Goal: Task Accomplishment & Management: Use online tool/utility

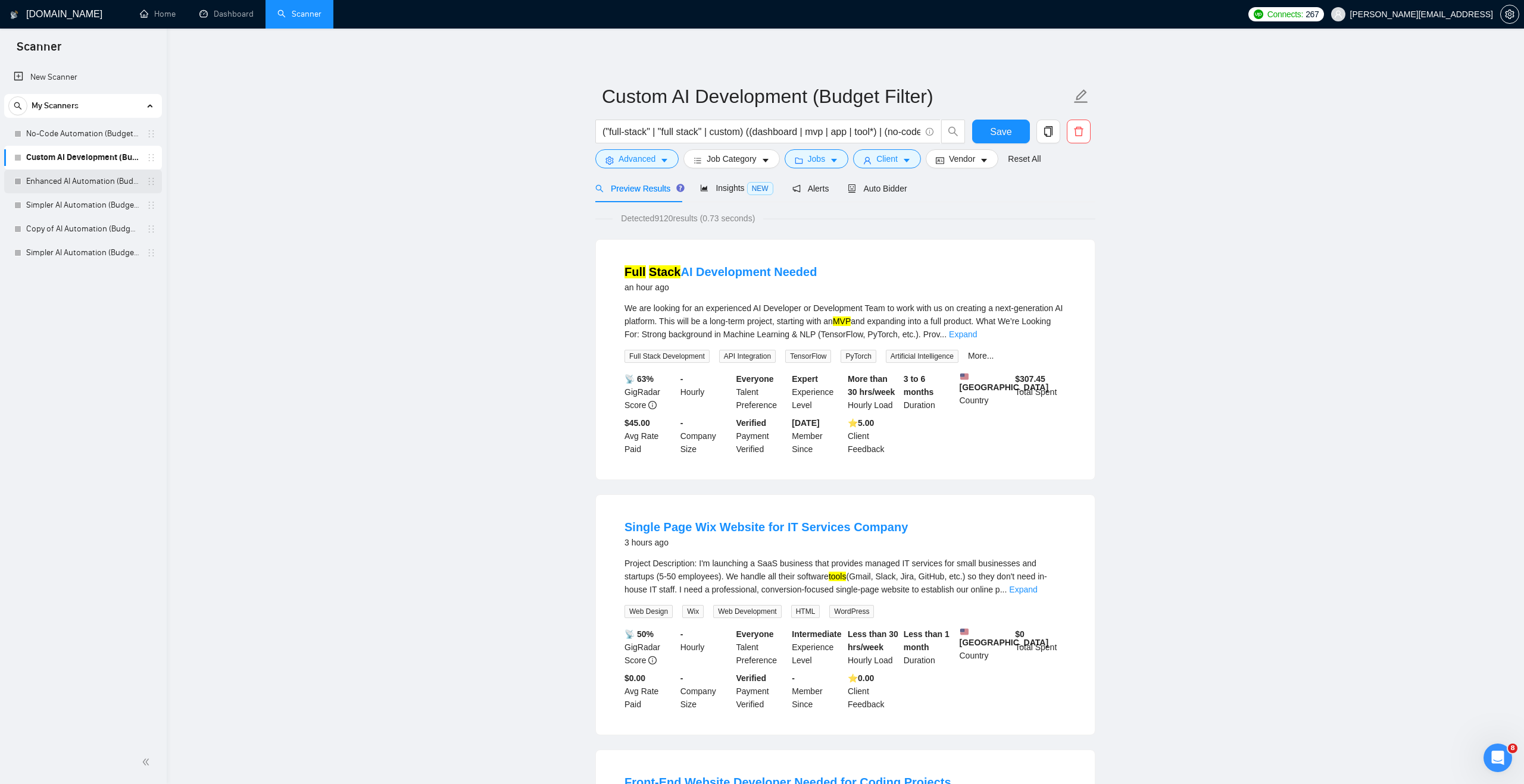
click at [107, 182] on link "Enhanced AI Automation (Budget Filters)" at bounding box center [83, 182] width 113 height 23
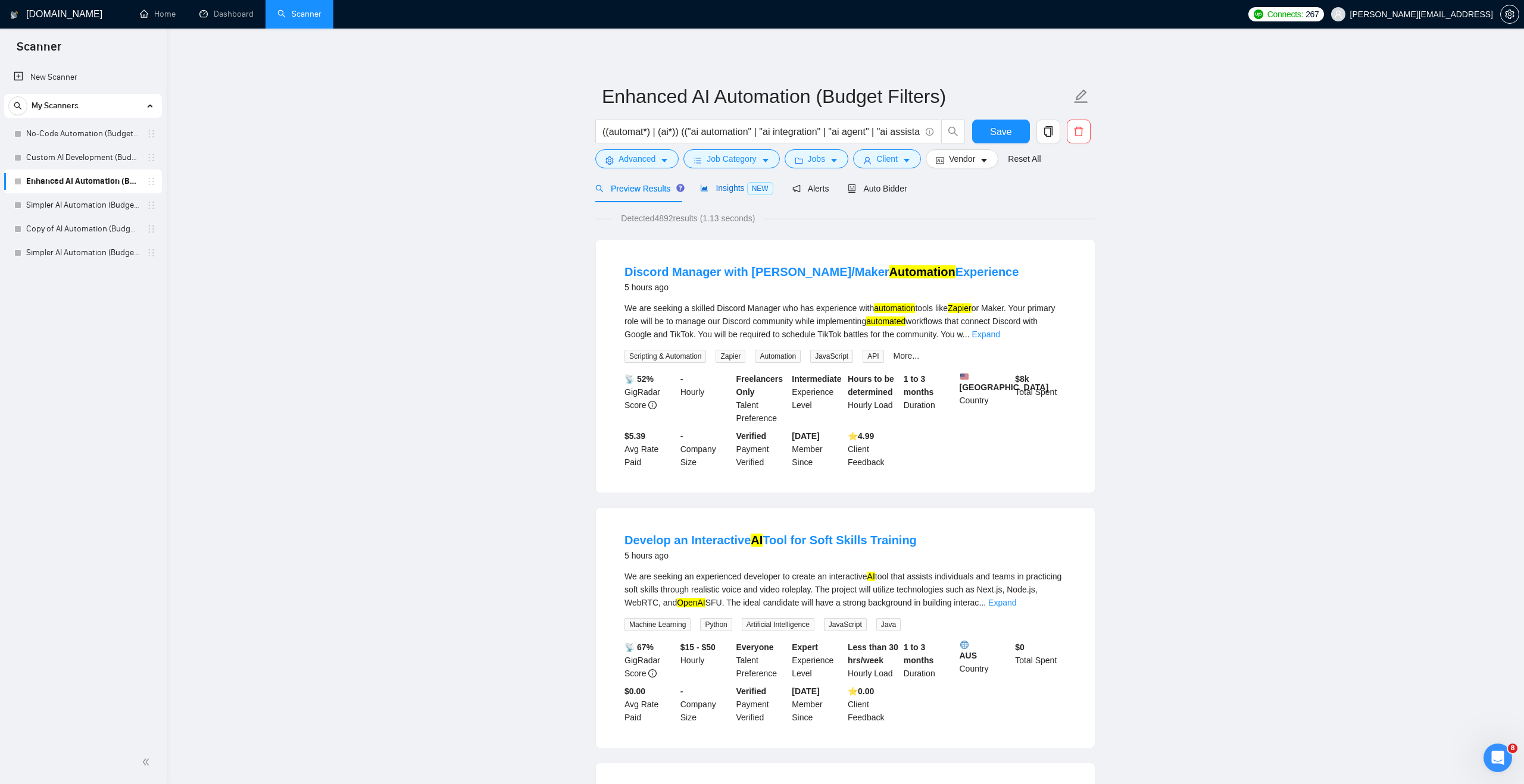
click at [704, 191] on icon "area-chart" at bounding box center [704, 187] width 9 height 9
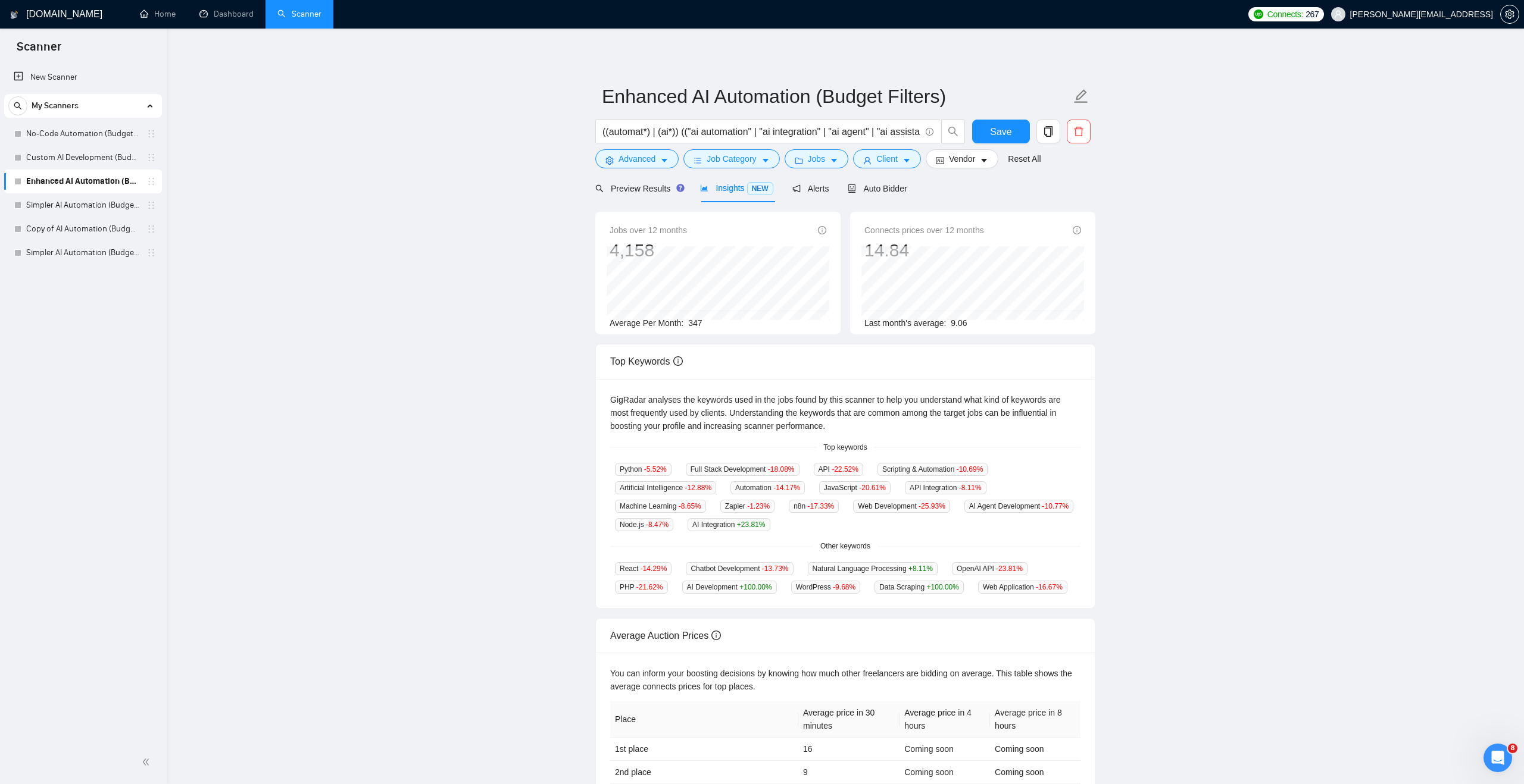
click at [486, 193] on main "Enhanced AI Automation (Budget Filters) ((automat*) | (ai*)) (("ai automation" …" at bounding box center [845, 446] width 1320 height 798
click at [801, 158] on icon "folder" at bounding box center [799, 160] width 9 height 9
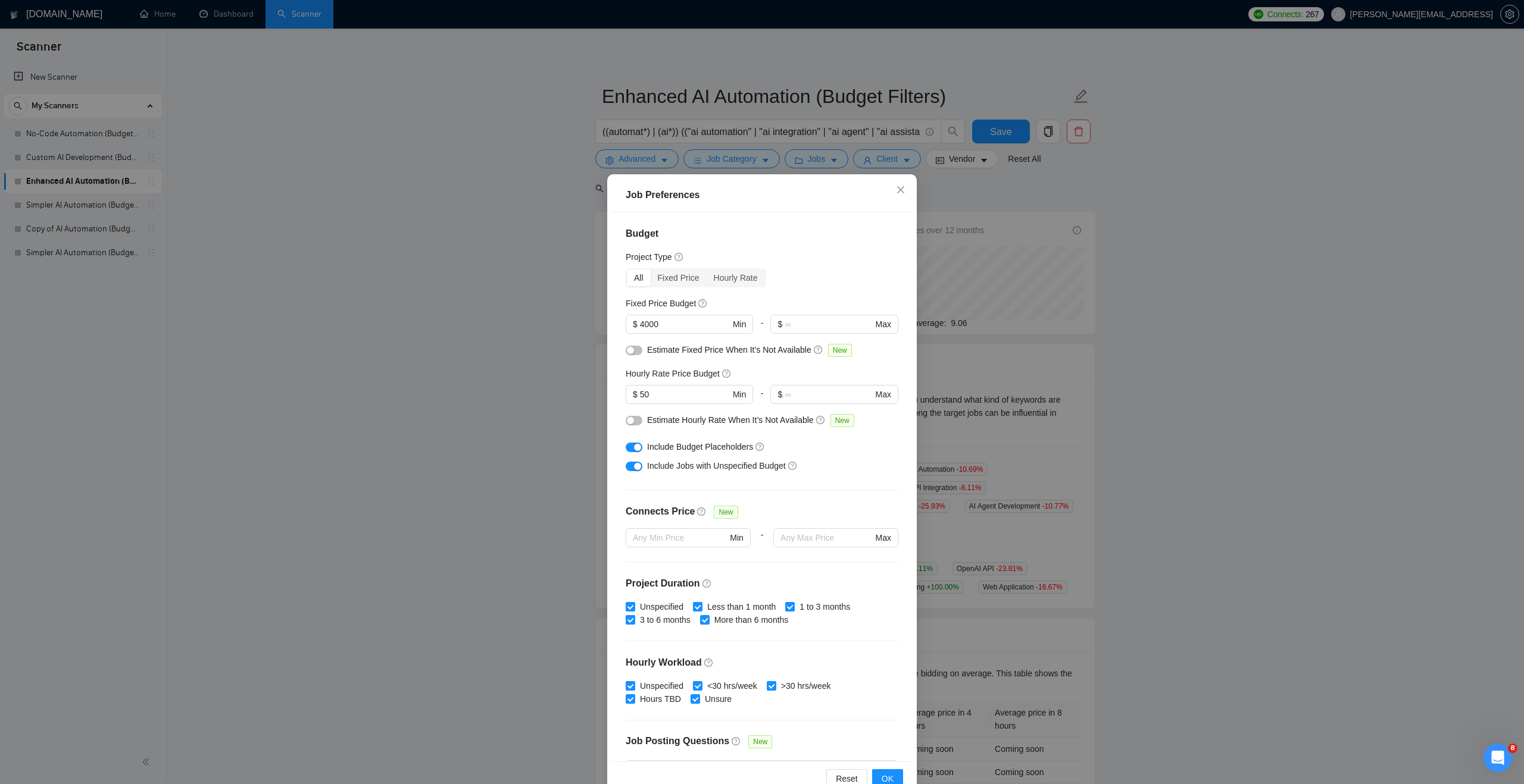
click at [770, 159] on div "Job Preferences Budget Project Type All Fixed Price Hourly Rate Fixed Price Bud…" at bounding box center [762, 392] width 1524 height 784
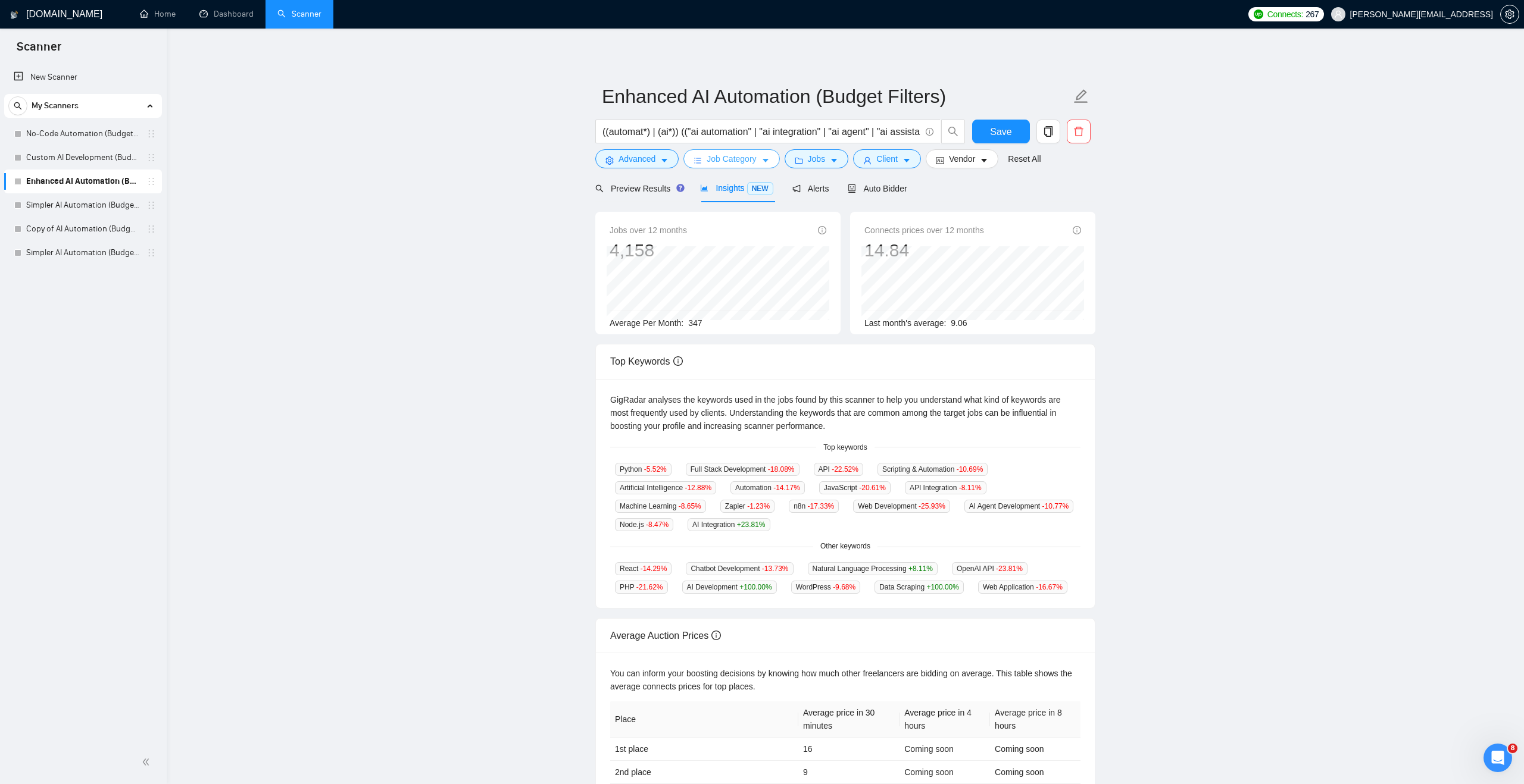
click at [770, 159] on icon "caret-down" at bounding box center [766, 160] width 9 height 9
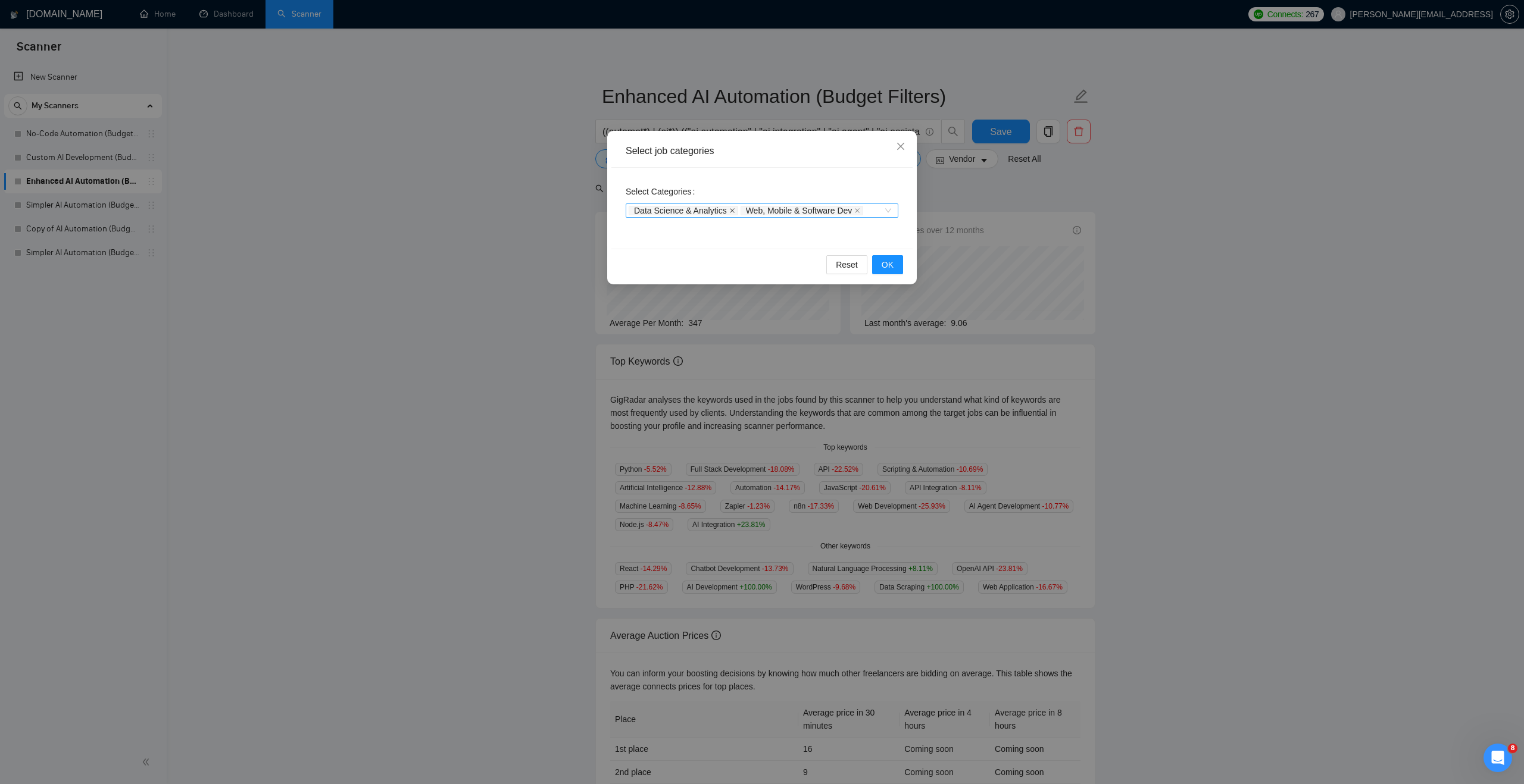
click at [735, 213] on icon "close" at bounding box center [733, 211] width 6 height 6
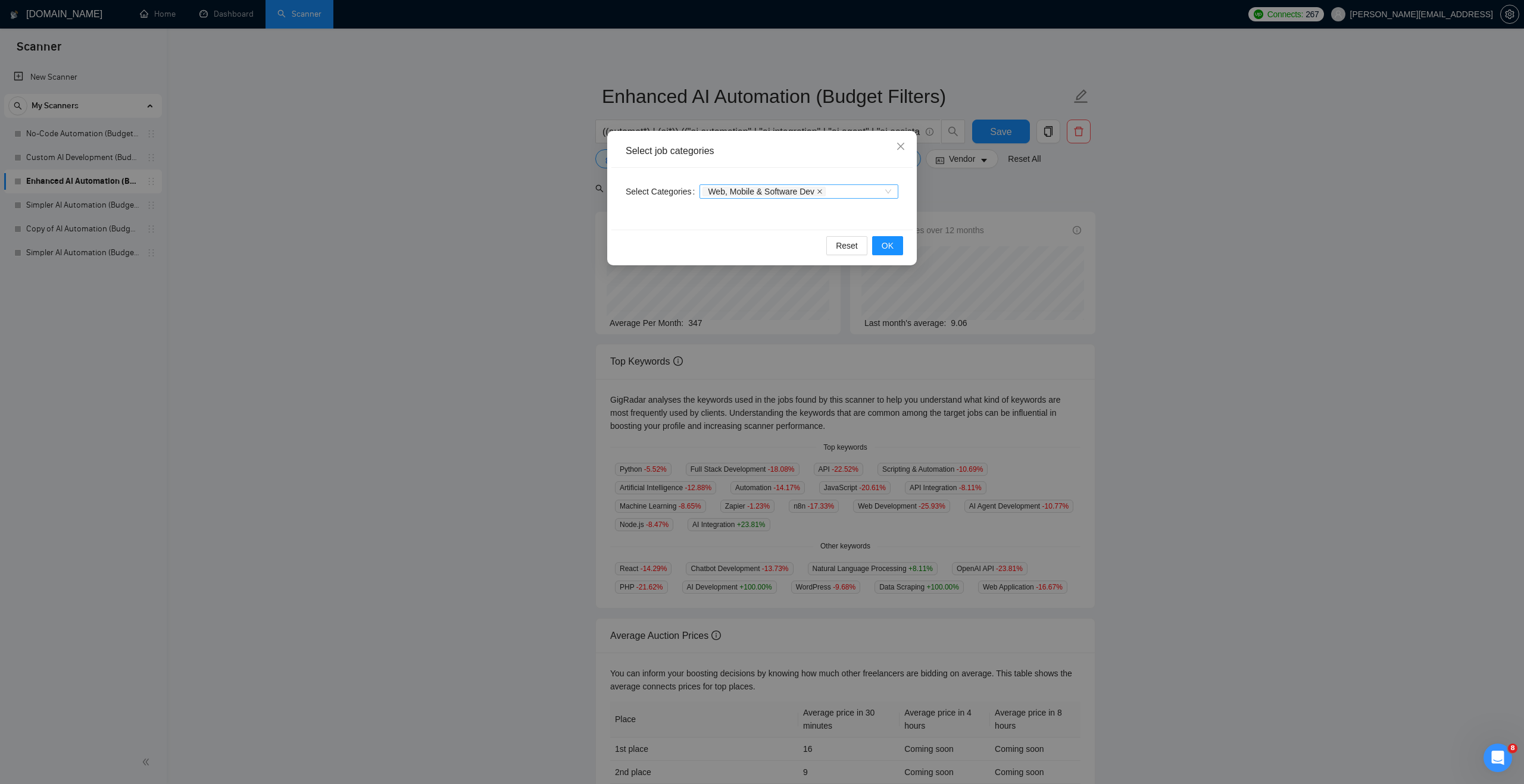
click at [823, 192] on icon "close" at bounding box center [820, 191] width 5 height 5
click at [884, 241] on span "OK" at bounding box center [888, 245] width 12 height 13
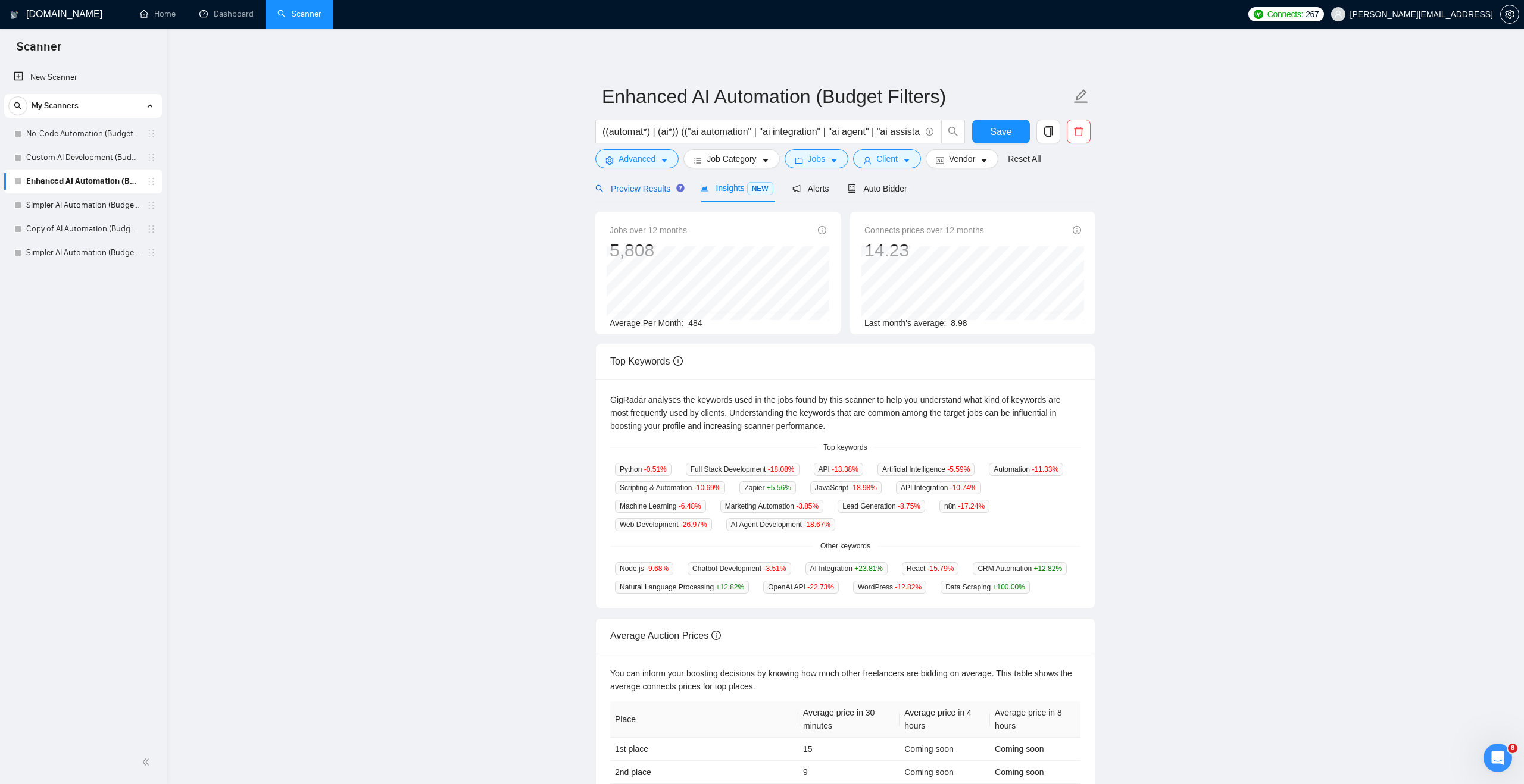
click at [649, 190] on span "Preview Results" at bounding box center [639, 188] width 86 height 10
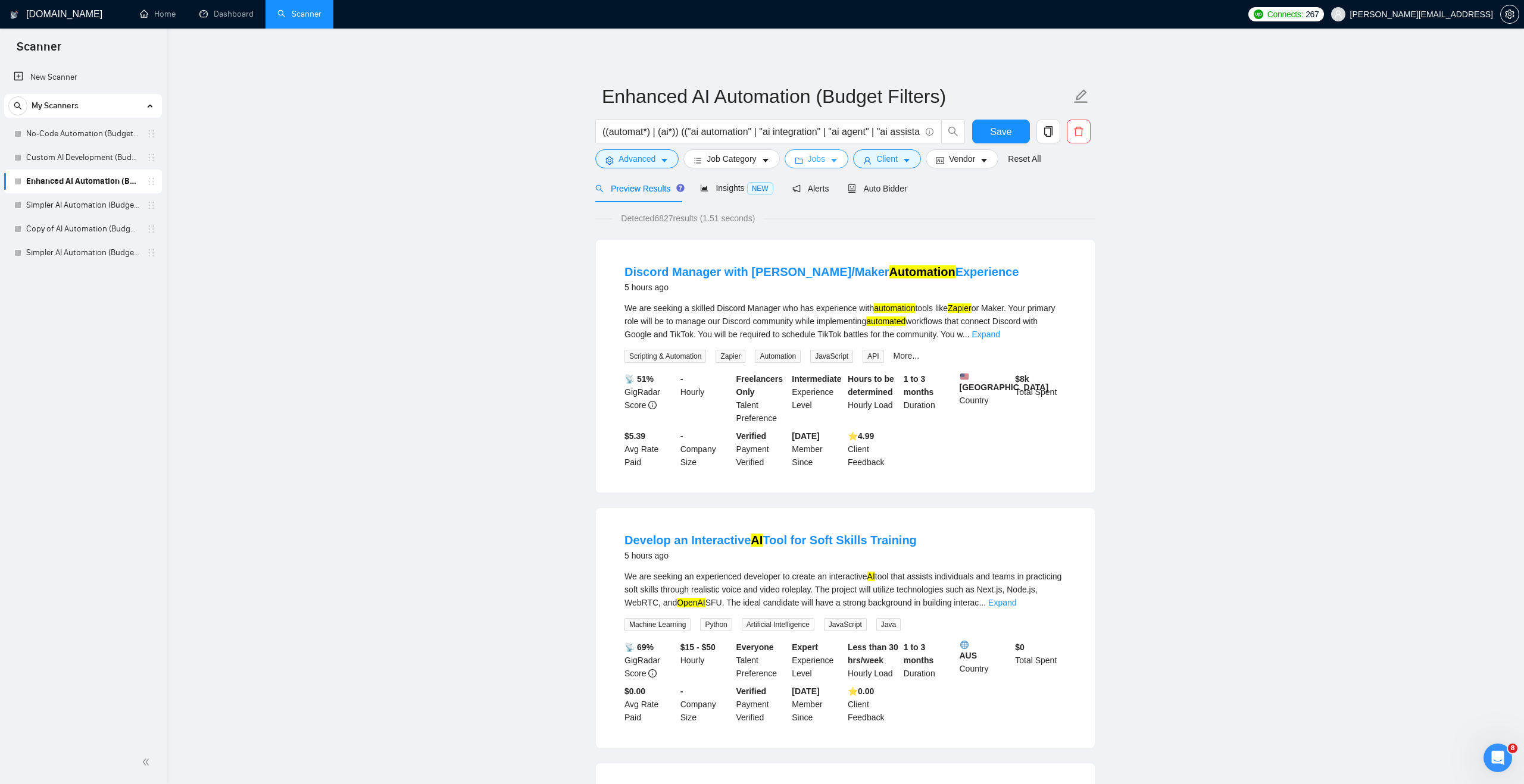
click at [837, 161] on icon "caret-down" at bounding box center [834, 161] width 6 height 4
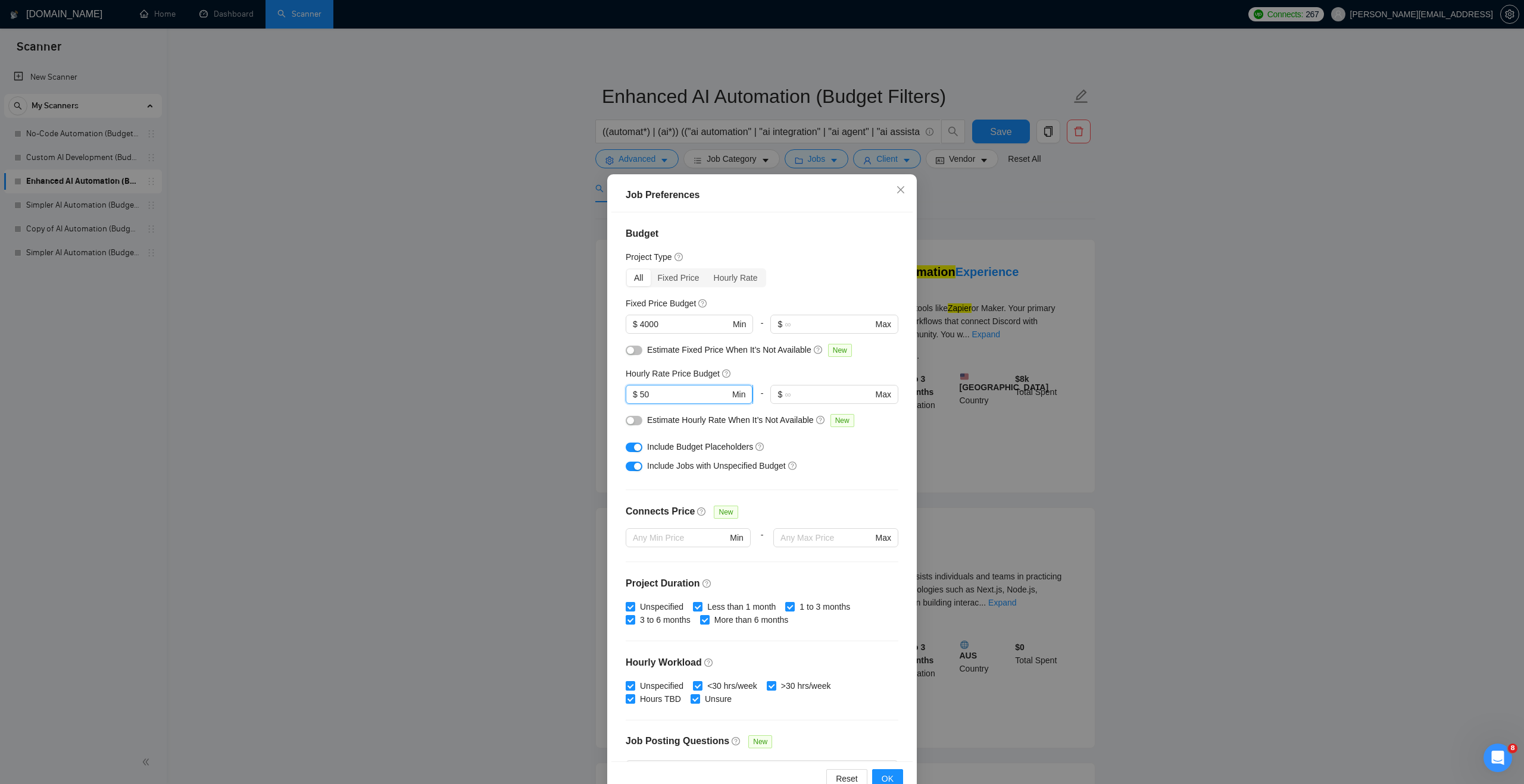
click at [678, 394] on input "50" at bounding box center [685, 393] width 90 height 13
type input "5"
type input "30"
click at [885, 773] on span "OK" at bounding box center [888, 778] width 12 height 13
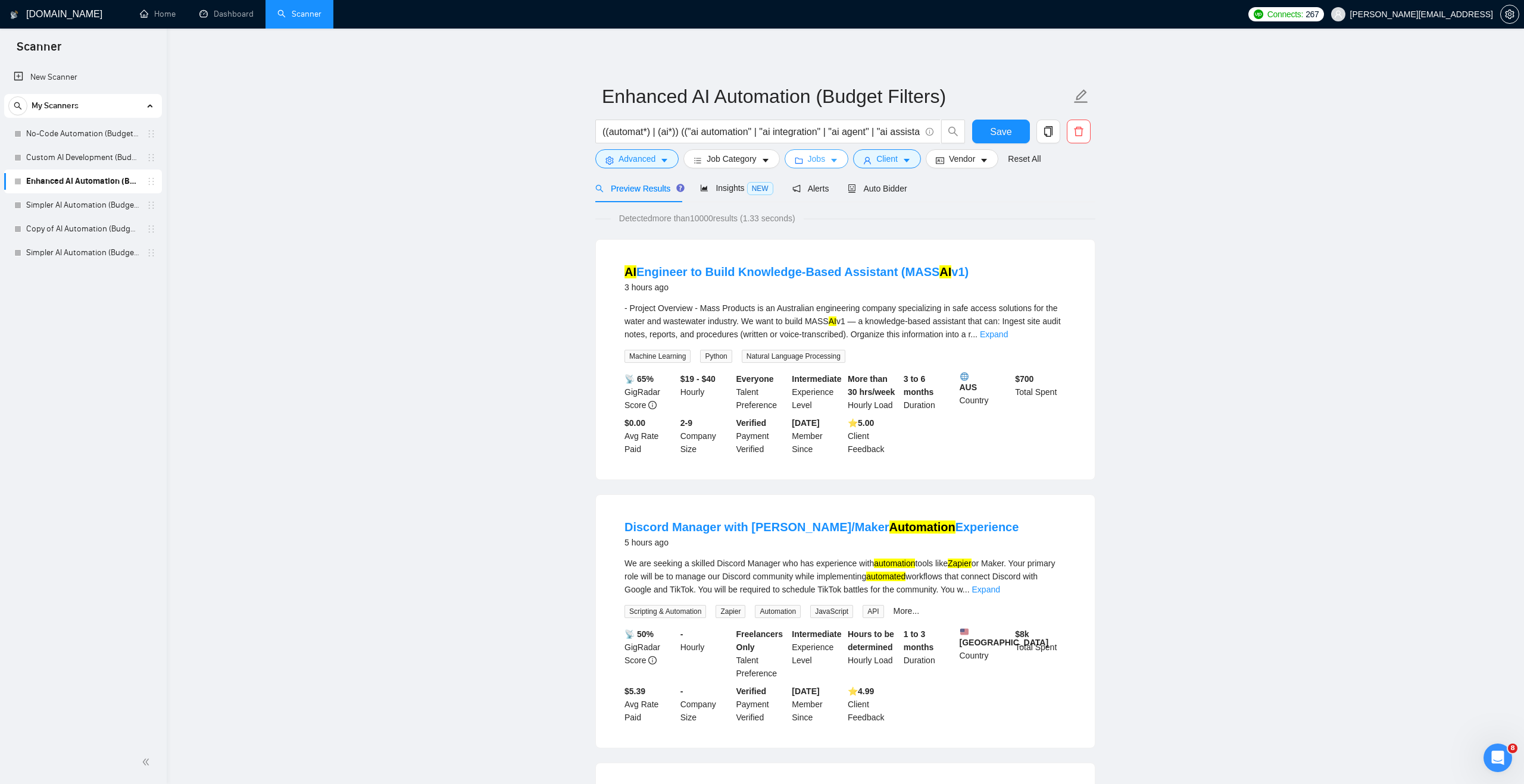
click at [824, 162] on span "Jobs" at bounding box center [817, 158] width 18 height 13
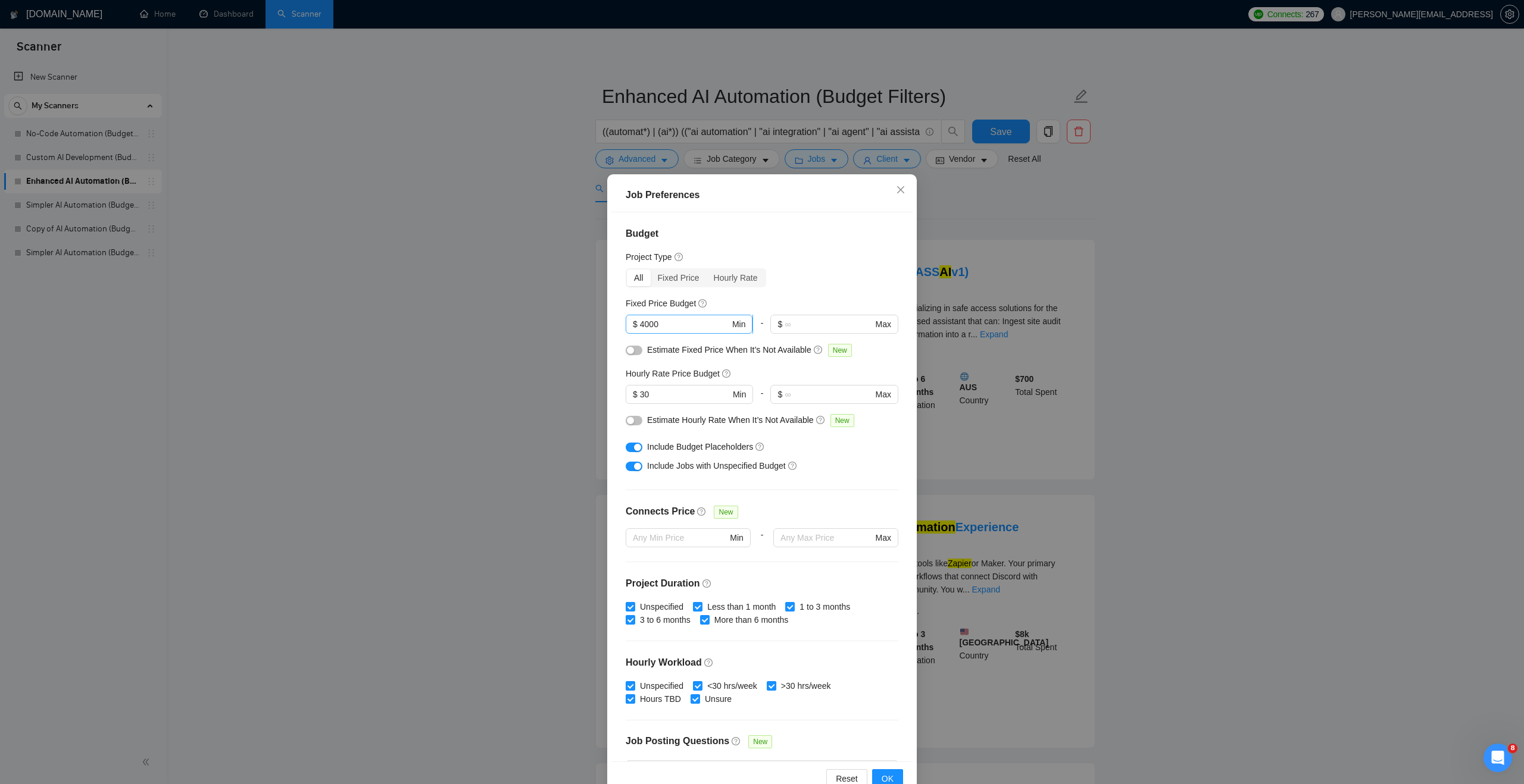
click at [672, 322] on input "4000" at bounding box center [685, 324] width 90 height 13
type input "4"
type input "3000"
click at [669, 395] on input "30" at bounding box center [685, 393] width 90 height 13
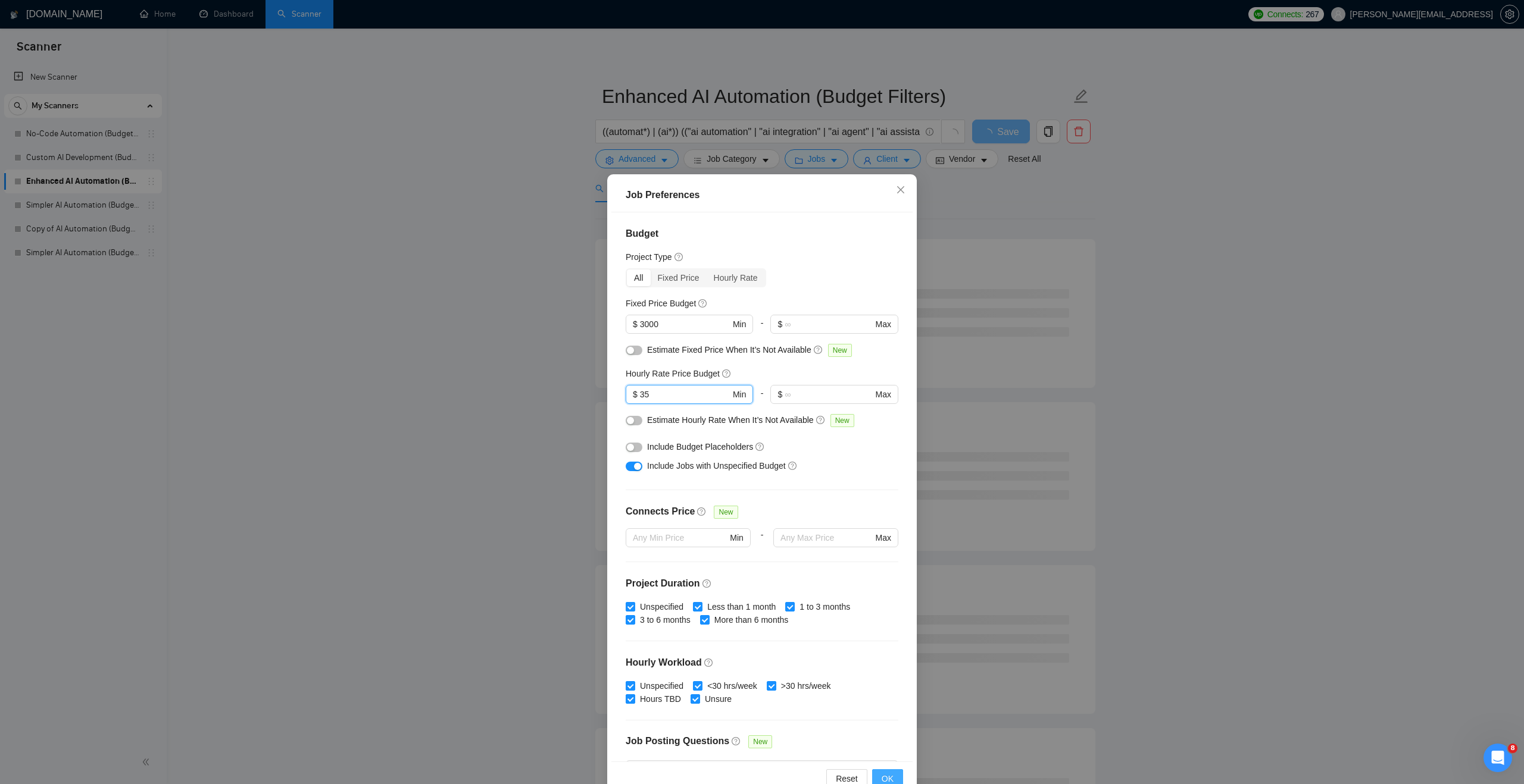
type input "35"
click at [888, 780] on span "OK" at bounding box center [888, 778] width 12 height 13
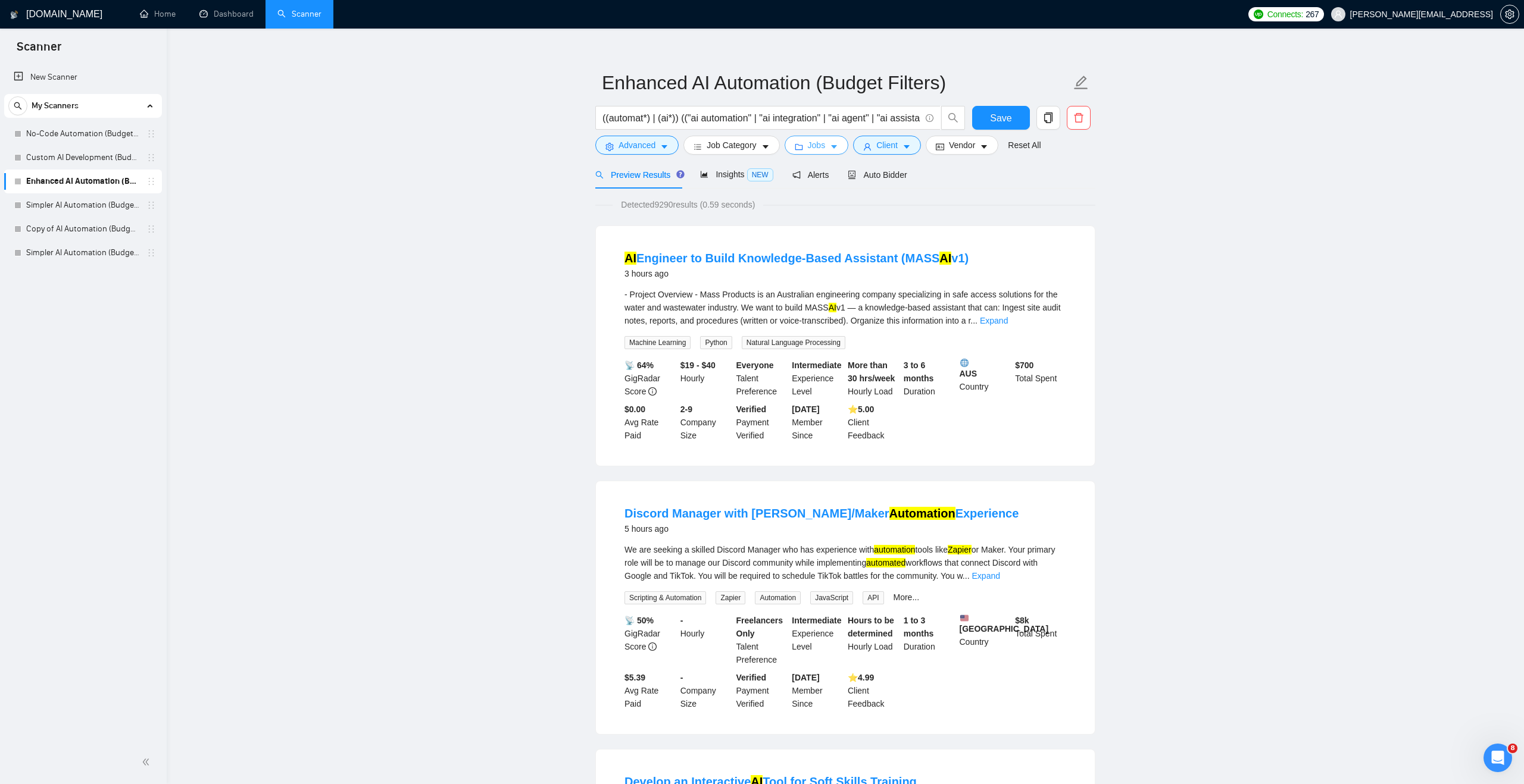
scroll to position [13, 0]
click at [730, 175] on span "Insights NEW" at bounding box center [737, 175] width 72 height 10
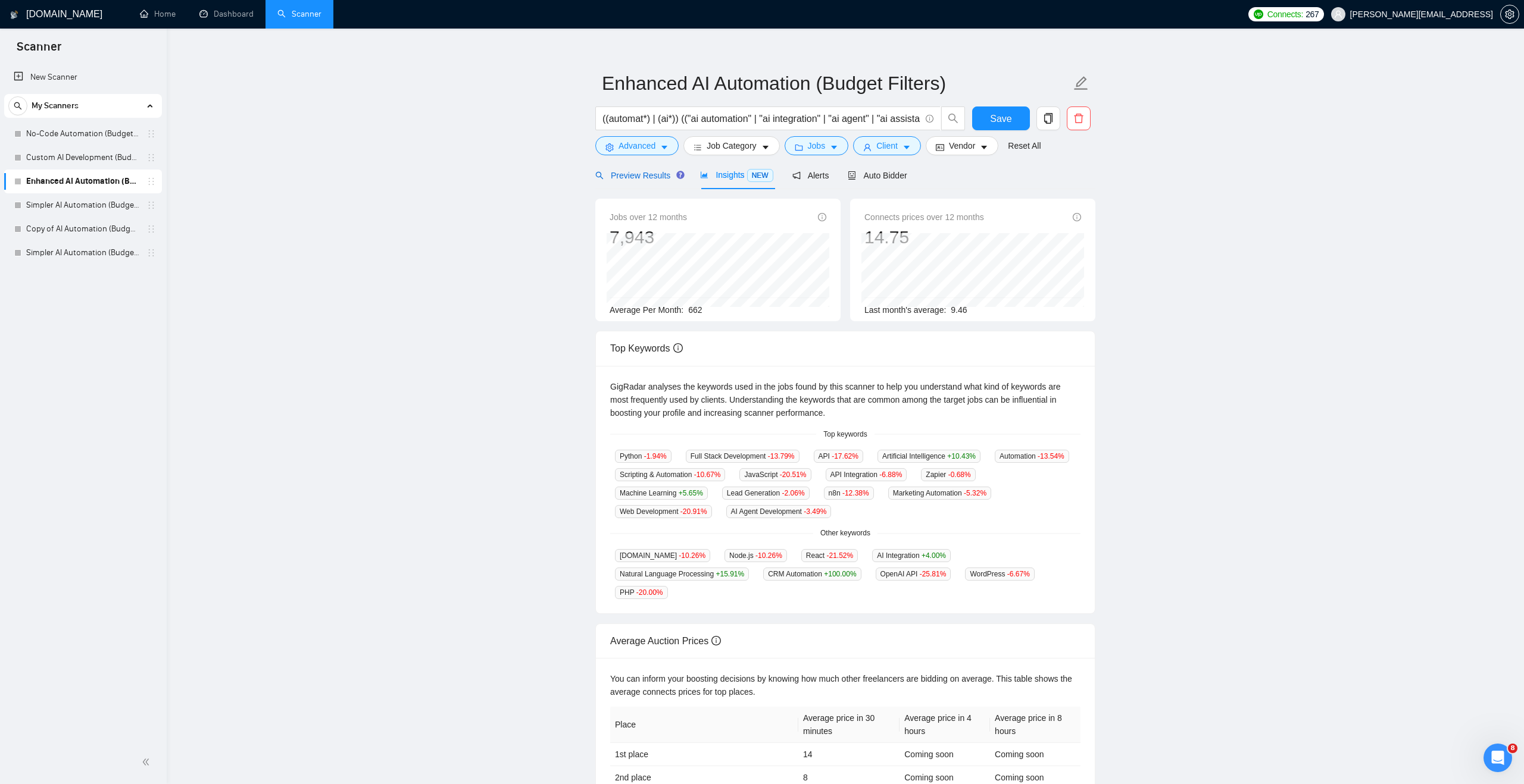
click at [656, 179] on span "Preview Results" at bounding box center [639, 176] width 86 height 10
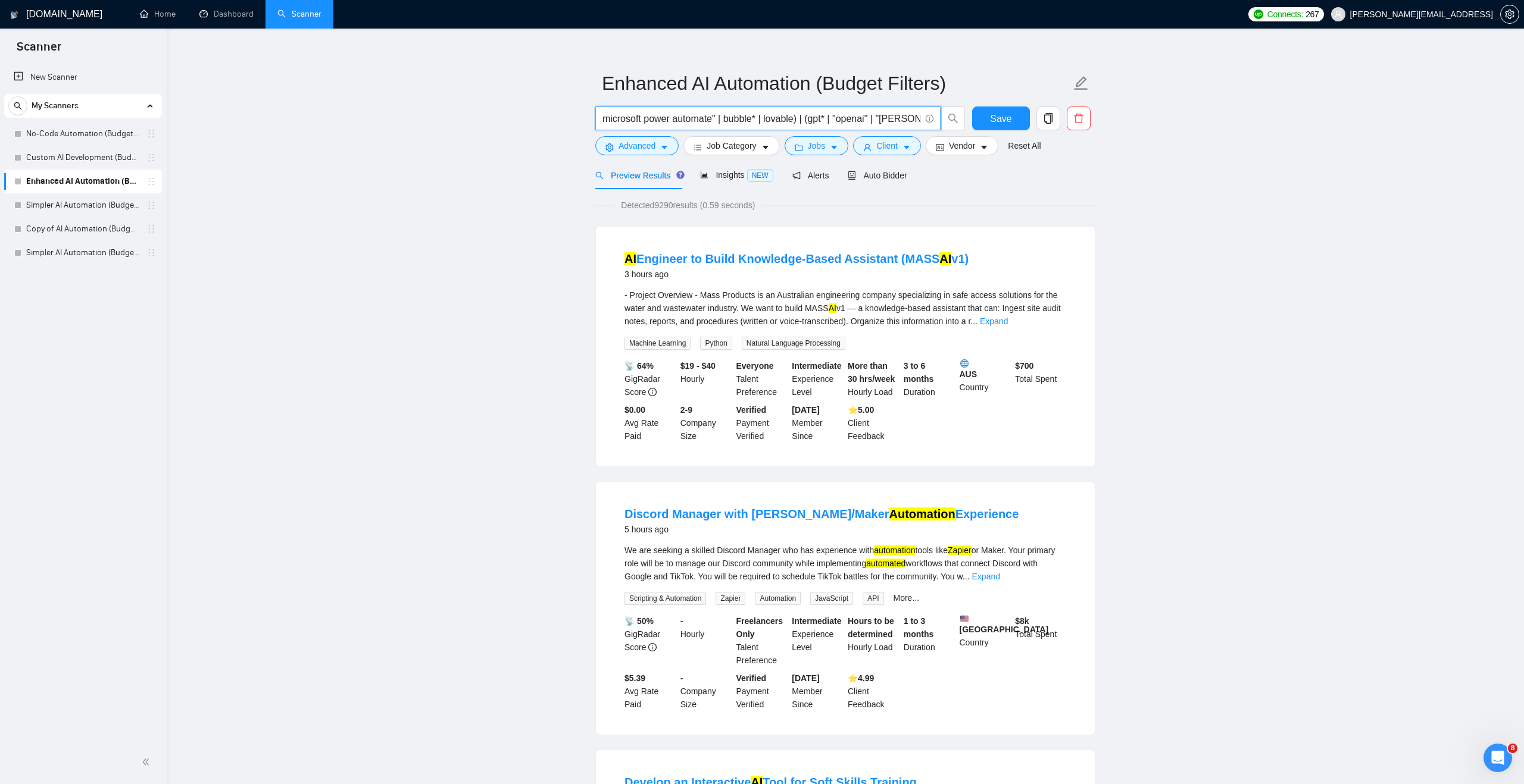
scroll to position [0, 675]
drag, startPoint x: 666, startPoint y: 120, endPoint x: 922, endPoint y: 115, distance: 256.0
click at [923, 115] on span "((automat*) | (ai*)) (("ai automation" | "ai integration" | "ai agent" | "ai as…" at bounding box center [769, 118] width 346 height 23
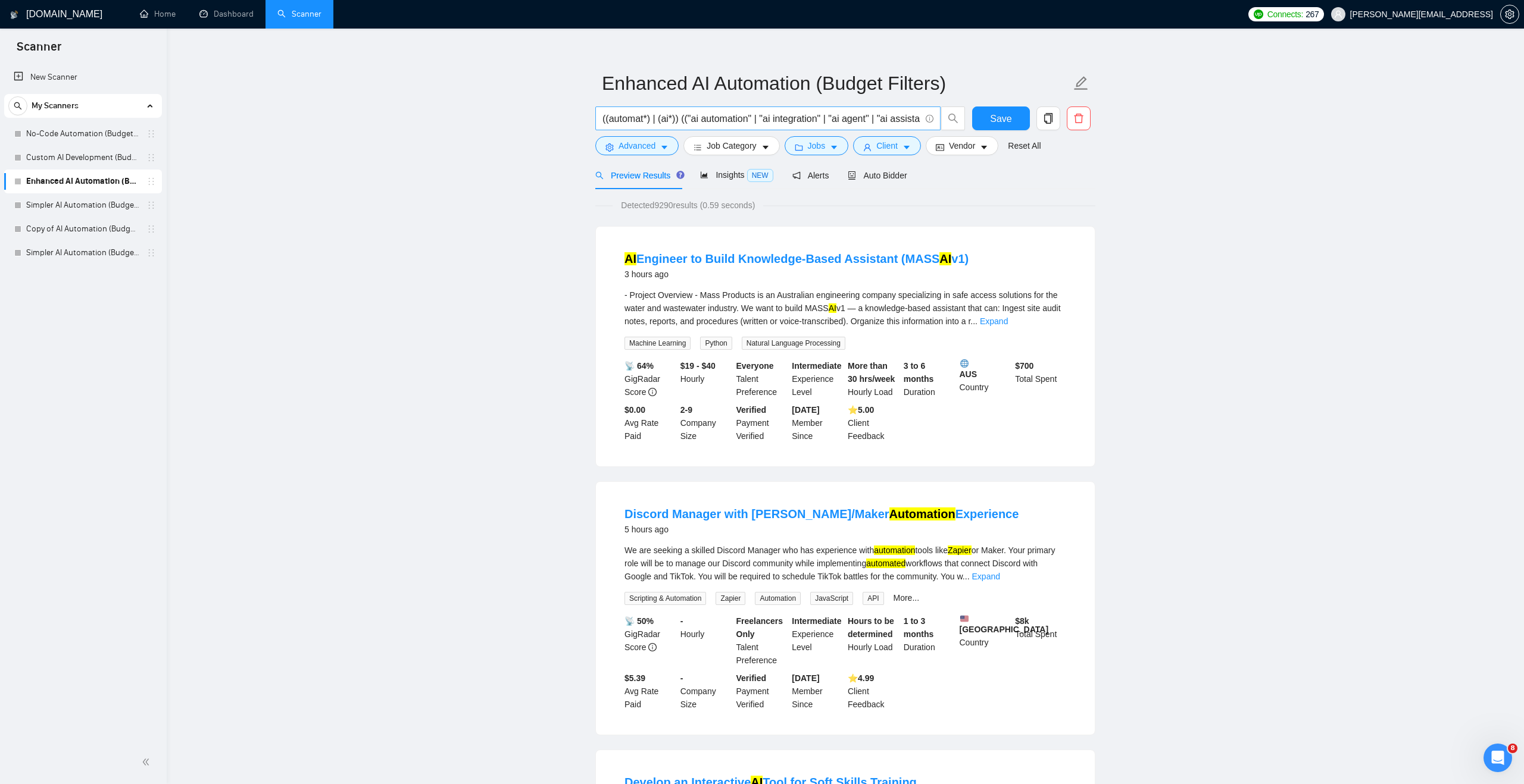
click at [636, 116] on input "((automat*) | (ai*)) (("ai automation" | "ai integration" | "ai agent" | "ai as…" at bounding box center [762, 118] width 318 height 15
click at [636, 119] on input "((automat*) | (ai*)) (("ai automation" | "ai integration" | "ai agent" | "ai as…" at bounding box center [762, 118] width 318 height 15
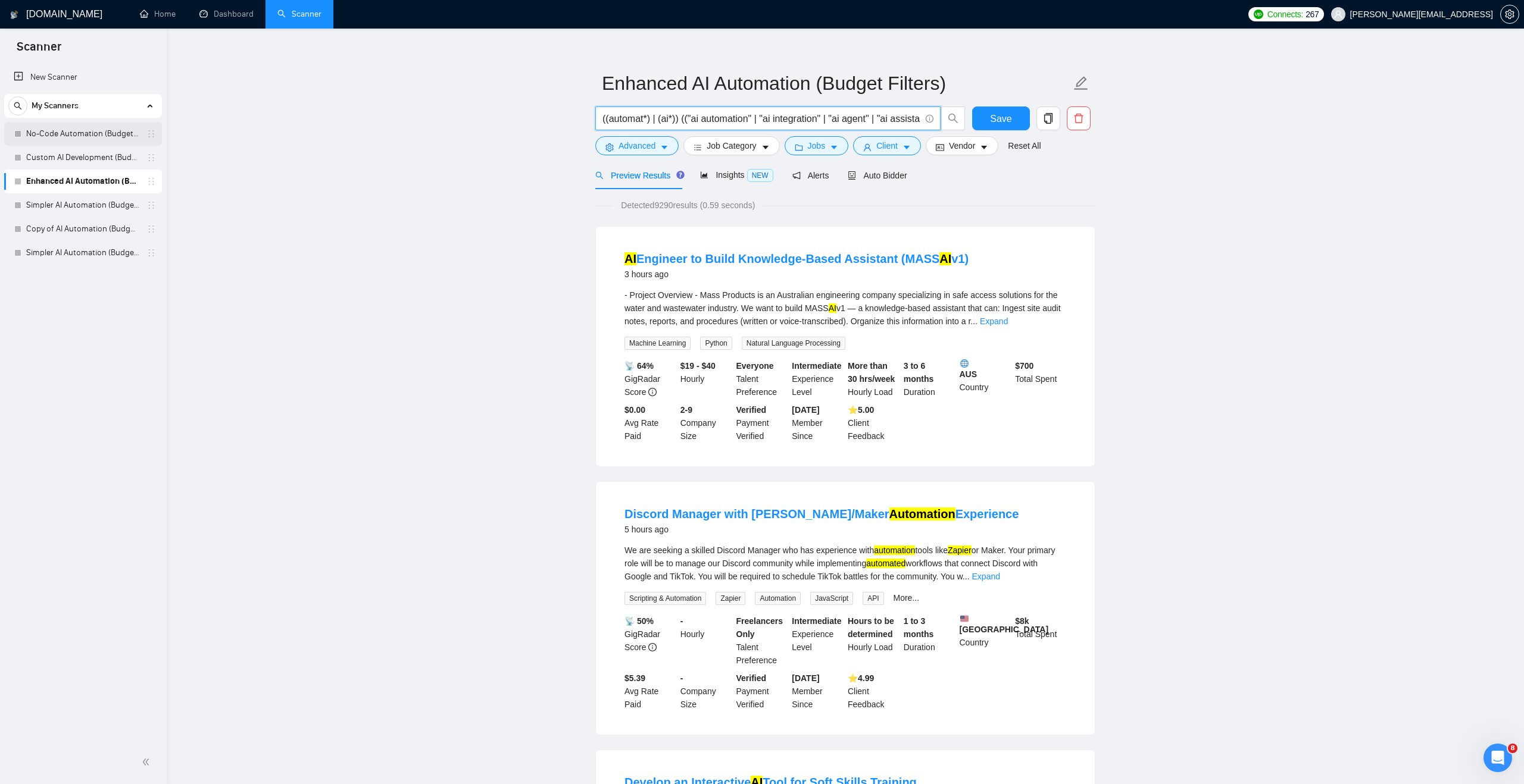
click at [101, 136] on link "No-Code Automation (Budget Filters)" at bounding box center [83, 134] width 113 height 23
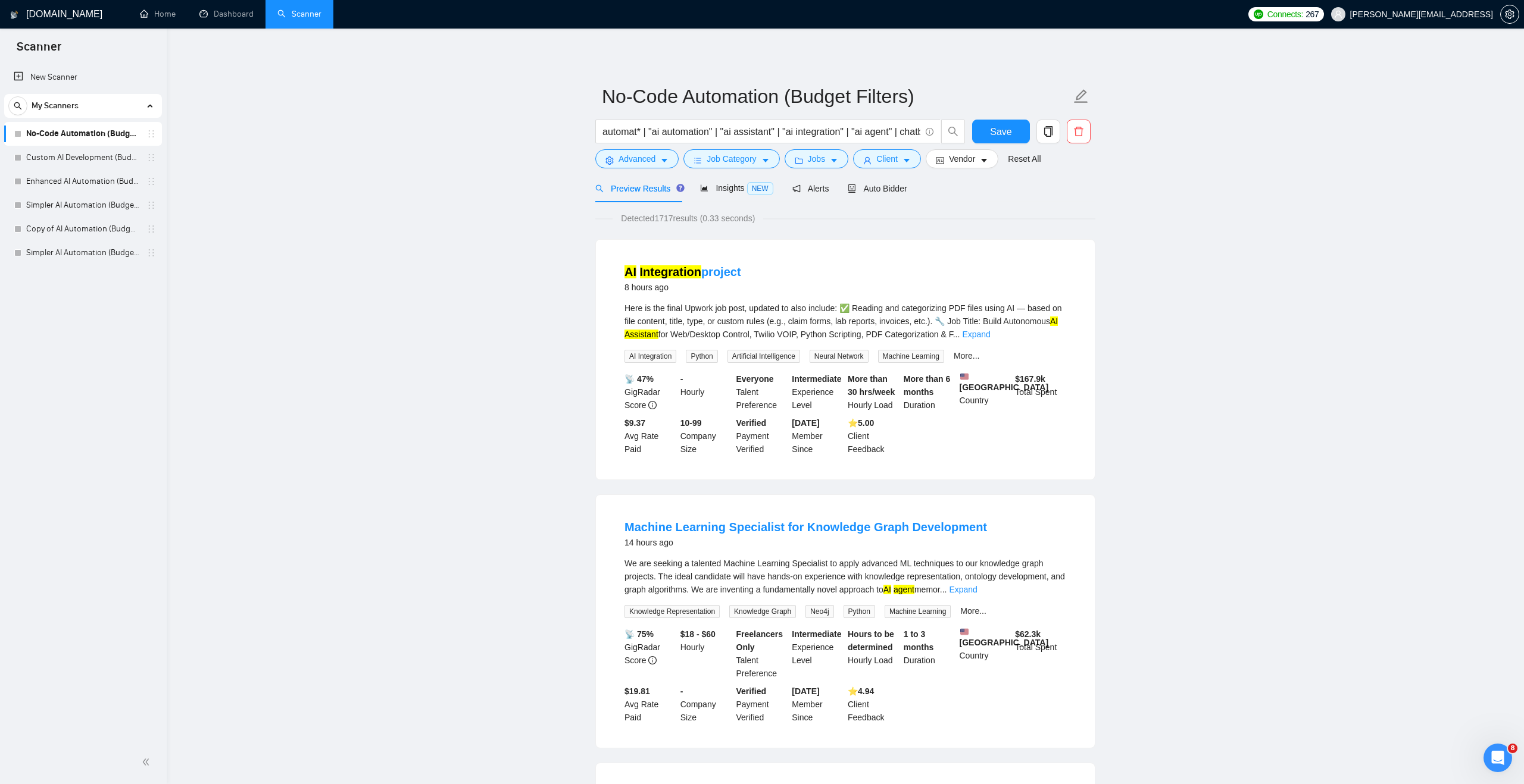
click at [86, 130] on link "No-Code Automation (Budget Filters)" at bounding box center [83, 134] width 113 height 23
click at [629, 135] on input "automat* | "ai automation" | "ai assistant" | "ai integration" | "ai agent" | c…" at bounding box center [762, 131] width 318 height 15
click at [106, 158] on link "Custom AI Development (Budget Filter)" at bounding box center [83, 157] width 113 height 23
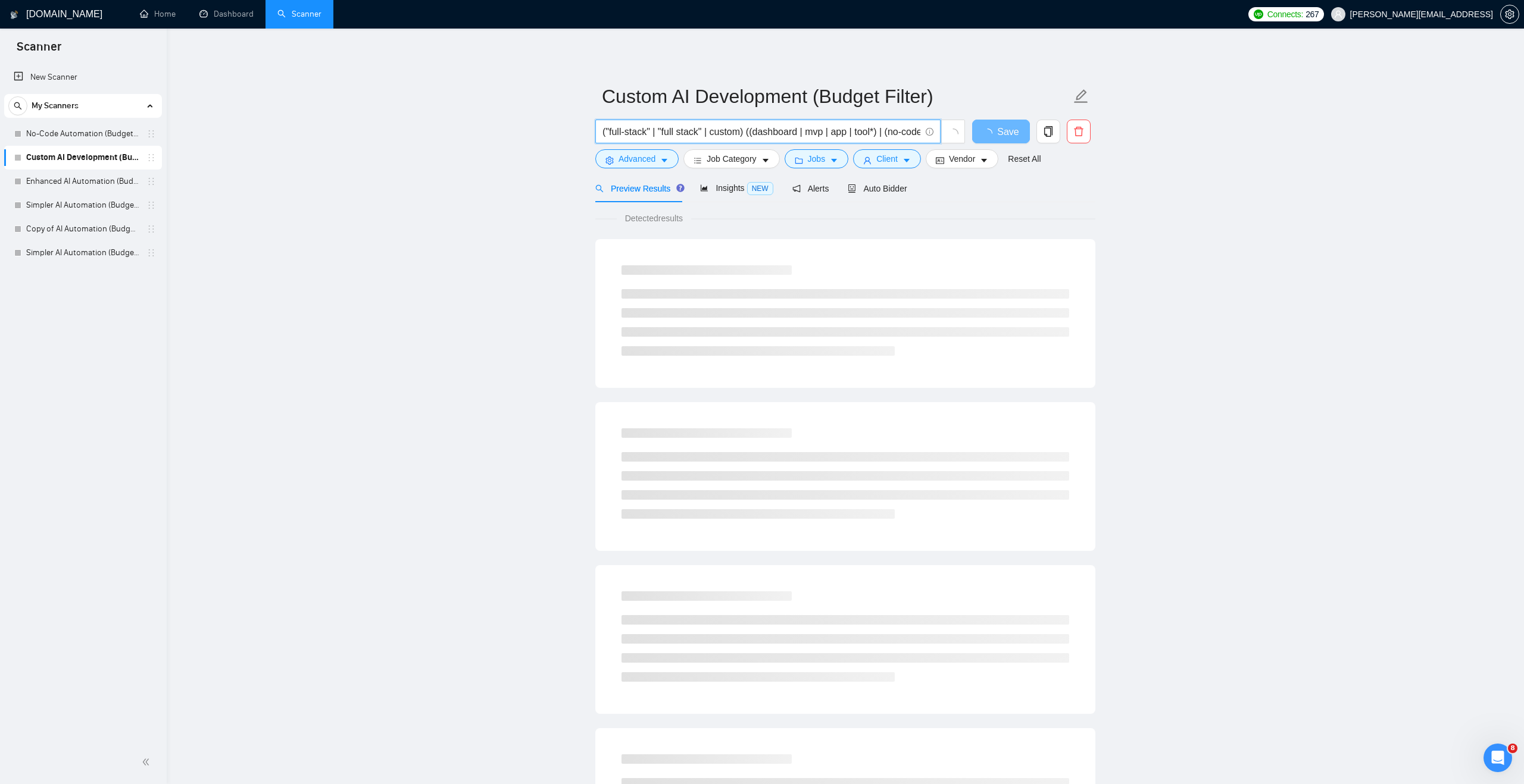
click at [692, 127] on input "("full-stack" | "full stack" | custom) ((dashboard | mvp | app | tool*) | (no-c…" at bounding box center [762, 131] width 318 height 15
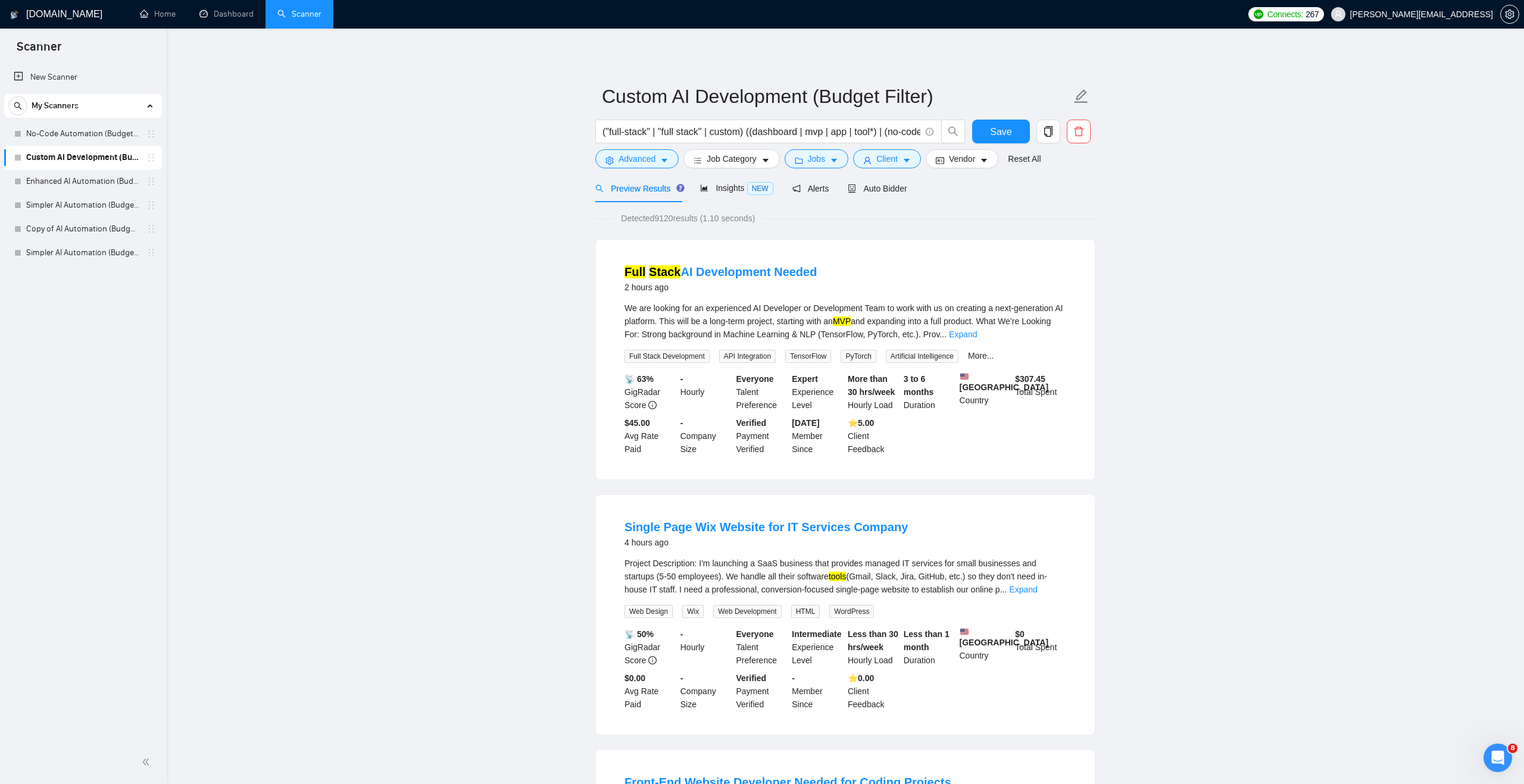
click at [99, 321] on div "New Scanner My Scanners No-Code Automation (Budget Filters) Custom AI Developme…" at bounding box center [83, 402] width 167 height 678
click at [64, 80] on link "New Scanner" at bounding box center [83, 77] width 139 height 23
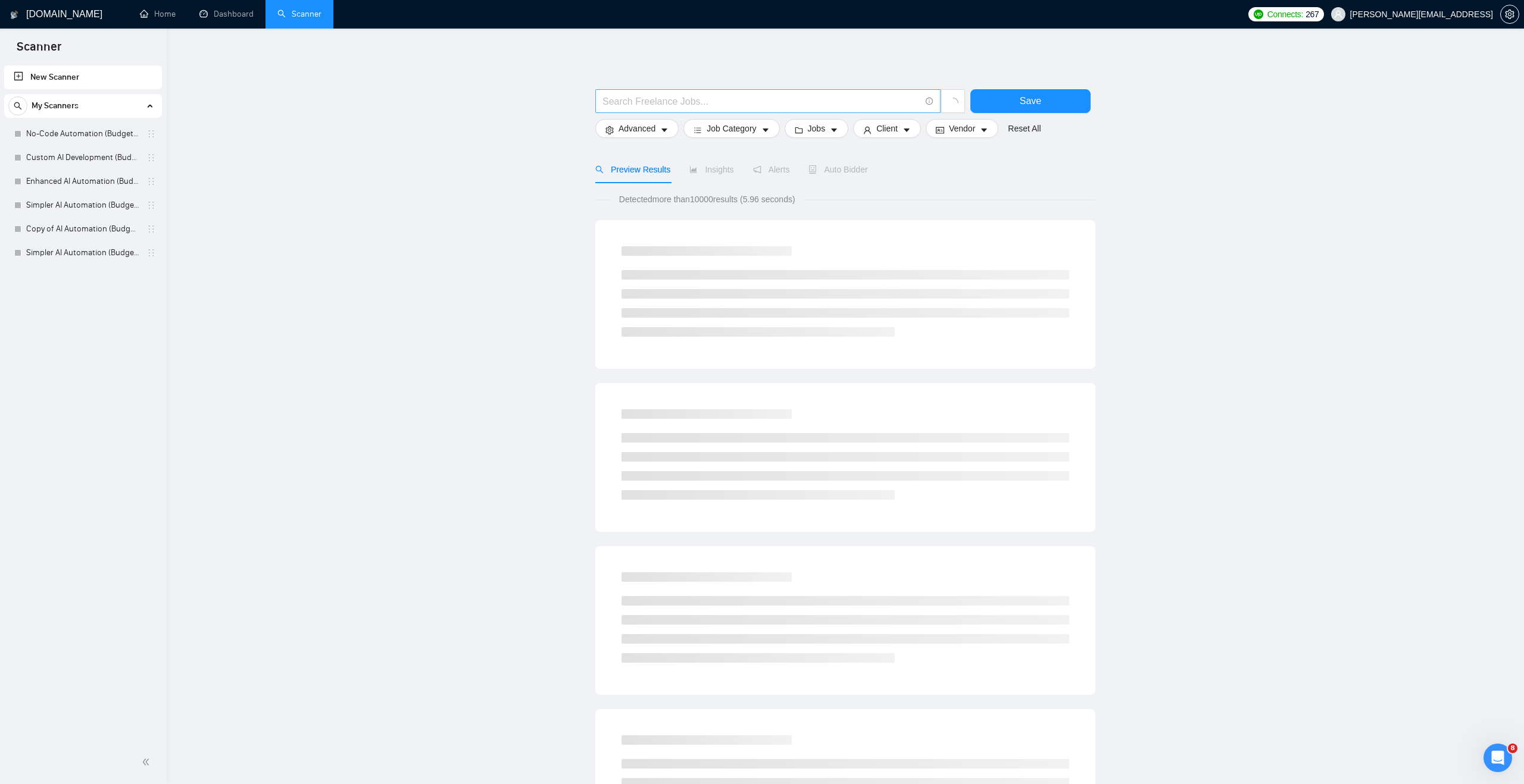
click at [612, 100] on input "text" at bounding box center [762, 101] width 318 height 15
paste input "(ai*) ((automat* | integrat* | agent* | assistant* | chatbot* | “voice agent” |…"
click at [626, 99] on input "(ai*) ((automat* | integrat* | agent* | assistant* | chatbot* | “voice agent” |…" at bounding box center [761, 101] width 318 height 15
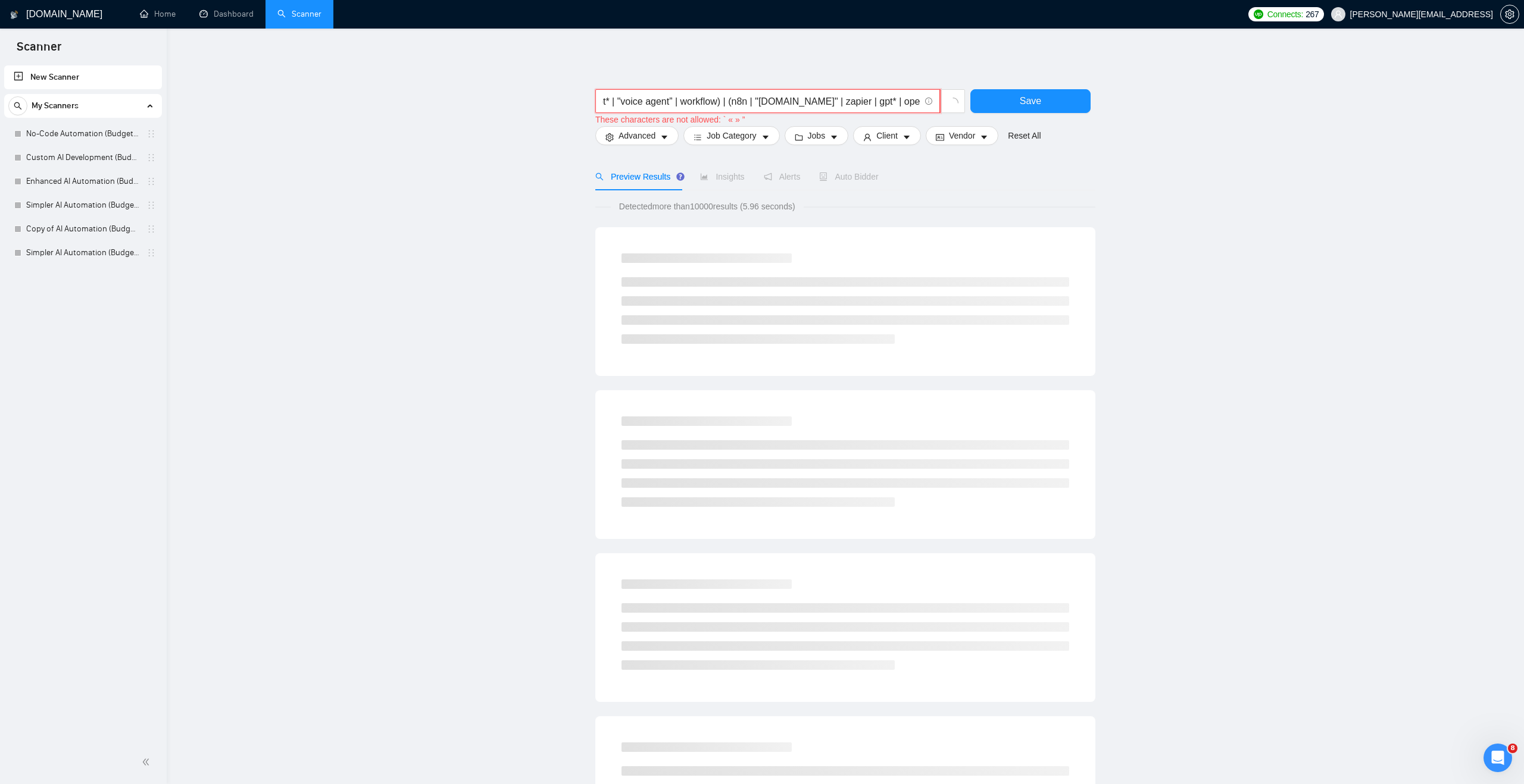
click at [684, 102] on input "(ai*) ((automat* | integrat* | agent* | assistant* | chatbot* | "voice agent” |…" at bounding box center [761, 101] width 318 height 15
drag, startPoint x: 707, startPoint y: 104, endPoint x: 521, endPoint y: 104, distance: 186.0
click at [521, 104] on main "(ai*) ((automat* | integrat* | agent* | assistant* | chatbot* | "voice agent" |…" at bounding box center [845, 549] width 1320 height 1003
type input "(ai*) ((automat* | integrat* | agent* | assistant* | chatbot* | "voice agent" |…"
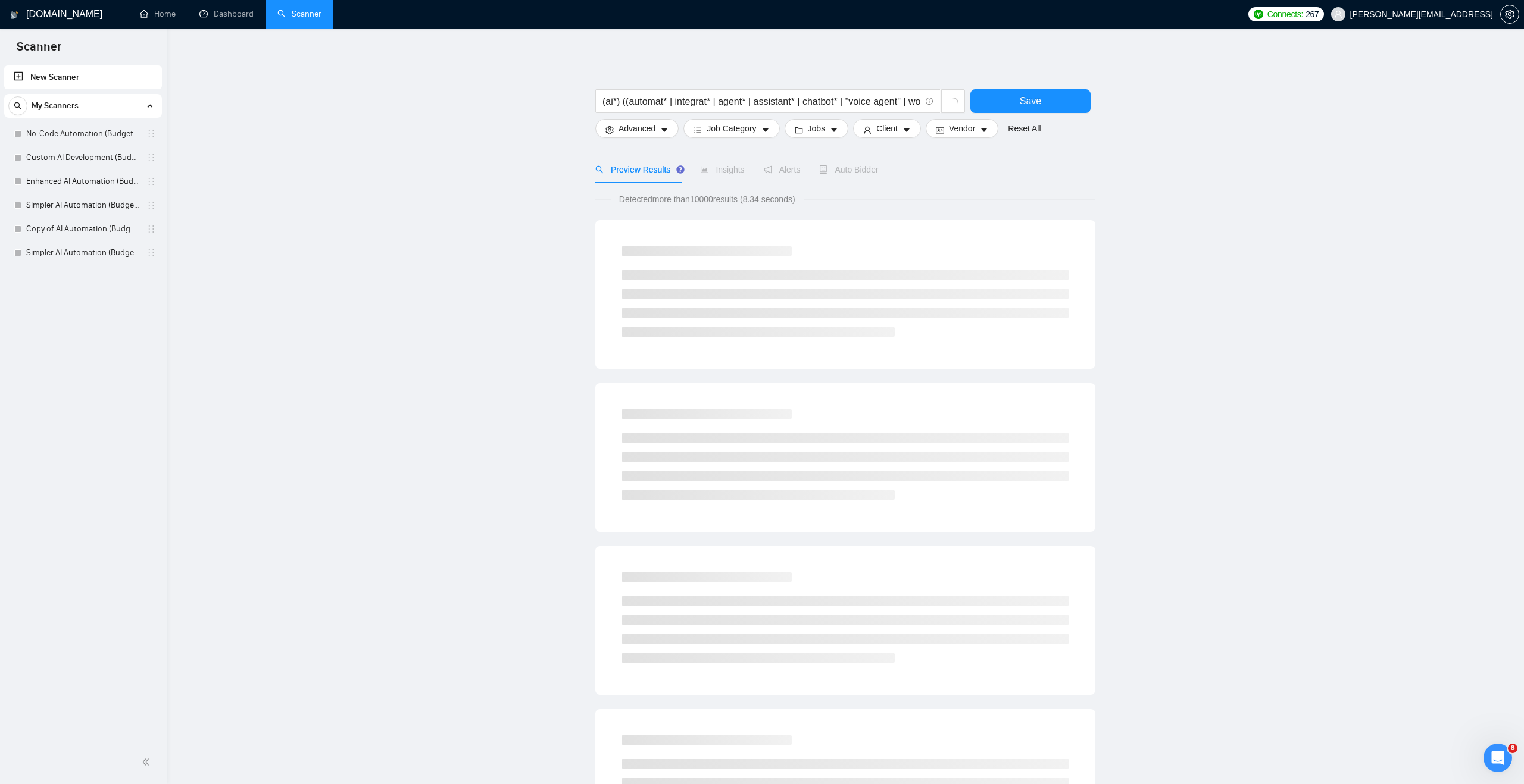
click at [522, 140] on main "(ai*) ((automat* | integrat* | agent* | assistant* | chatbot* | "voice agent" |…" at bounding box center [845, 549] width 1320 height 1003
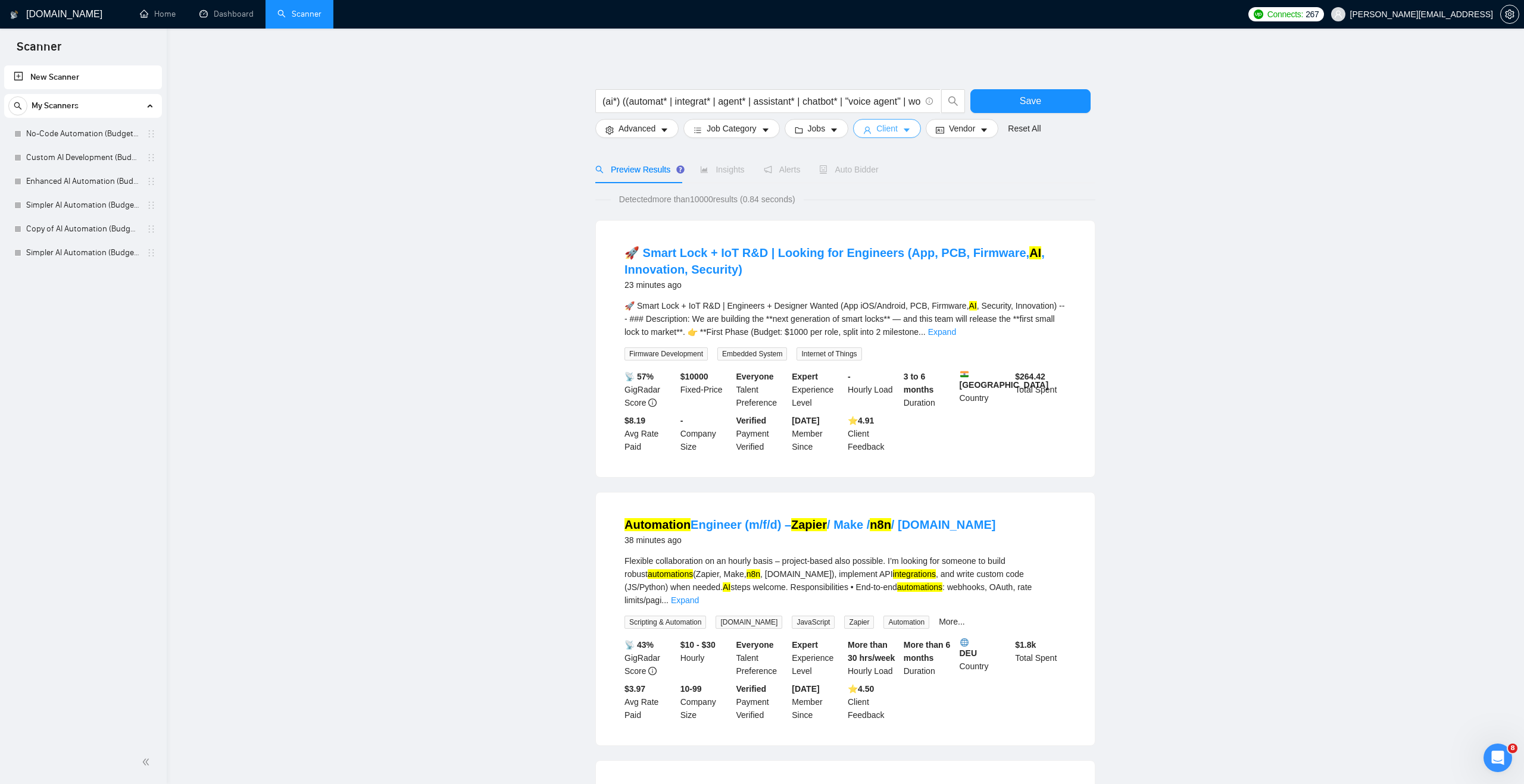
click at [866, 124] on button "Client" at bounding box center [887, 129] width 67 height 20
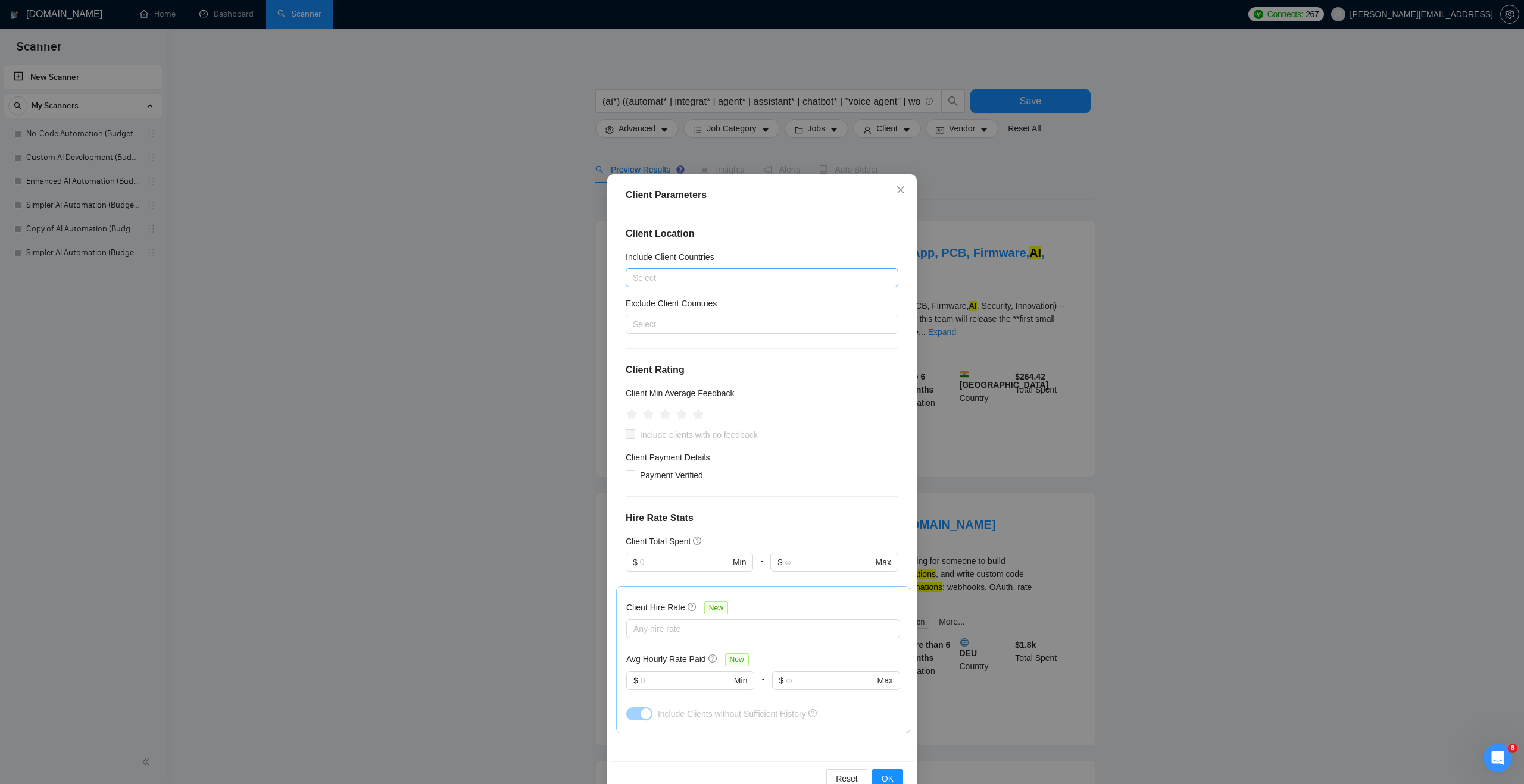
click at [717, 279] on div at bounding box center [756, 277] width 255 height 15
type input "[GEOGRAPHIC_DATA]"
type input "austral"
click at [696, 327] on div "[GEOGRAPHIC_DATA]" at bounding box center [762, 321] width 273 height 20
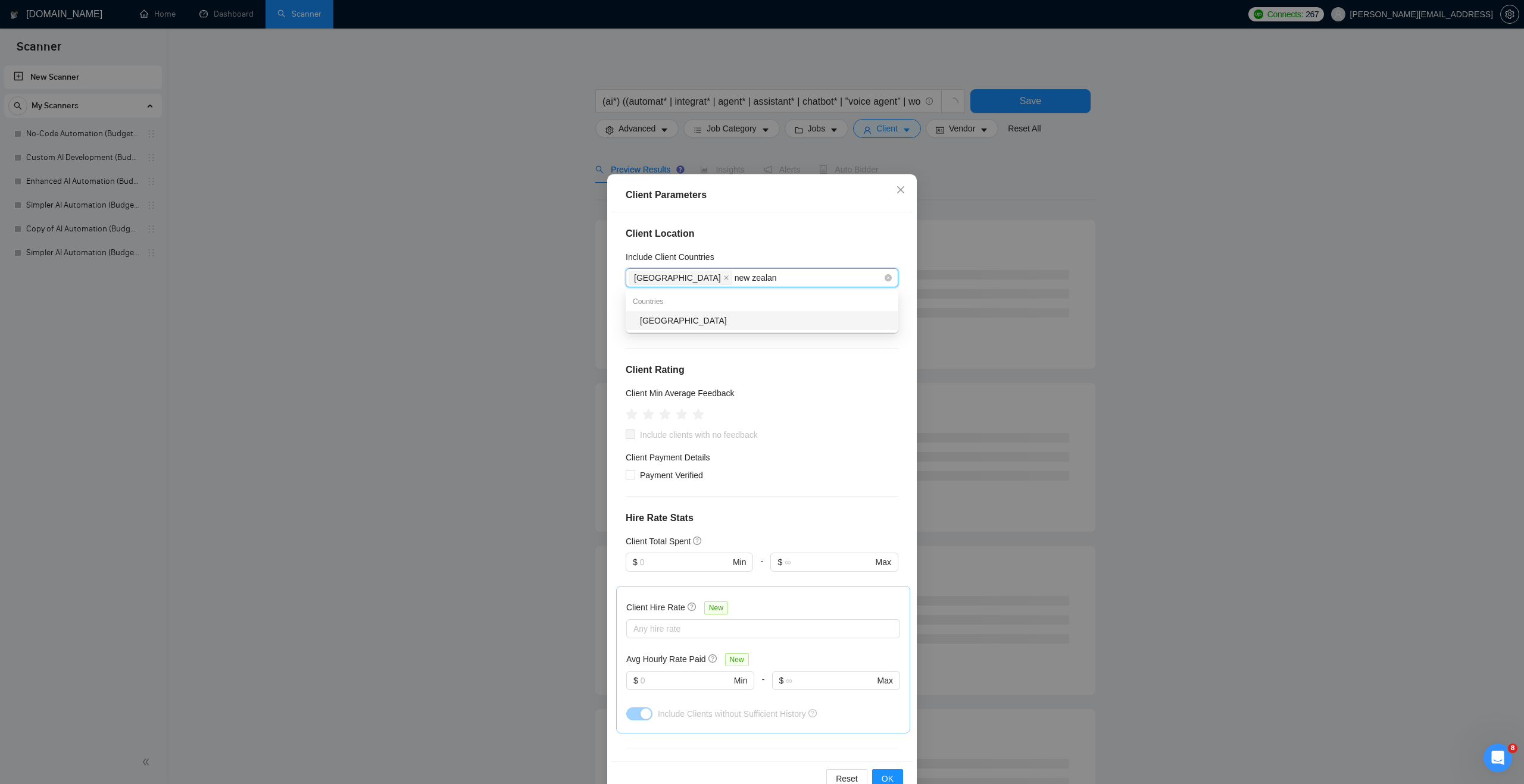
type input "[GEOGRAPHIC_DATA]"
click at [692, 316] on div "[GEOGRAPHIC_DATA]" at bounding box center [765, 320] width 251 height 13
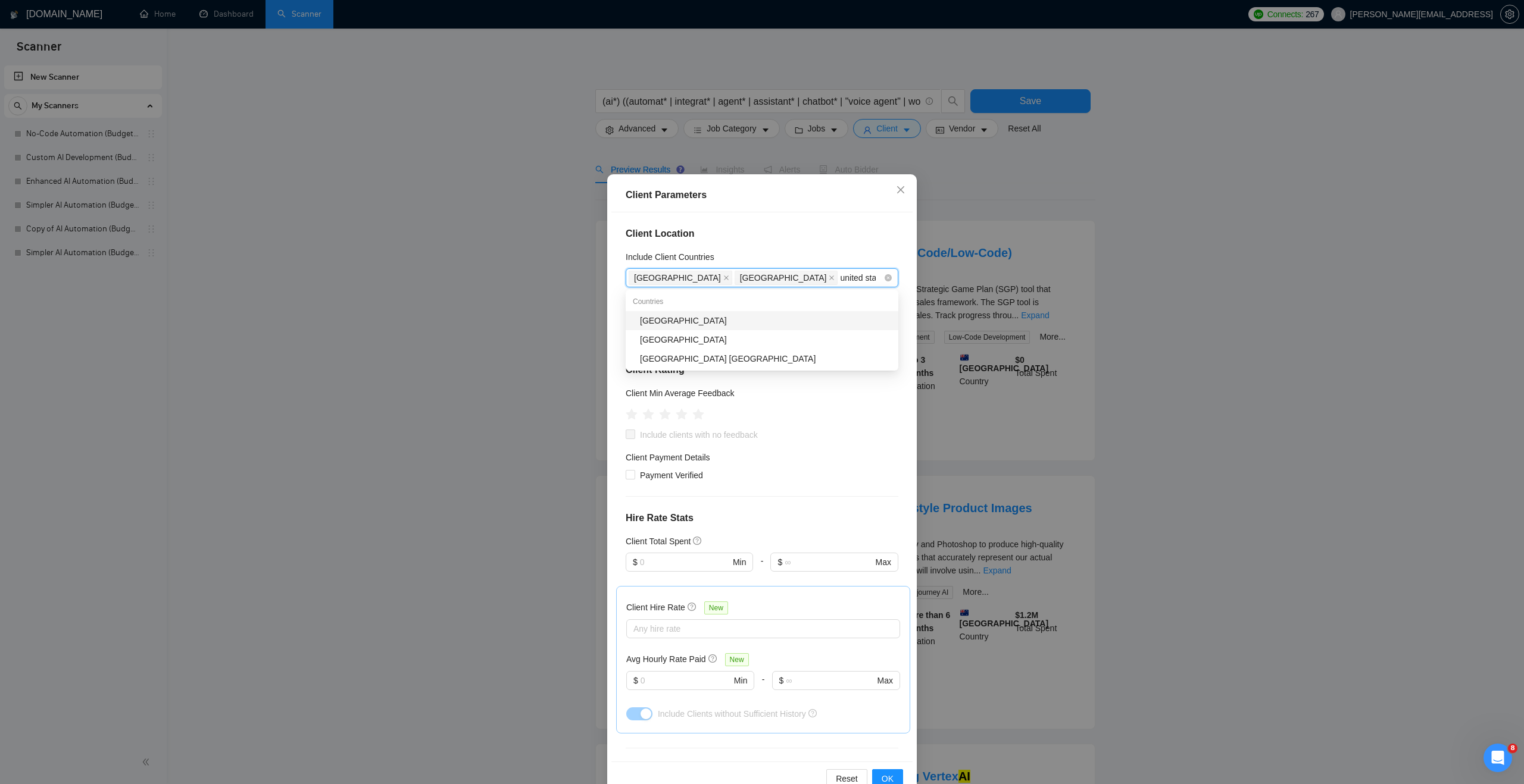
type input "united stat"
click at [781, 317] on div "[GEOGRAPHIC_DATA]" at bounding box center [765, 320] width 251 height 13
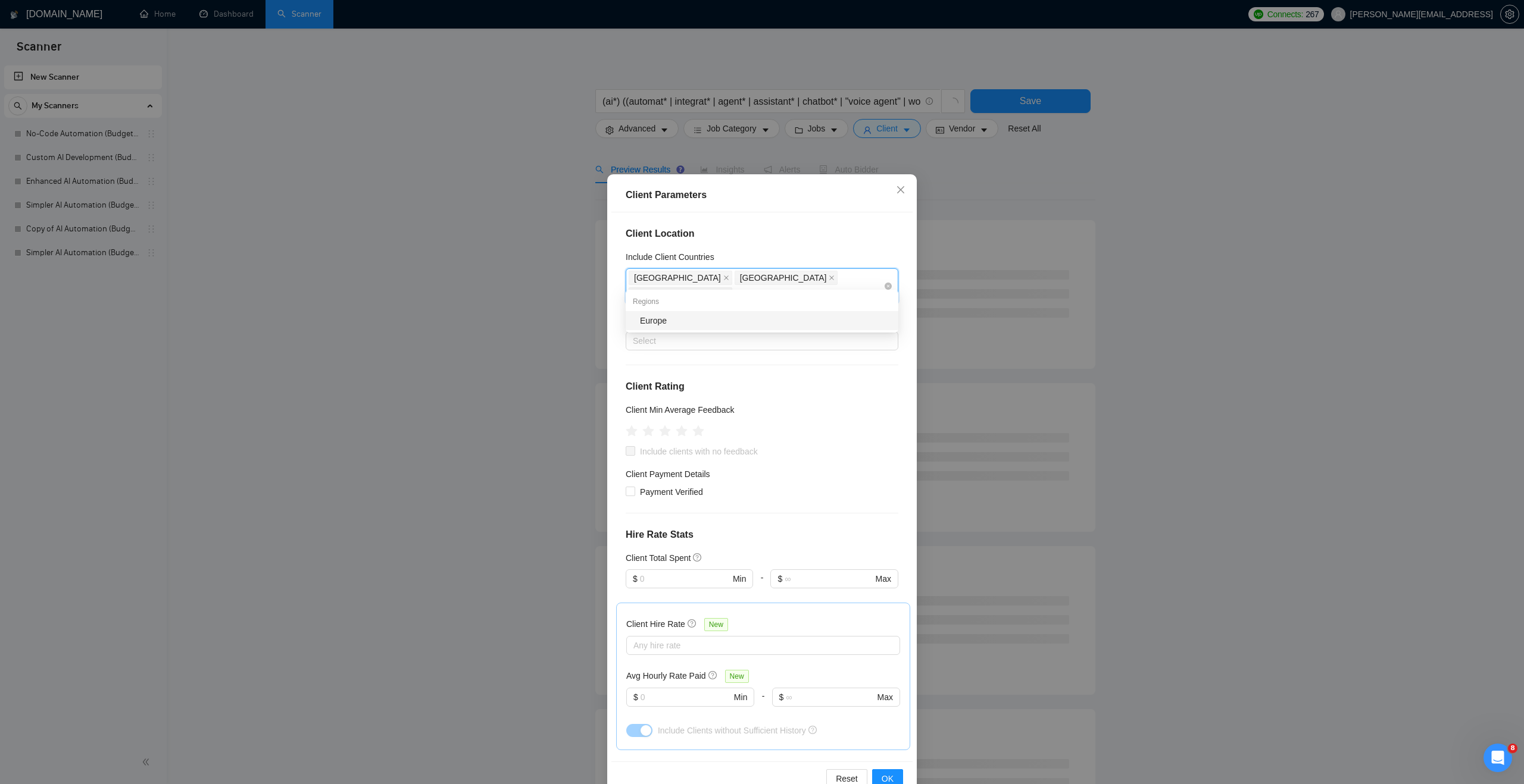
type input "europ"
click at [759, 287] on input "europ" at bounding box center [746, 294] width 24 height 15
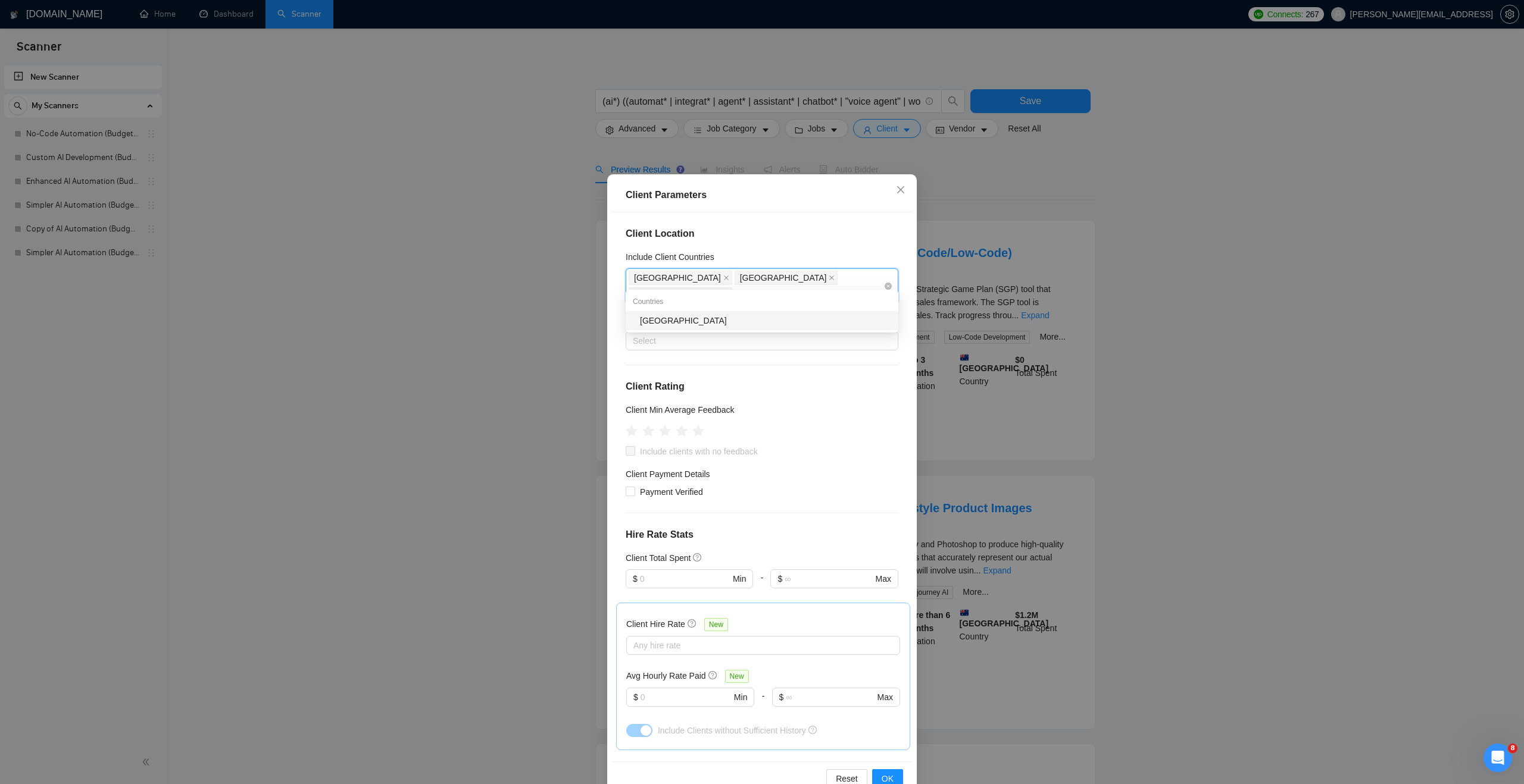
type input "[GEOGRAPHIC_DATA]"
click at [807, 324] on div "[GEOGRAPHIC_DATA]" at bounding box center [765, 320] width 251 height 13
click at [732, 489] on div "Client Location Include Client Countries [GEOGRAPHIC_DATA] [GEOGRAPHIC_DATA] [G…" at bounding box center [762, 487] width 301 height 550
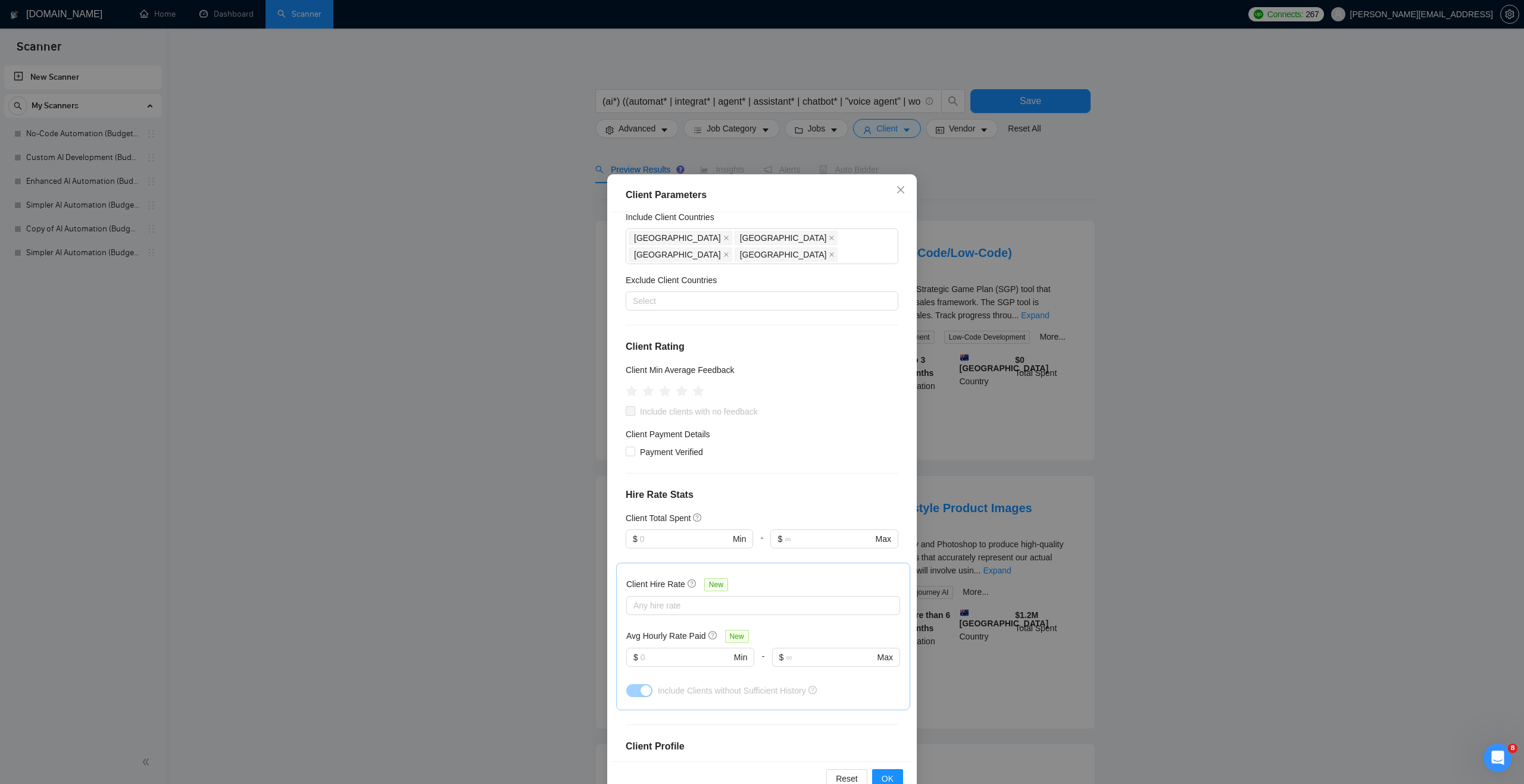
scroll to position [50, 0]
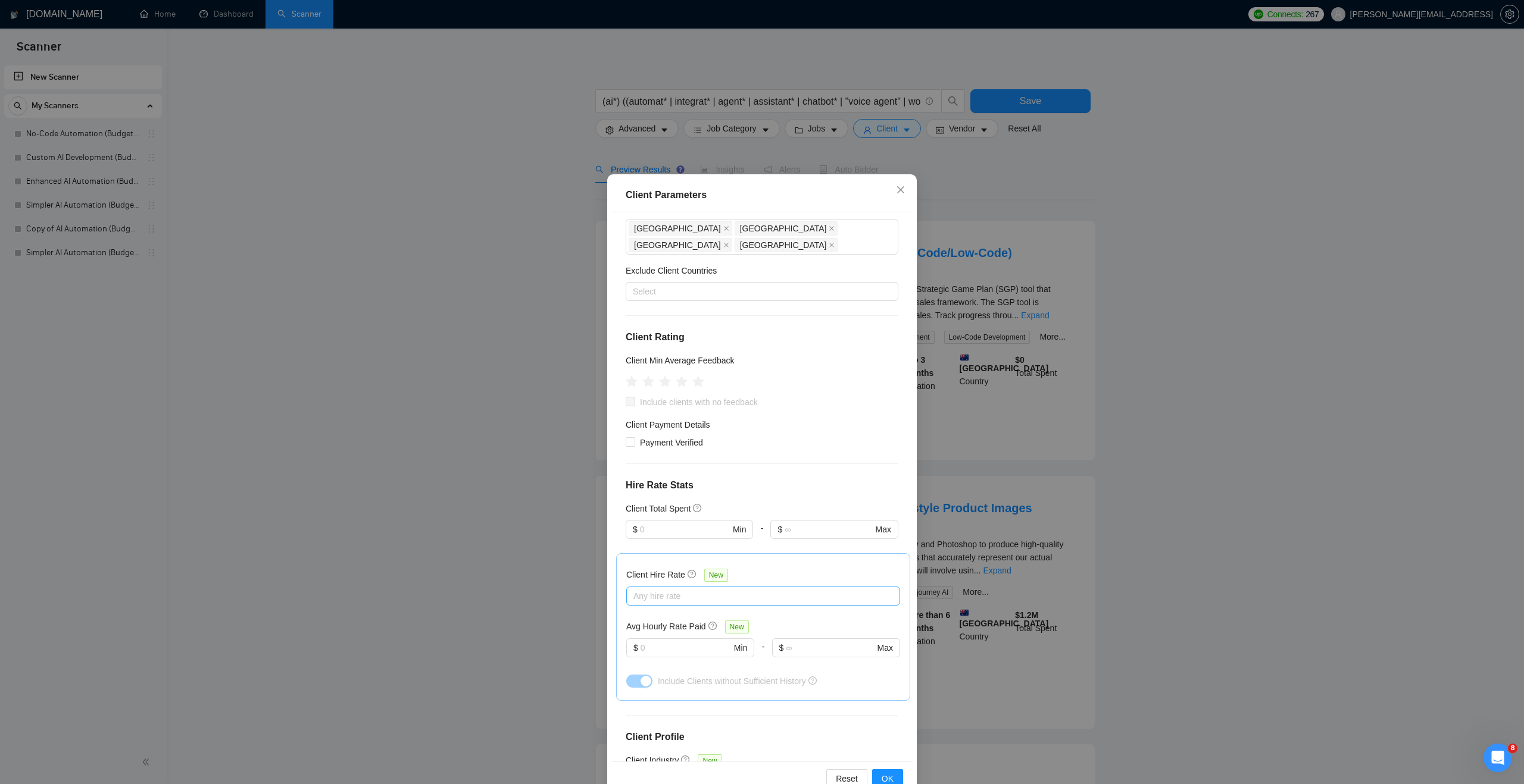
click at [727, 589] on div at bounding box center [757, 596] width 256 height 15
click at [706, 638] on div "High Rates" at bounding box center [764, 640] width 260 height 13
checkbox input "true"
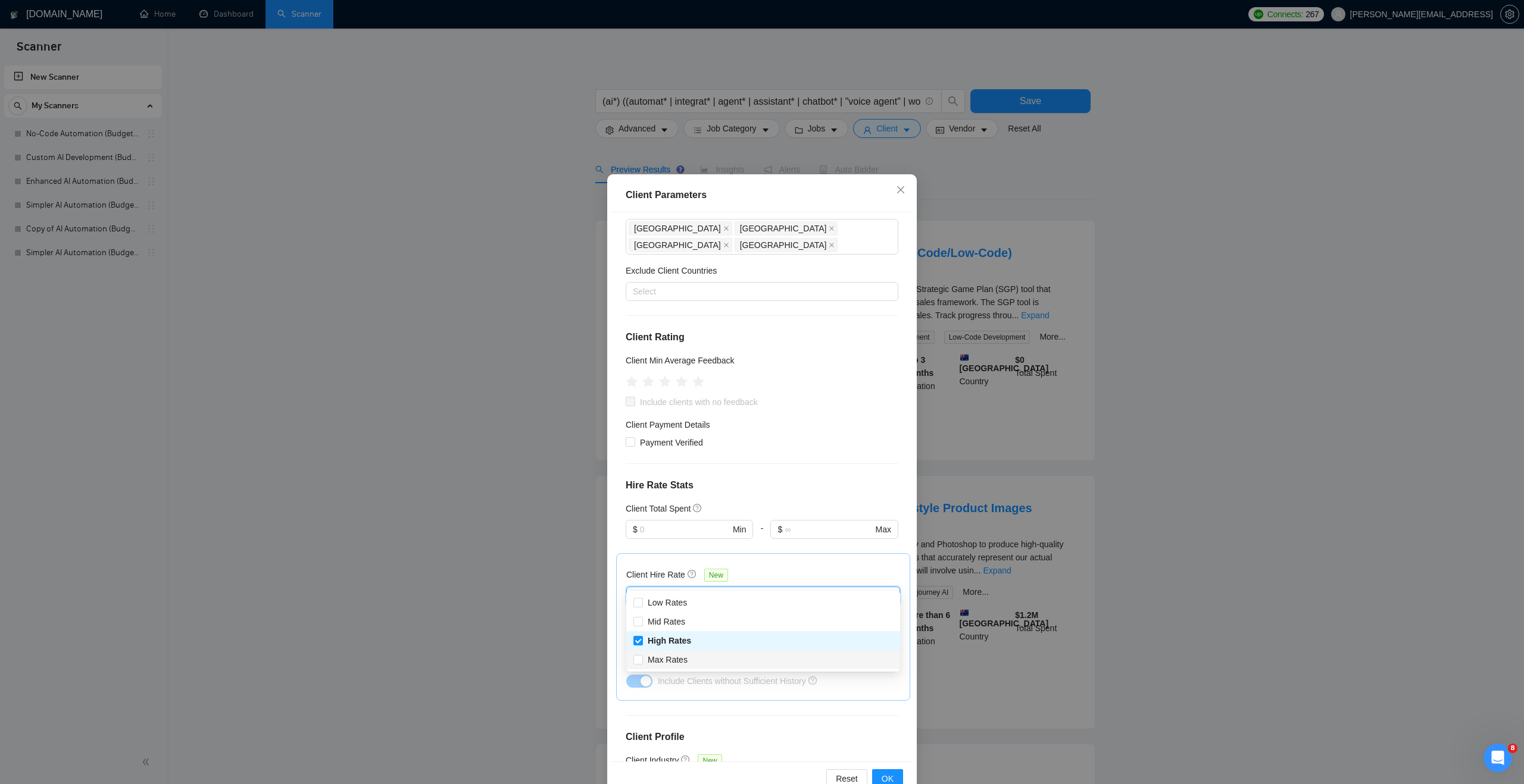
click at [705, 656] on div "Max Rates" at bounding box center [764, 659] width 260 height 13
checkbox input "true"
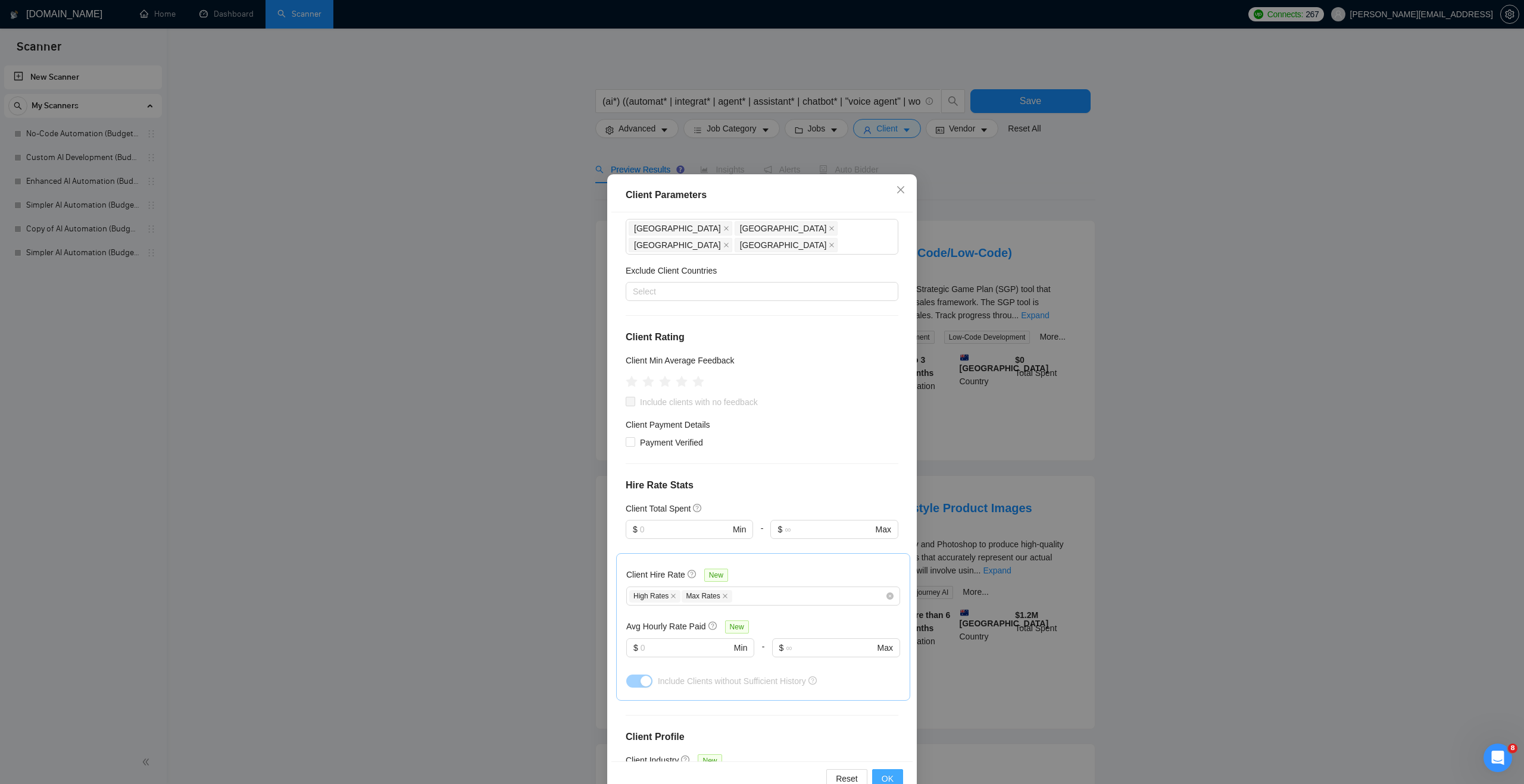
click at [885, 773] on span "OK" at bounding box center [888, 778] width 12 height 13
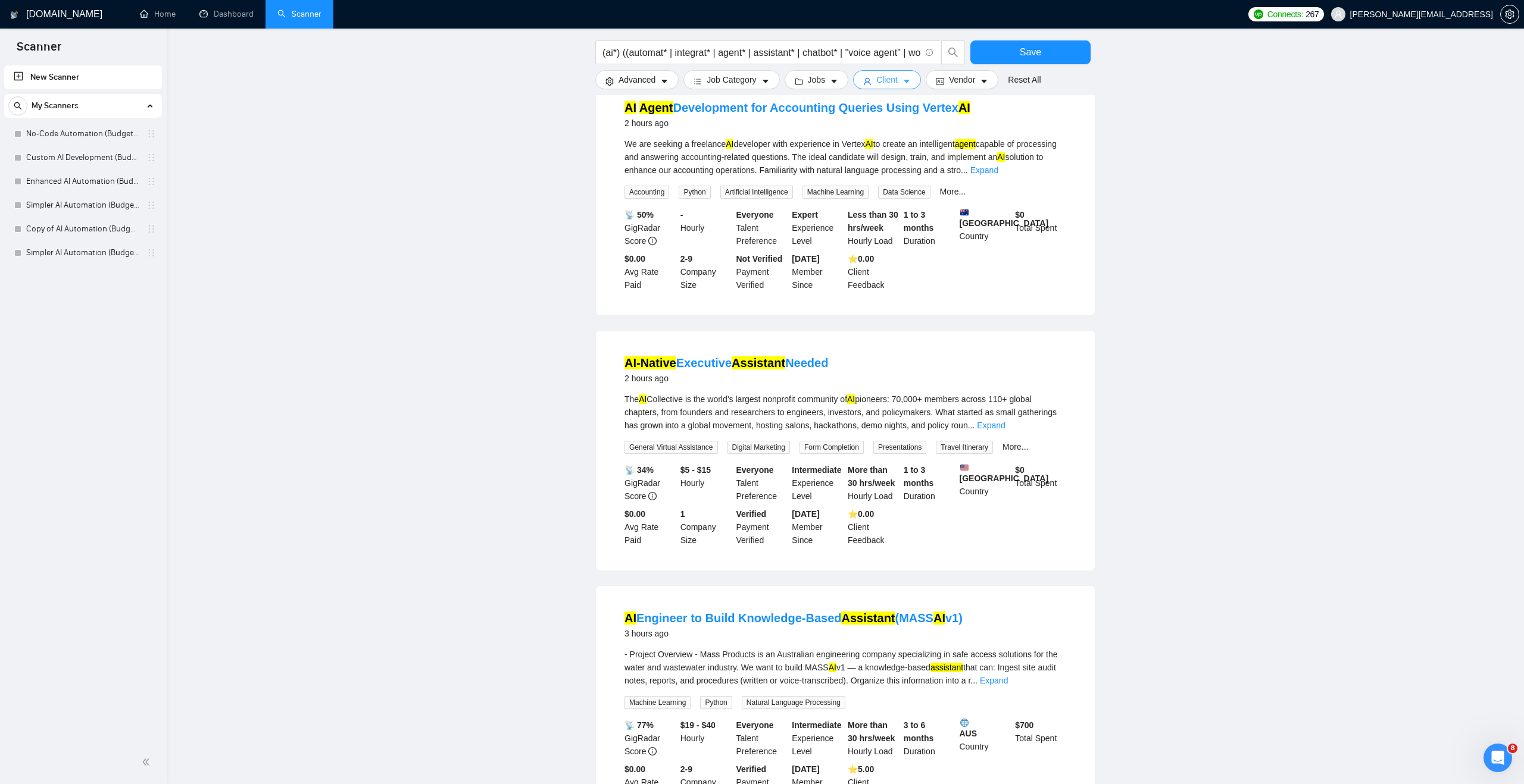
scroll to position [401, 0]
click at [1005, 430] on link "Expand" at bounding box center [991, 425] width 28 height 10
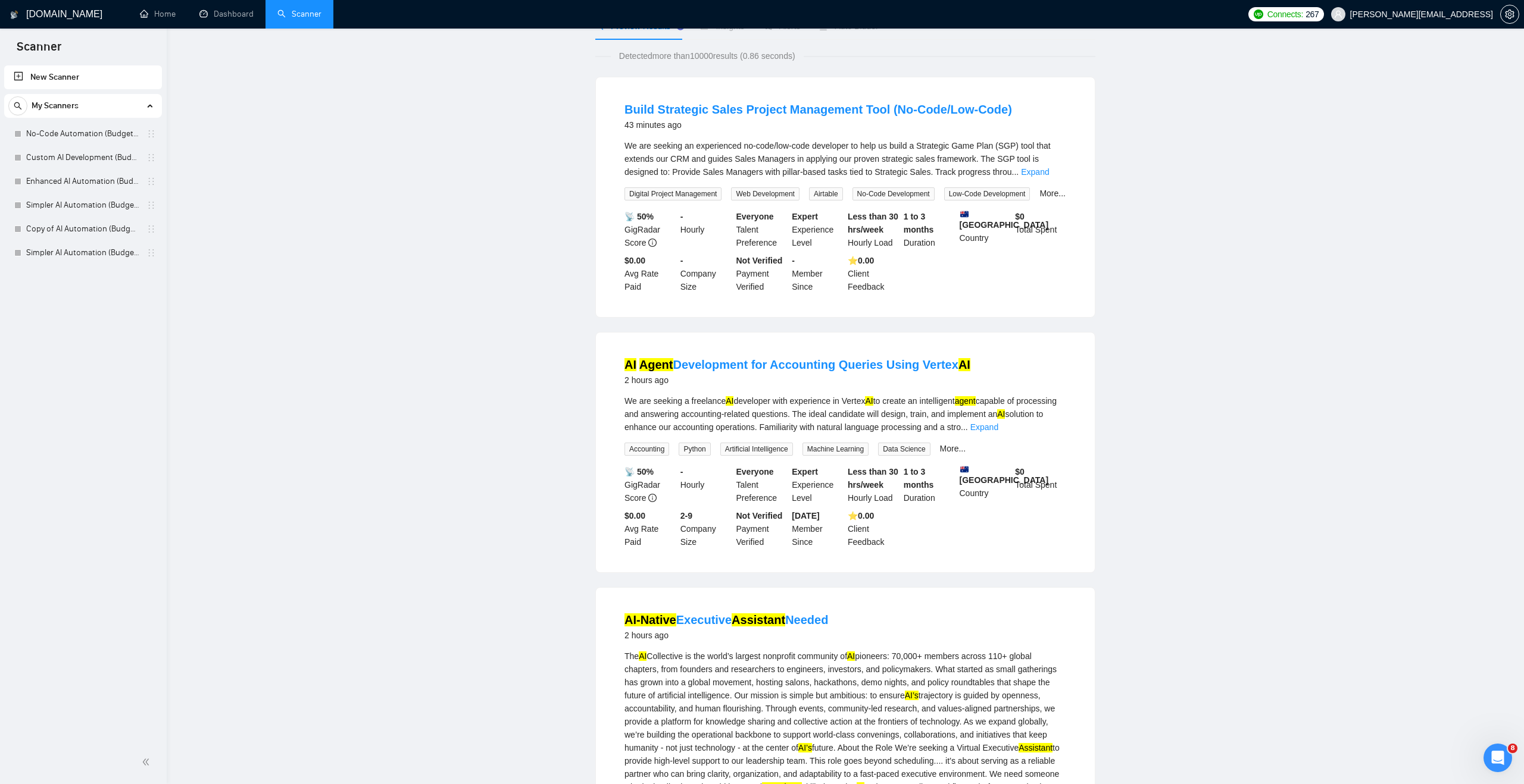
scroll to position [0, 0]
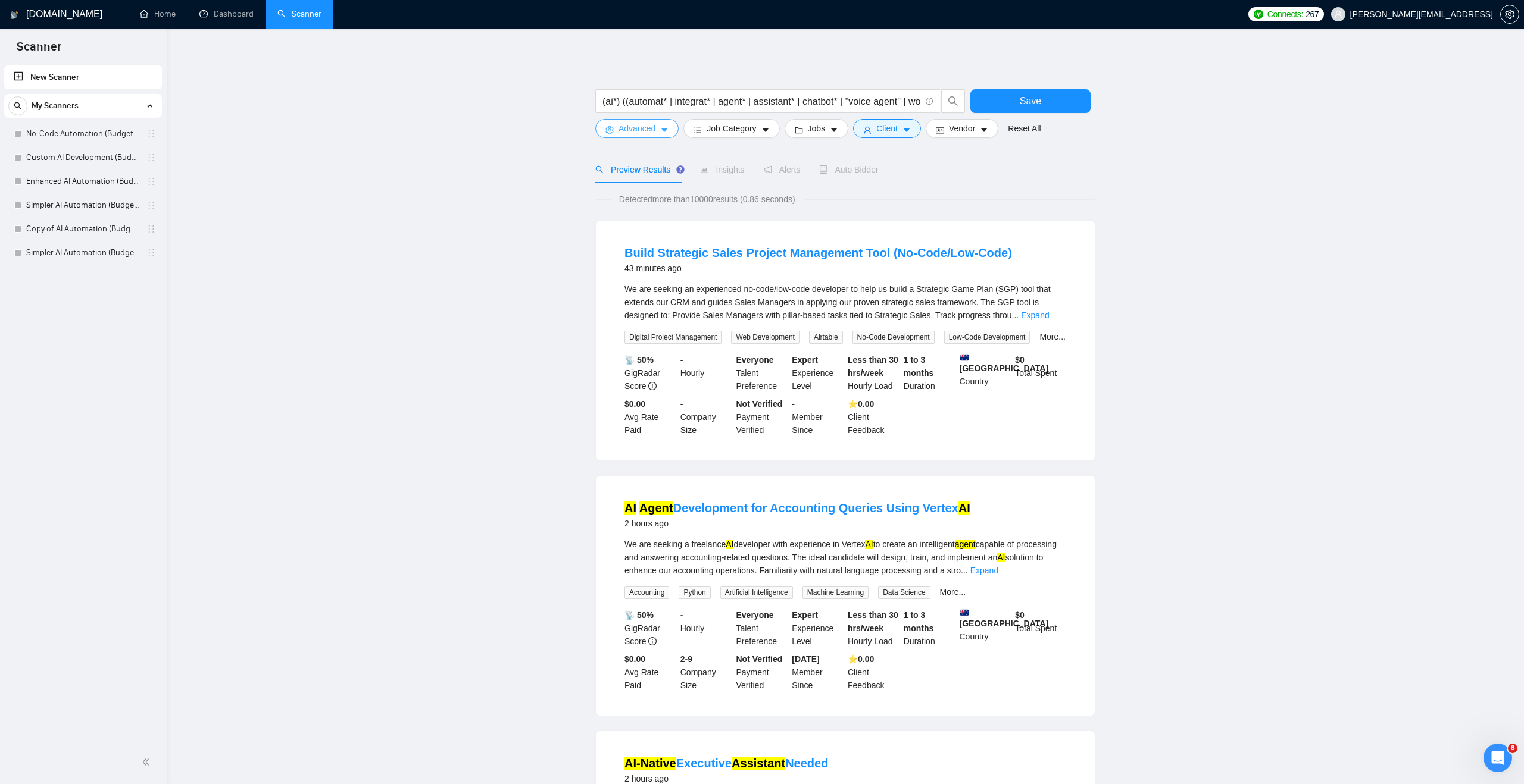
click at [619, 132] on span "Advanced" at bounding box center [637, 128] width 37 height 13
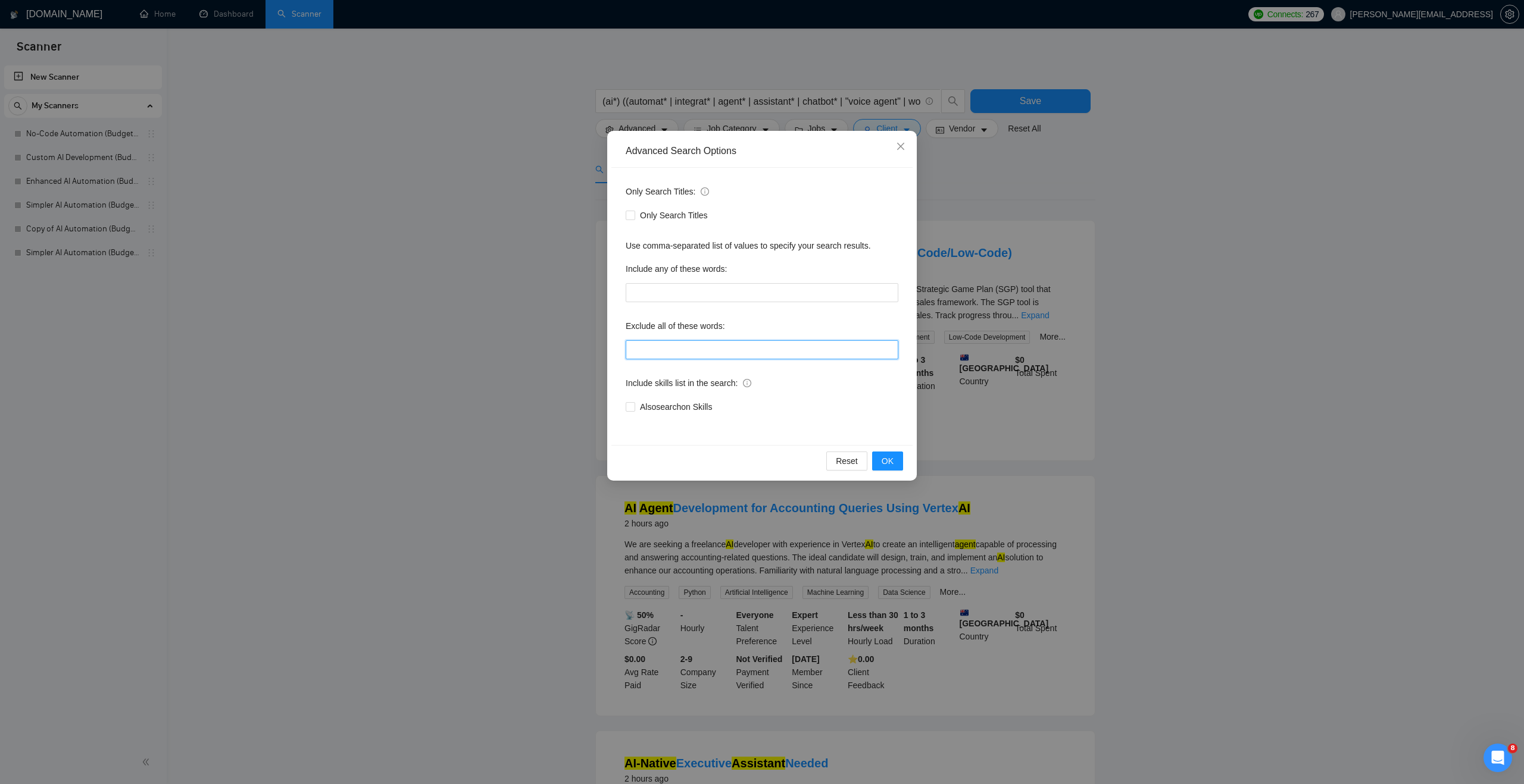
click at [666, 351] on input "text" at bounding box center [762, 351] width 273 height 20
paste input ""AI Automation Agency", "no agency", "this job is not open to teams", "this job…"
click at [741, 351] on input ""AI Automation Agency", "no agency", "this job is not open to teams", "this job…" at bounding box center [762, 351] width 273 height 20
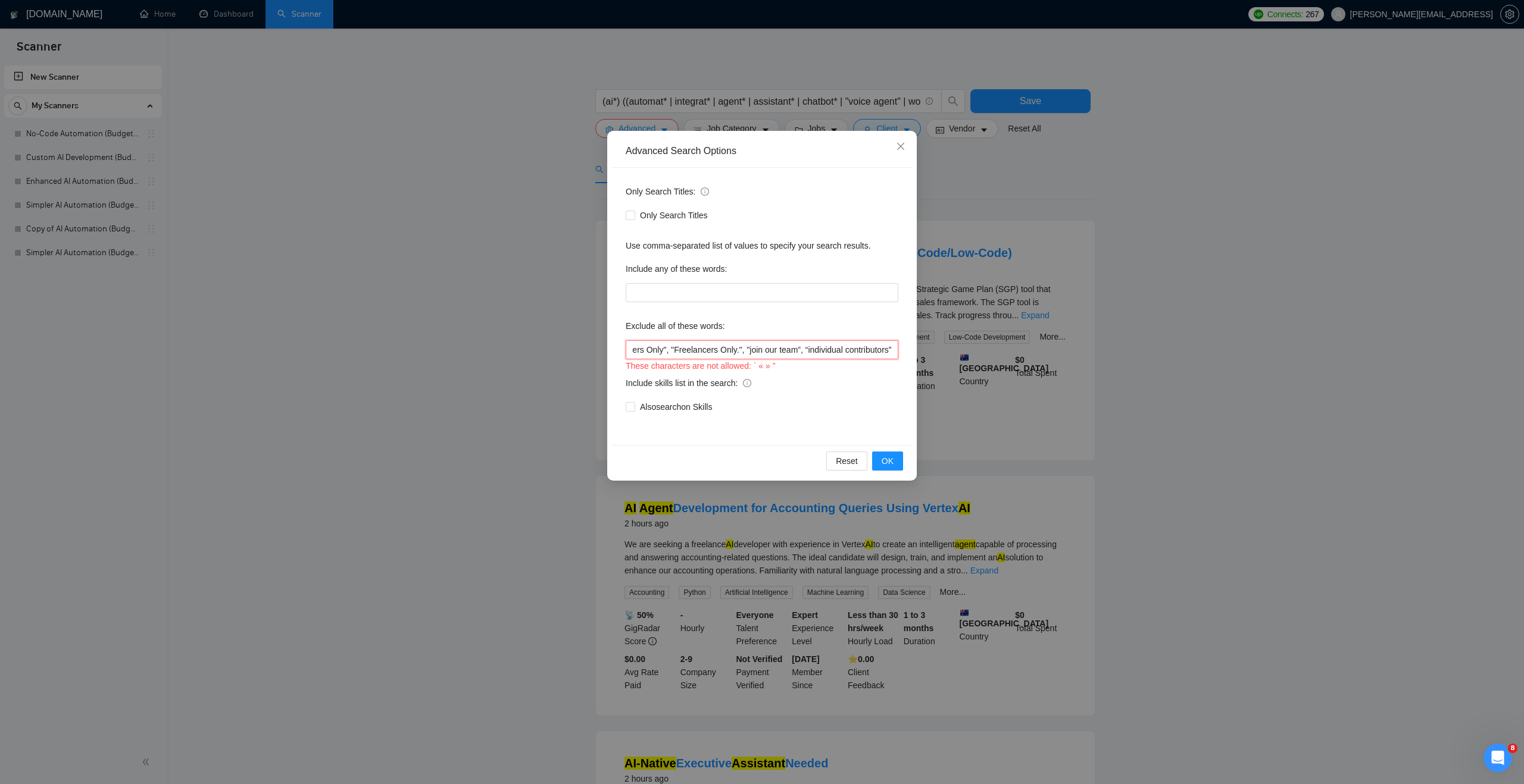
click at [798, 349] on input ""AI Automation Agency", "no agency", "this job is not open to teams", "this job…" at bounding box center [762, 351] width 273 height 20
type input ""AI Automation Agency", "no agency", "this job is not open to teams", "this job…"
click at [799, 349] on input ""AI Automation Agency", "no agency", "this job is not open to teams", "this job…" at bounding box center [762, 351] width 273 height 20
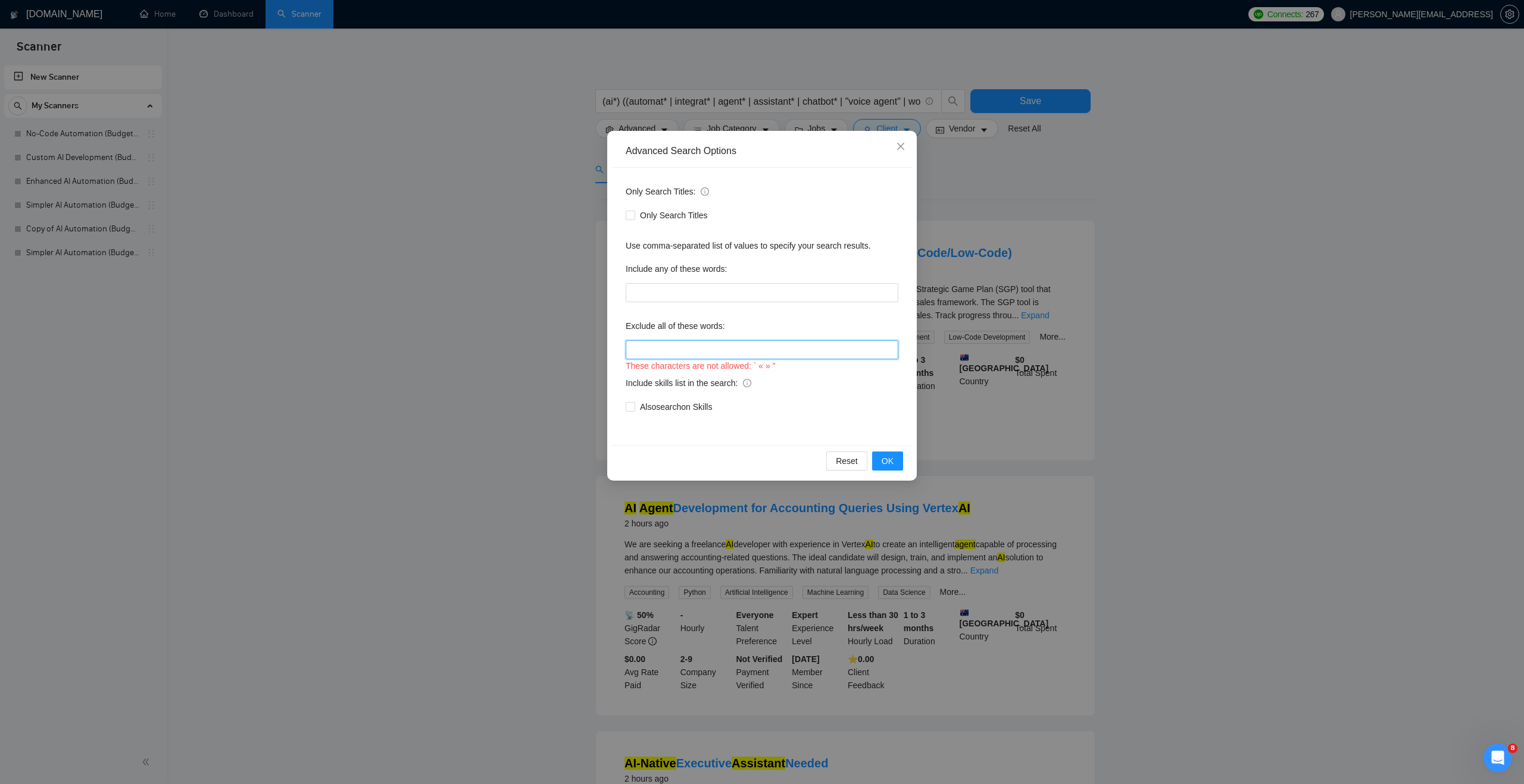
scroll to position [0, 0]
click at [901, 142] on icon "close" at bounding box center [901, 146] width 10 height 10
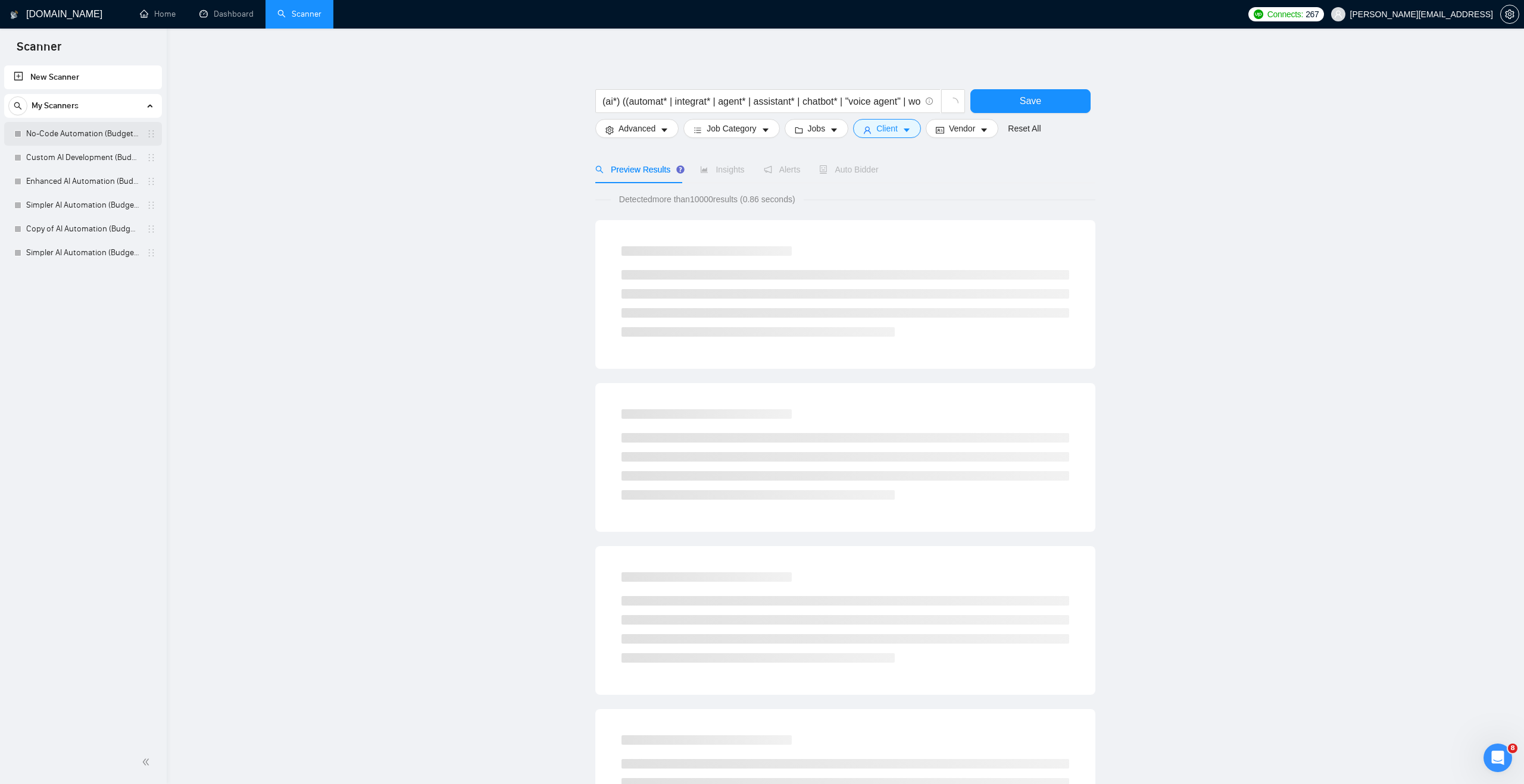
click at [91, 141] on link "No-Code Automation (Budget Filters)" at bounding box center [83, 134] width 113 height 23
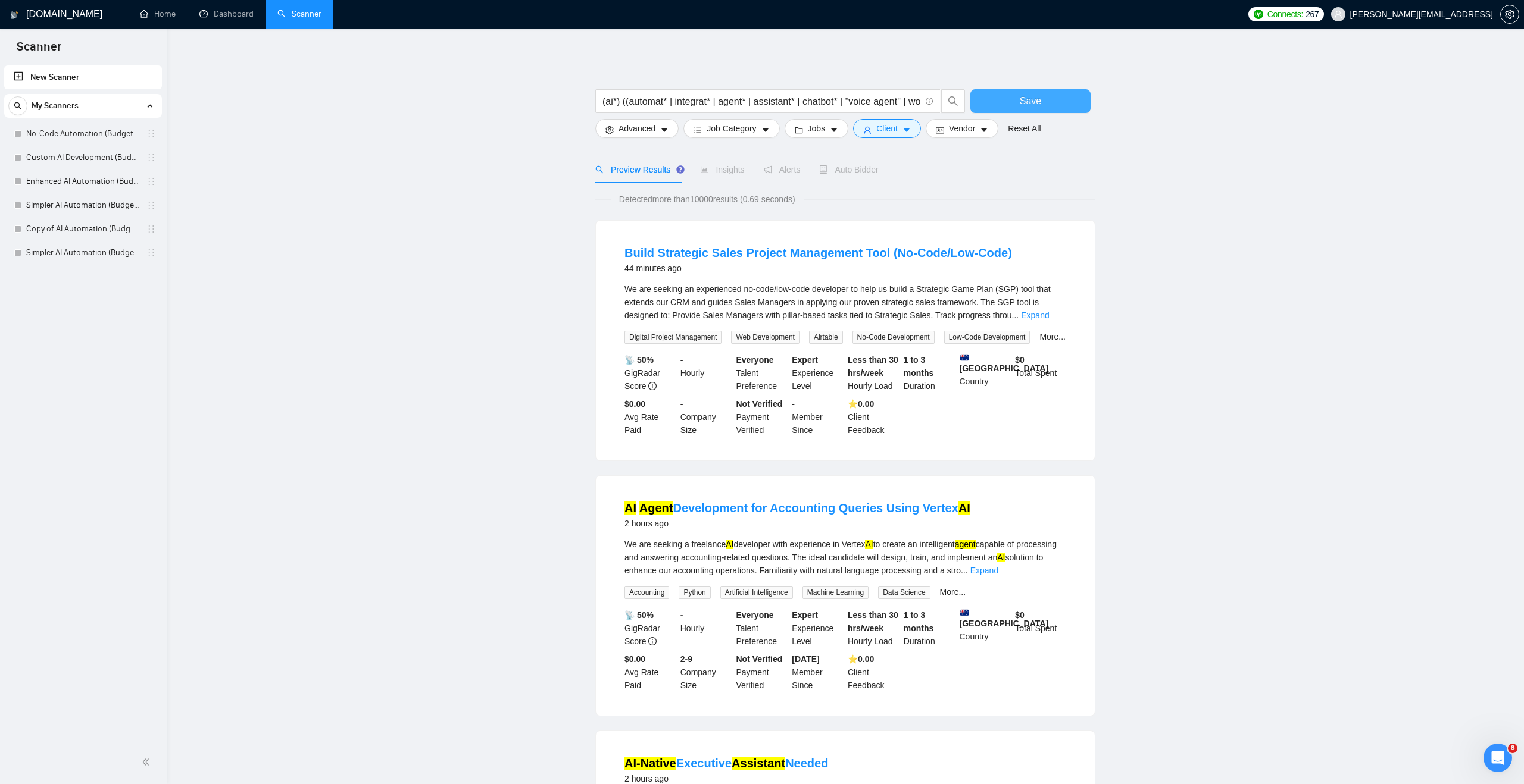
click at [991, 106] on button "Save" at bounding box center [1031, 101] width 120 height 23
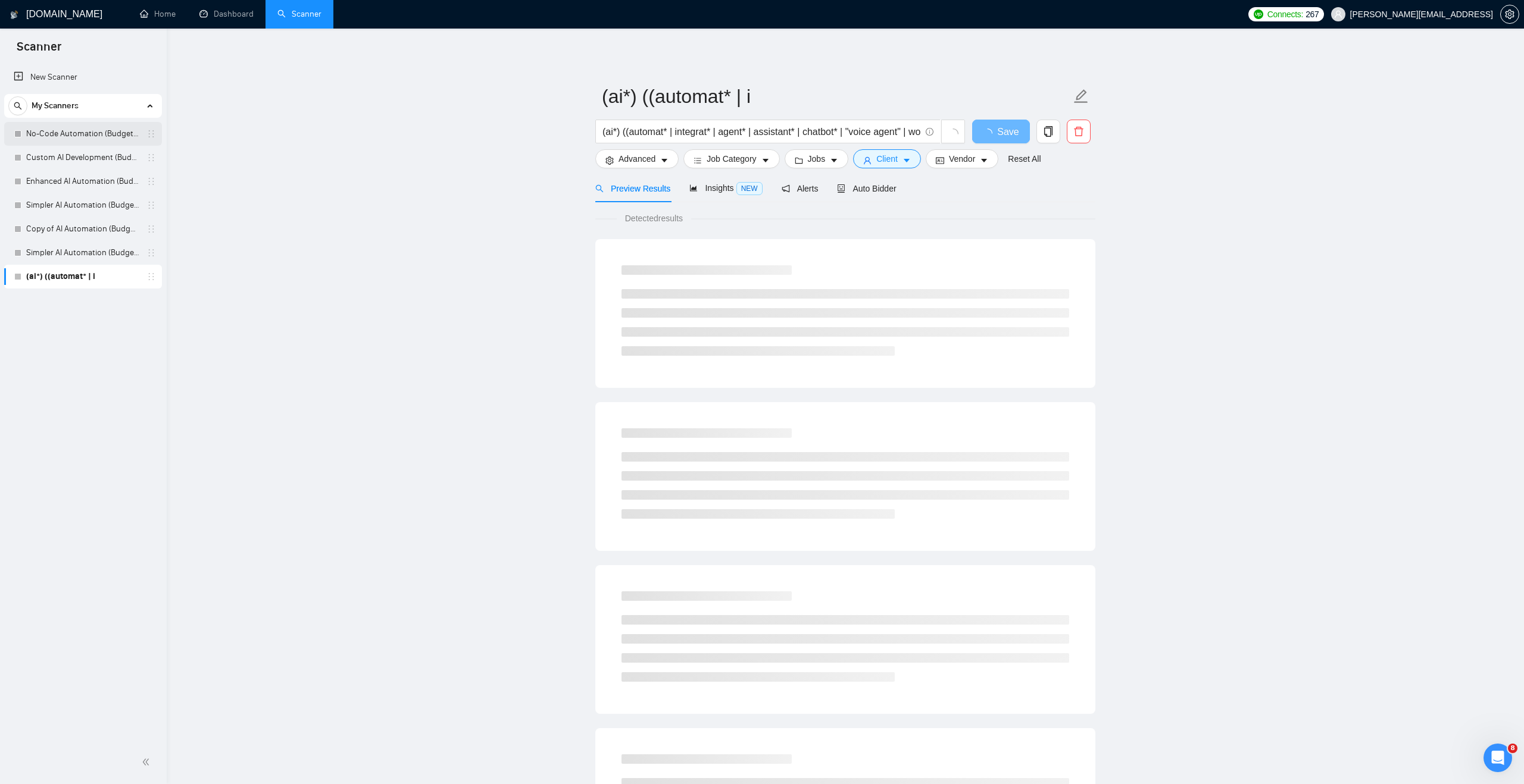
click at [96, 134] on link "No-Code Automation (Budget Filters)" at bounding box center [83, 134] width 113 height 23
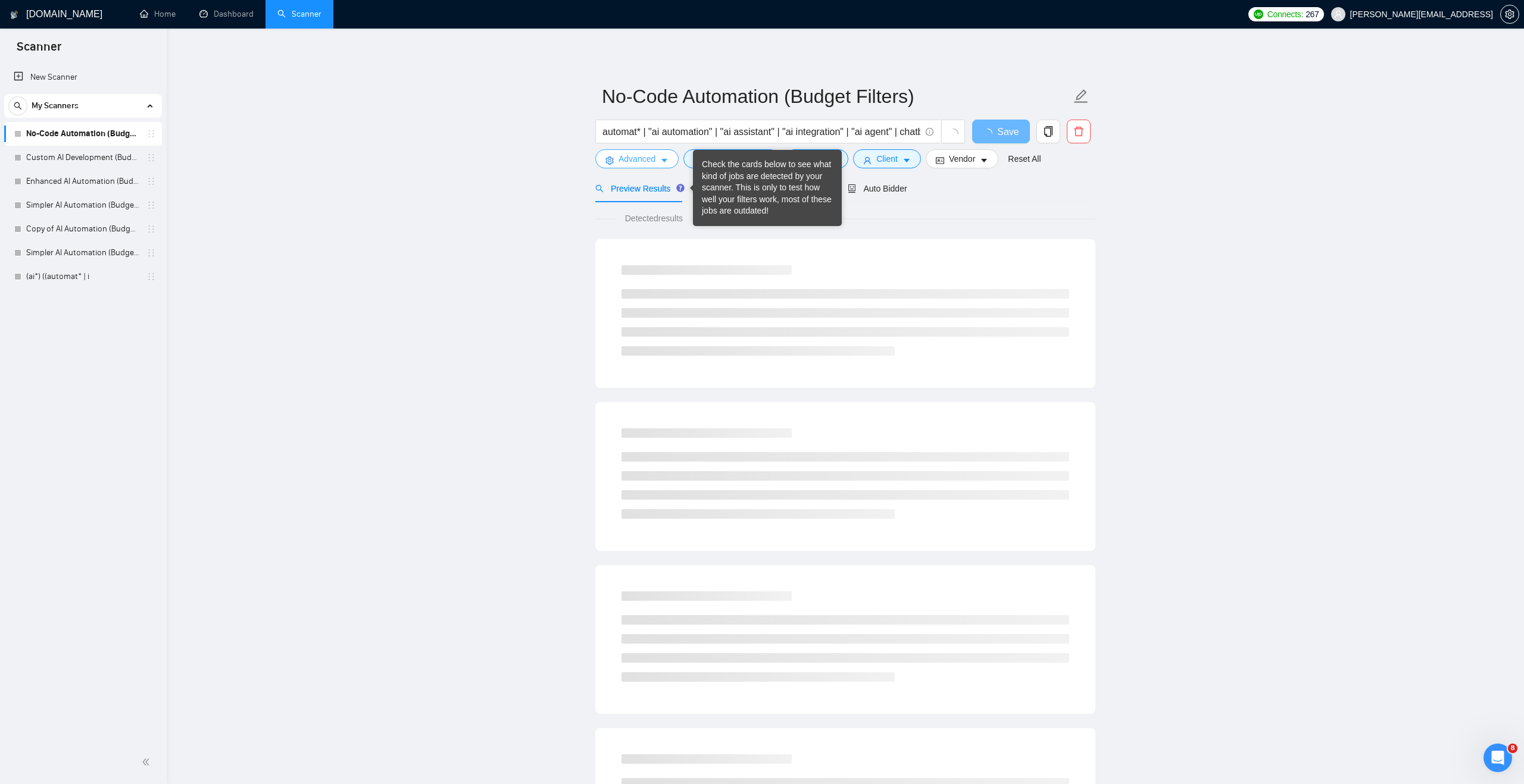
click at [630, 162] on span "Advanced" at bounding box center [637, 158] width 37 height 13
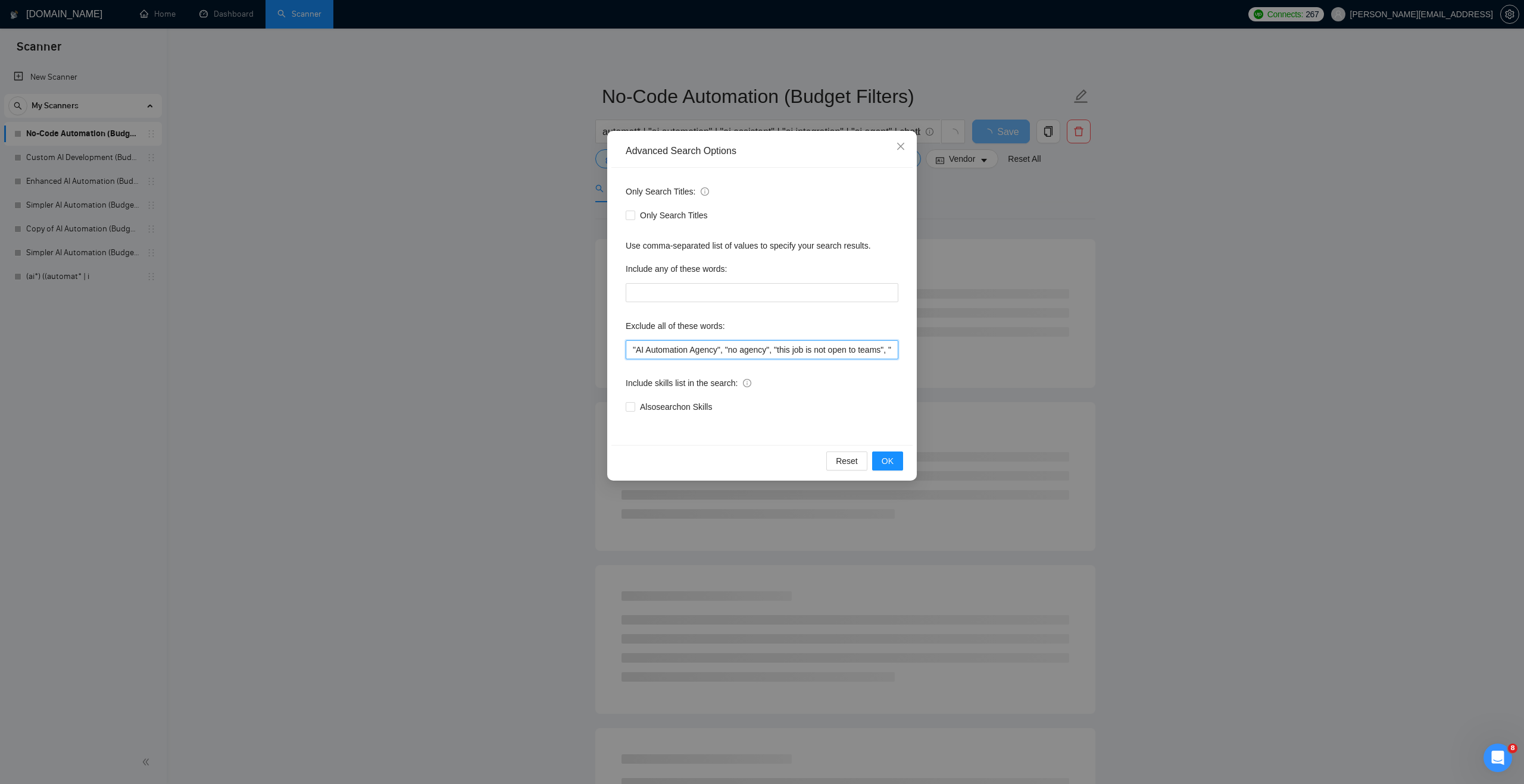
click at [704, 354] on input ""AI Automation Agency", "no agency", "this job is not open to teams", "this job…" at bounding box center [762, 351] width 273 height 20
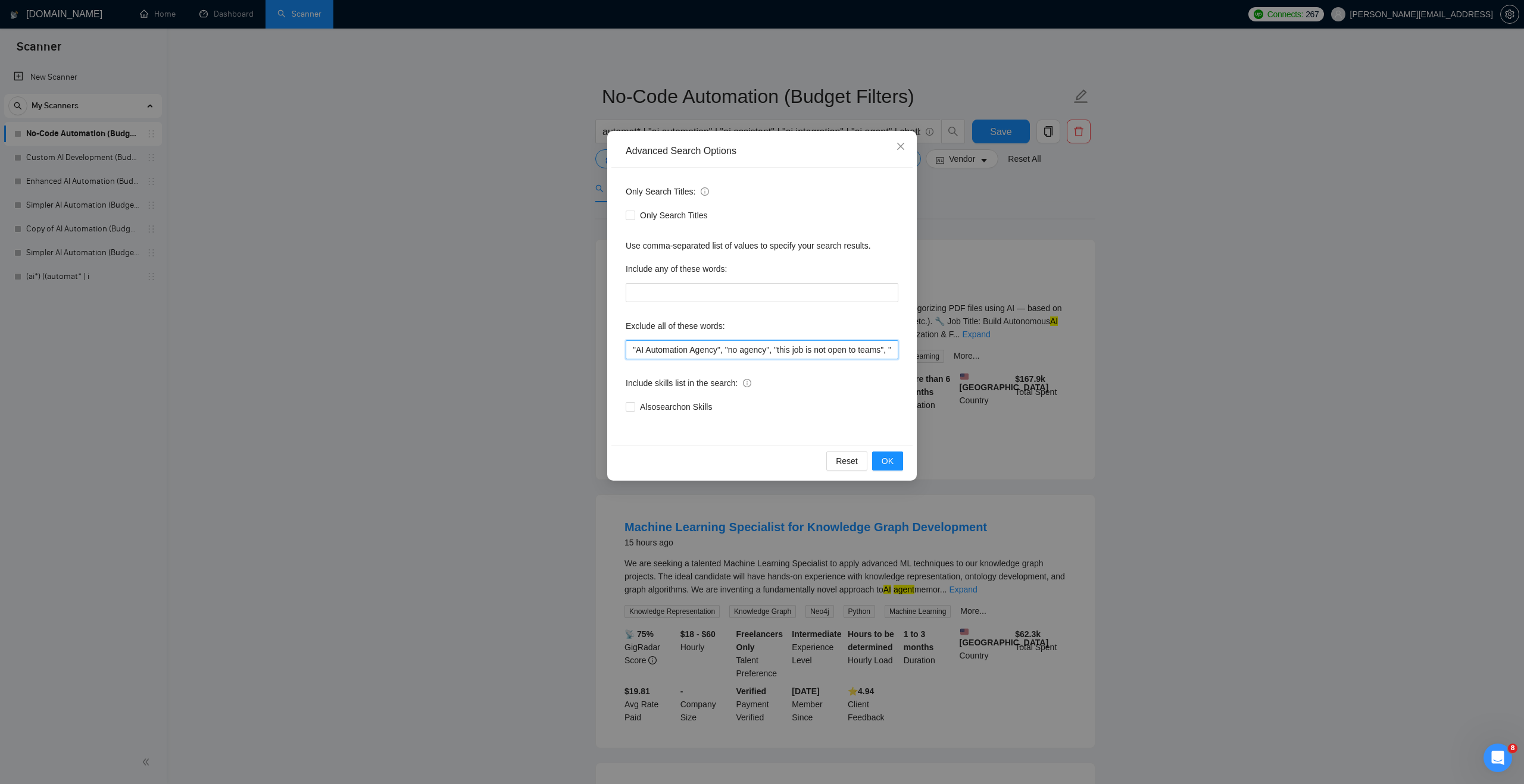
click at [704, 354] on input ""AI Automation Agency", "no agency", "this job is not open to teams", "this job…" at bounding box center [762, 351] width 273 height 20
click at [890, 457] on span "OK" at bounding box center [888, 461] width 12 height 13
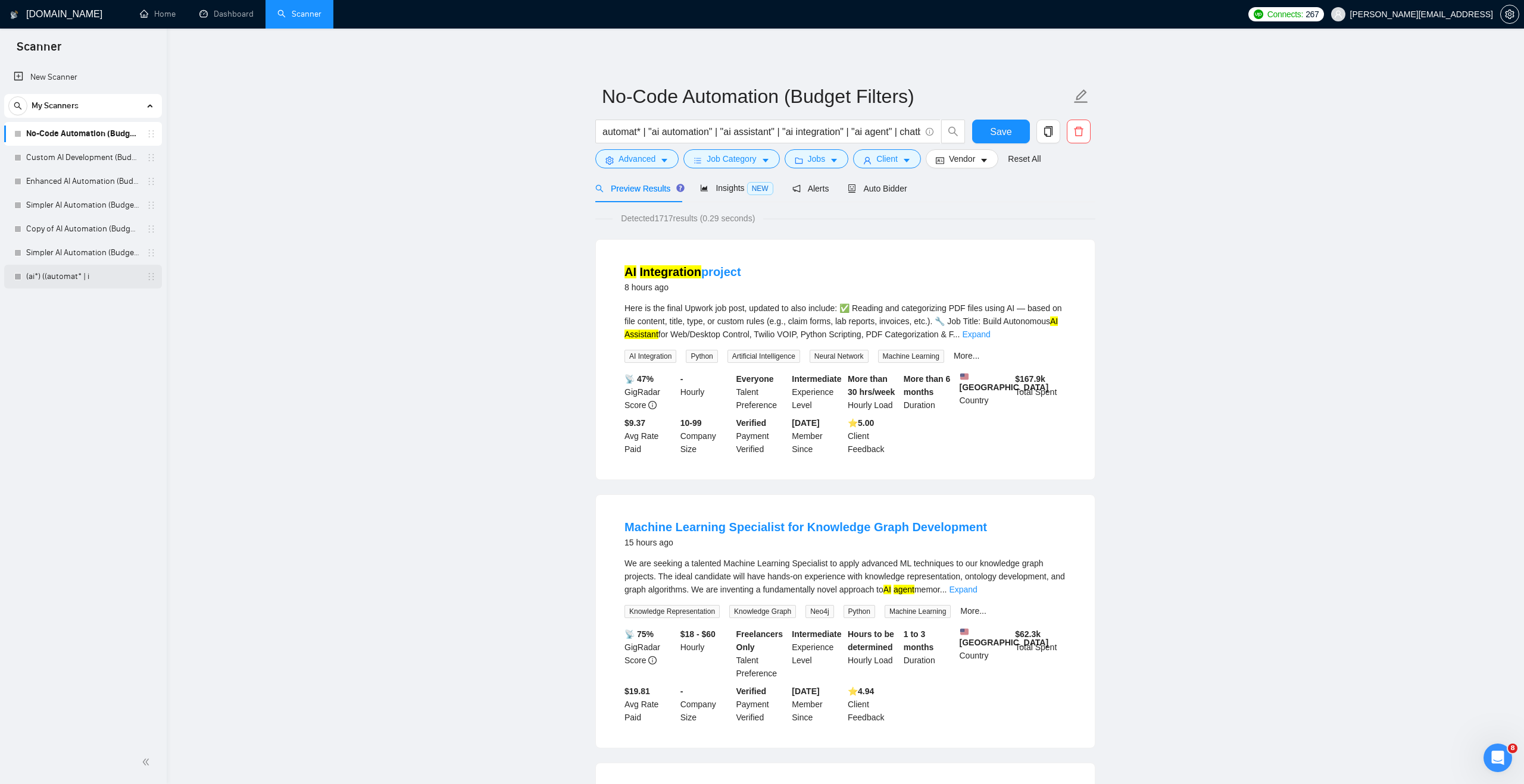
click at [100, 276] on link "(ai*) ((automat* | i" at bounding box center [83, 276] width 113 height 23
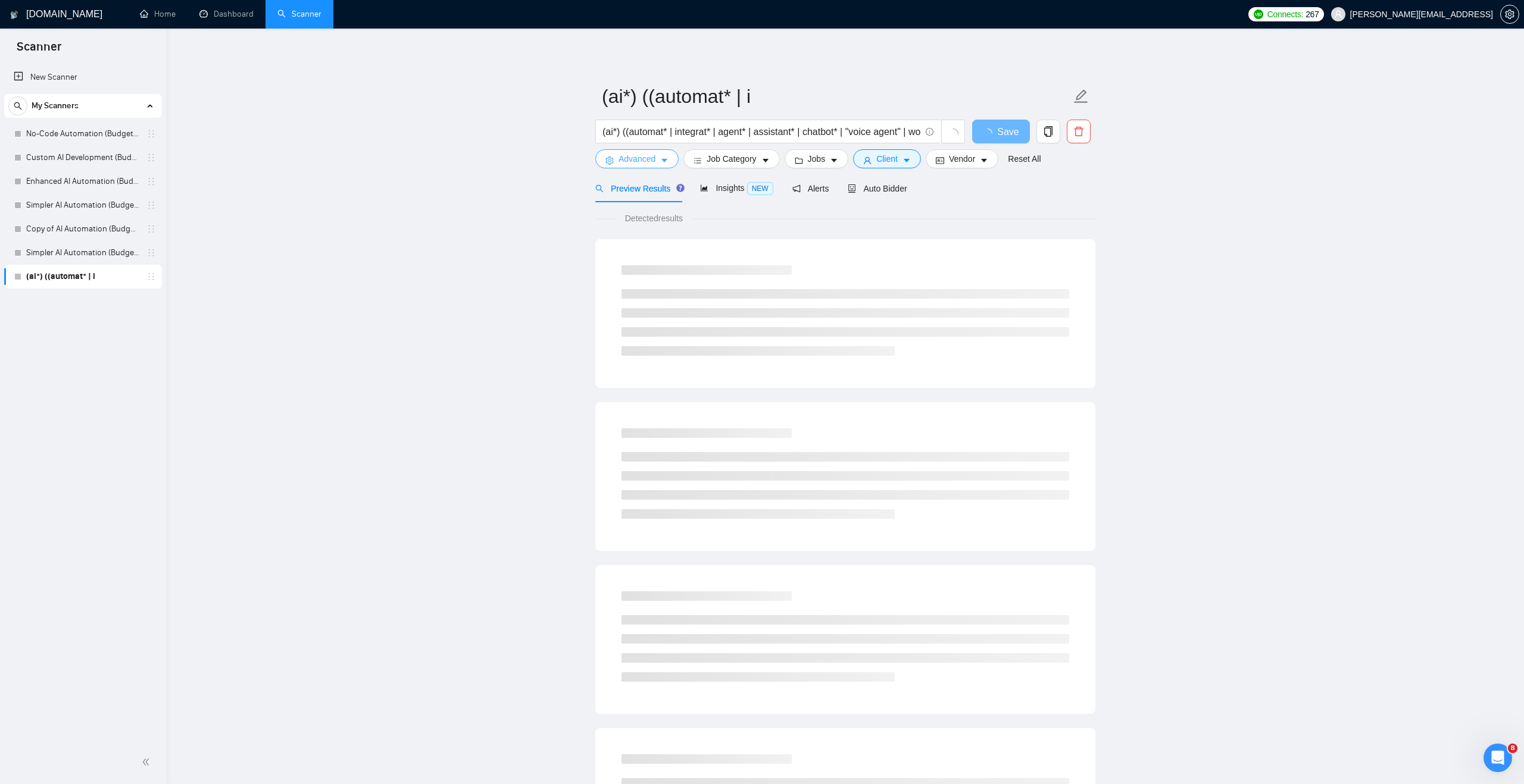
click at [635, 164] on span "Advanced" at bounding box center [637, 158] width 37 height 13
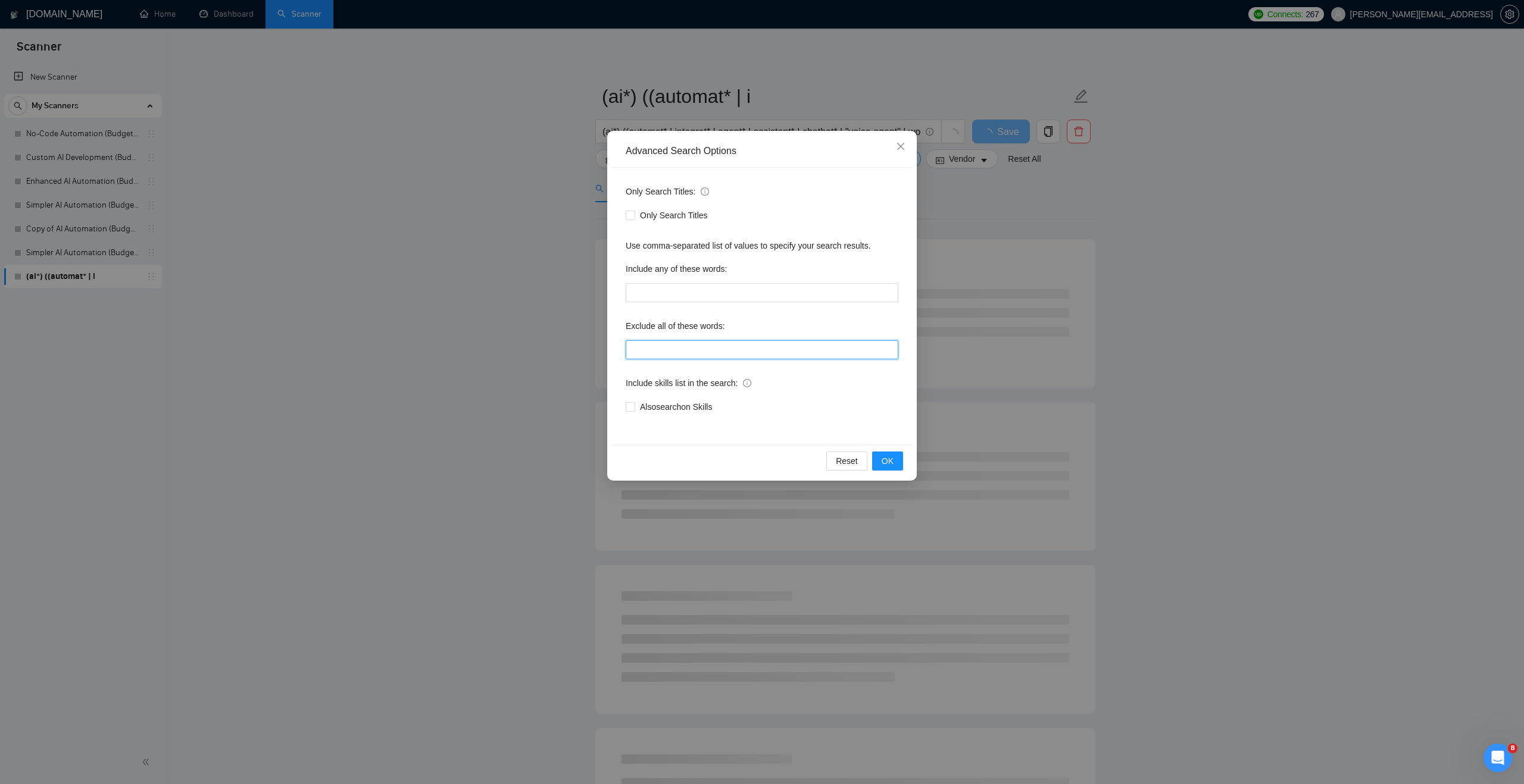
click at [660, 356] on input "text" at bounding box center [762, 351] width 273 height 20
paste input ""AI Automation Agency", "no agency", "this job is not open to teams", "this job…"
drag, startPoint x: 874, startPoint y: 350, endPoint x: 920, endPoint y: 350, distance: 46.0
click at [920, 350] on div "Advanced Search Options Only Search Titles: Only Search Titles Use comma-separa…" at bounding box center [762, 392] width 1524 height 784
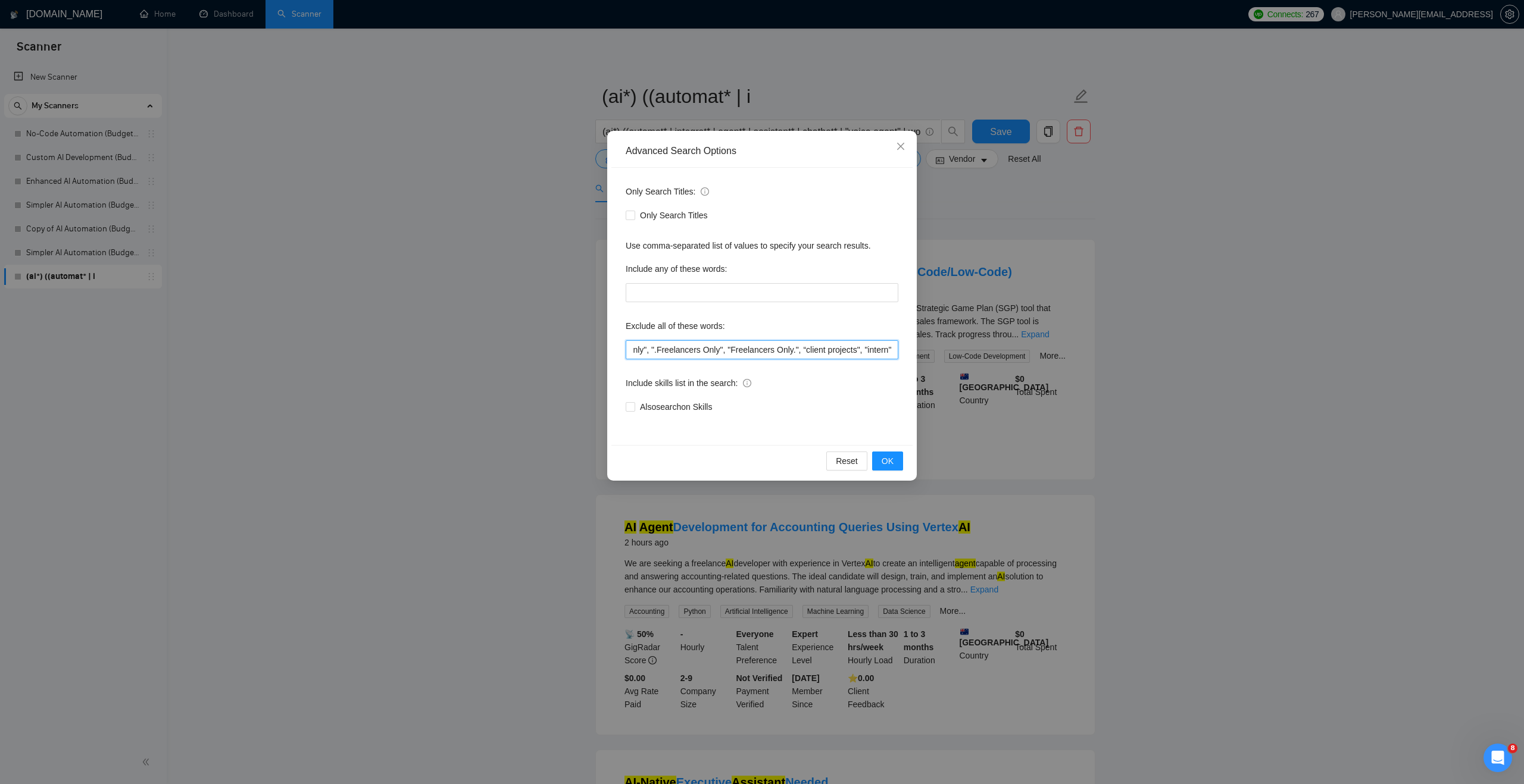
scroll to position [0, 1210]
type input ""AI Automation Agency", "no agency", "this job is not open to teams", "this job…"
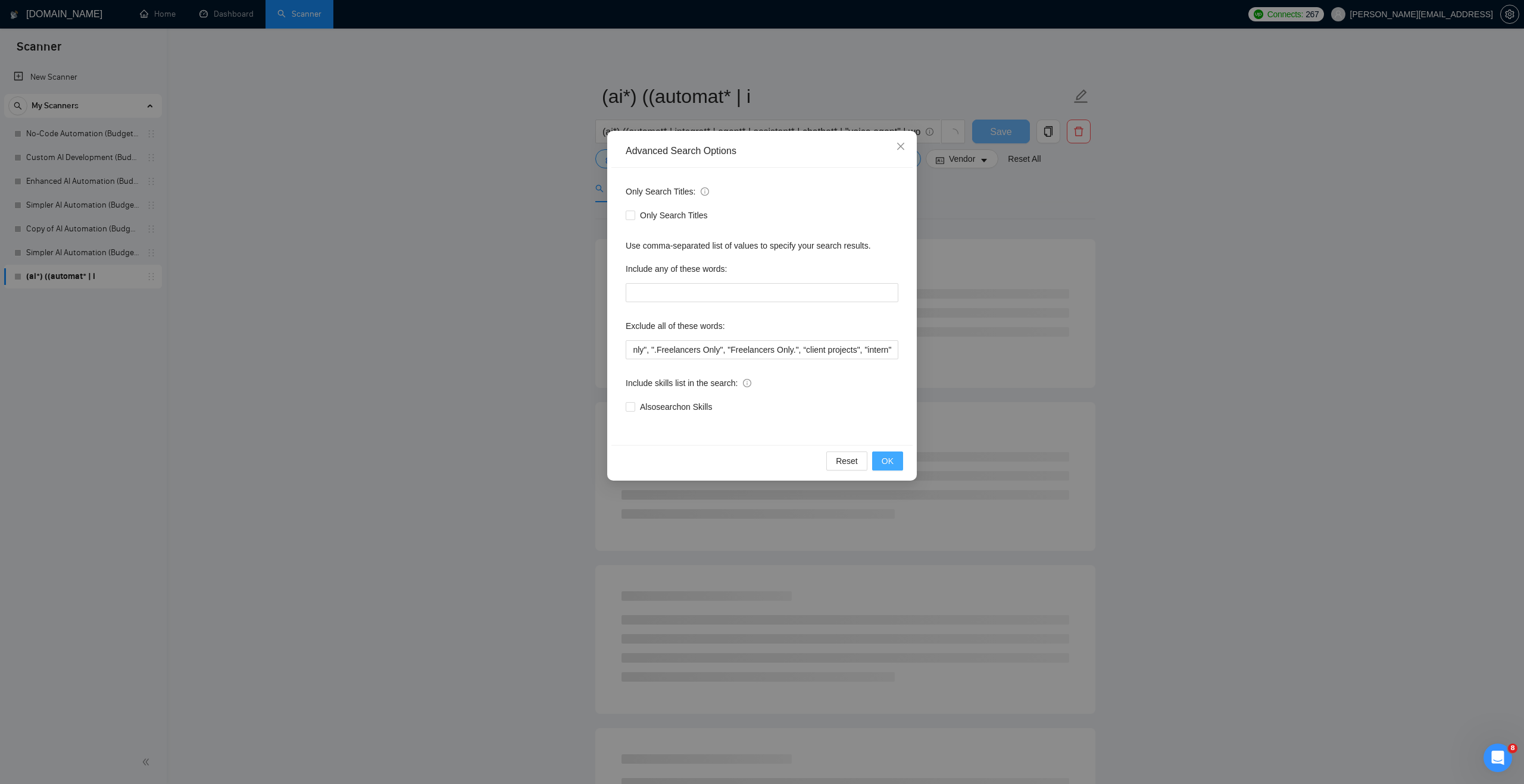
click at [885, 465] on span "OK" at bounding box center [888, 461] width 12 height 13
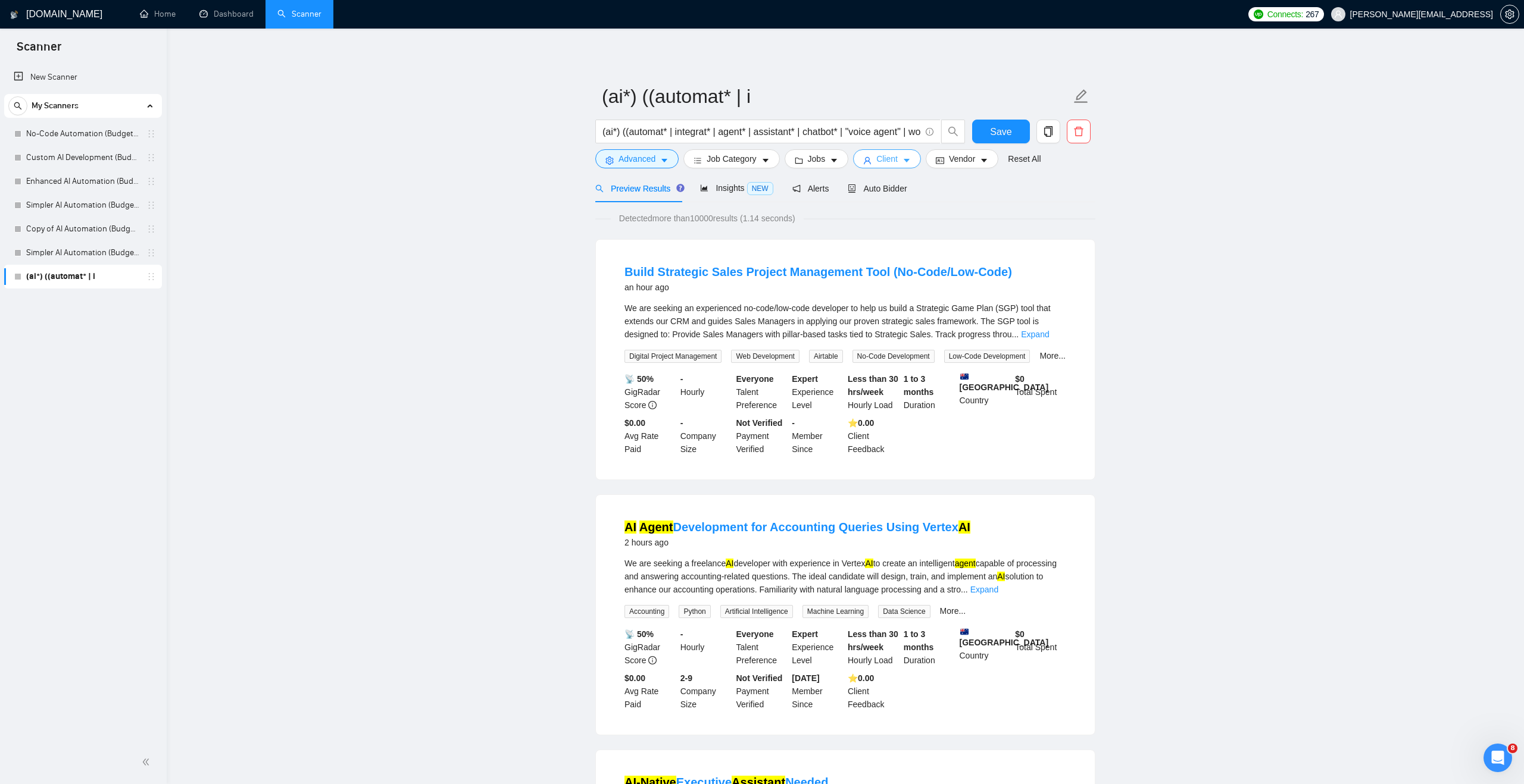
click at [910, 158] on icon "caret-down" at bounding box center [907, 160] width 9 height 9
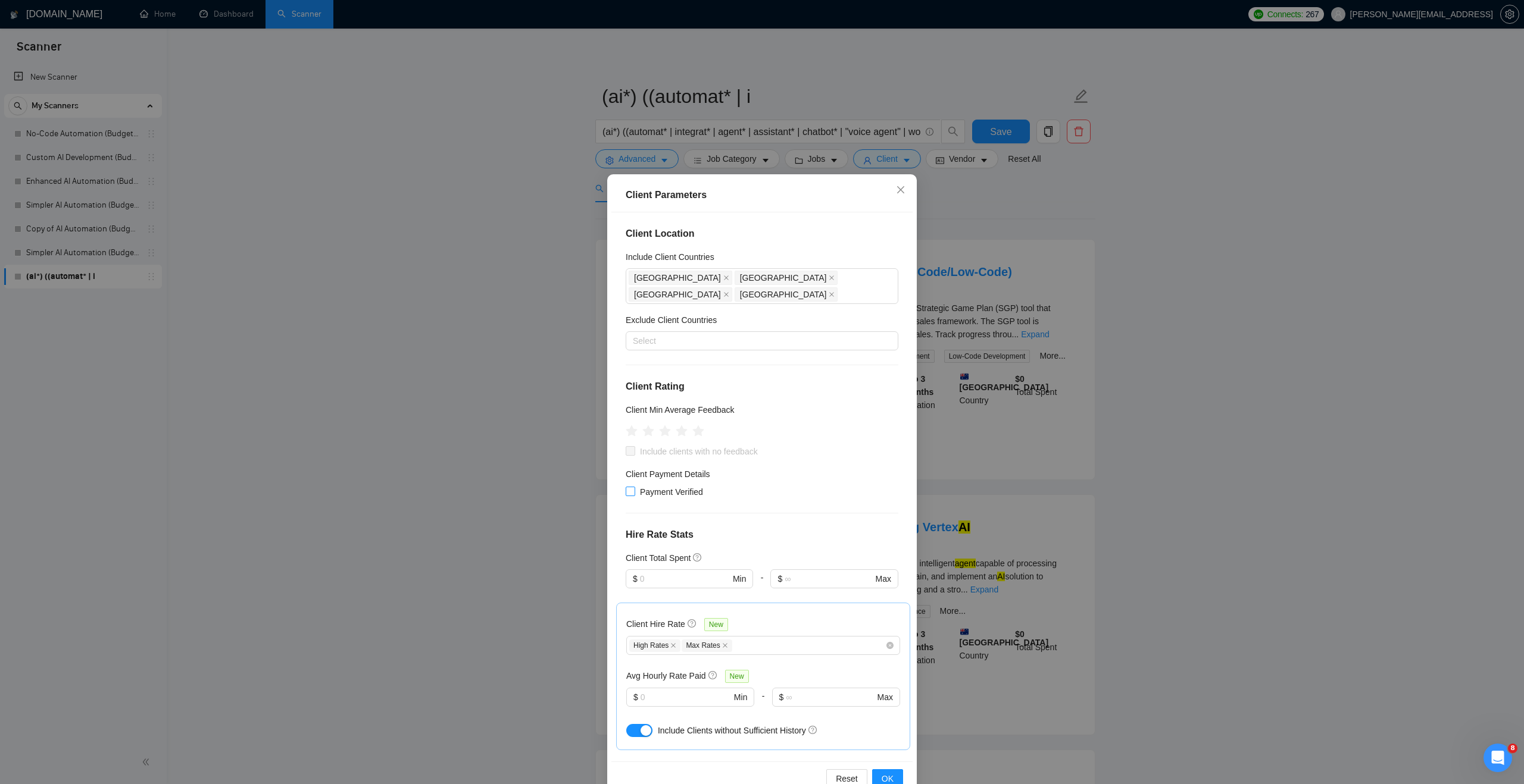
click at [632, 487] on input "Payment Verified" at bounding box center [630, 491] width 9 height 9
checkbox input "true"
click at [882, 770] on button "OK" at bounding box center [888, 779] width 31 height 20
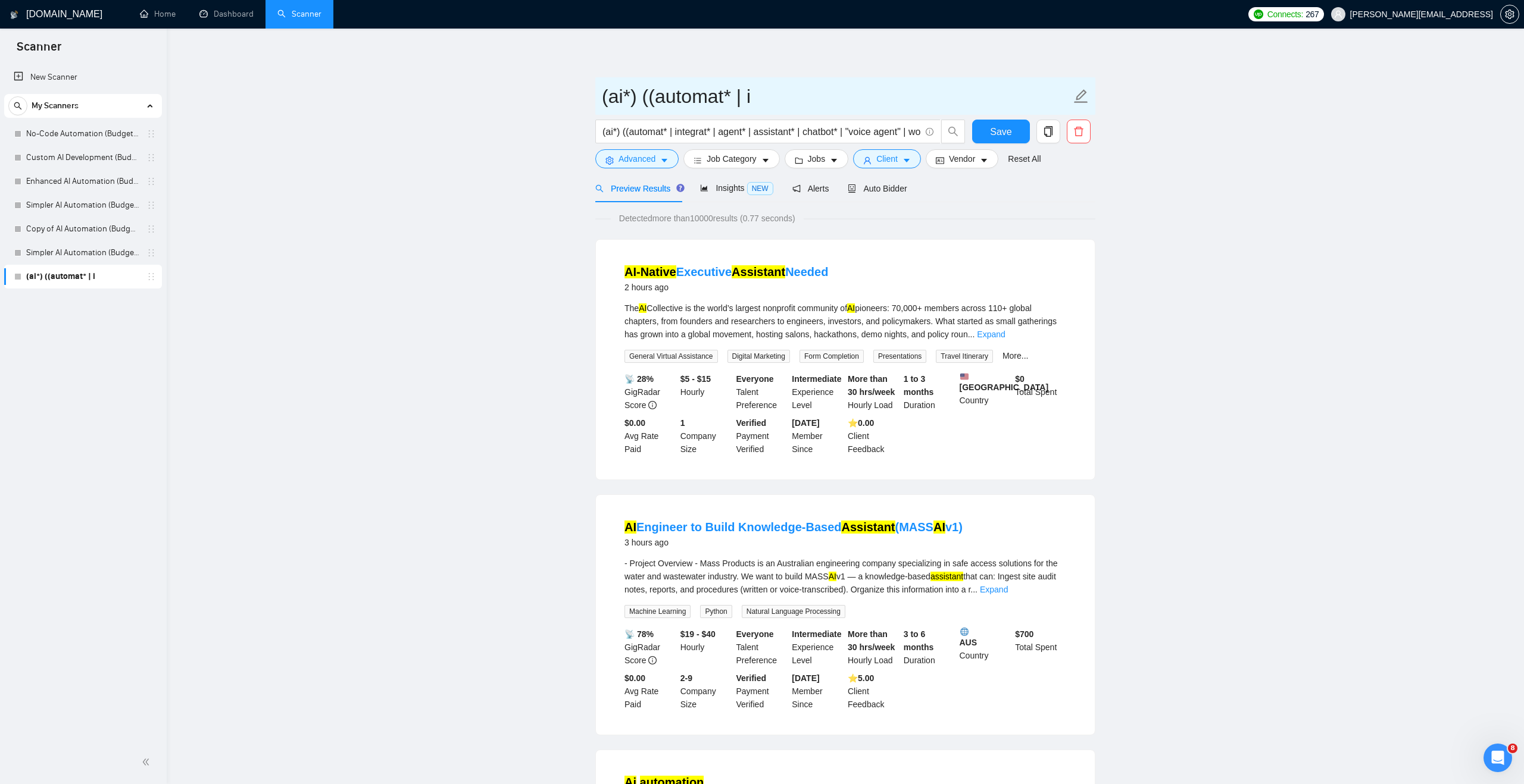
click at [638, 99] on input "(ai*) ((automat* | i" at bounding box center [836, 97] width 469 height 29
type input "No-Code Automation"
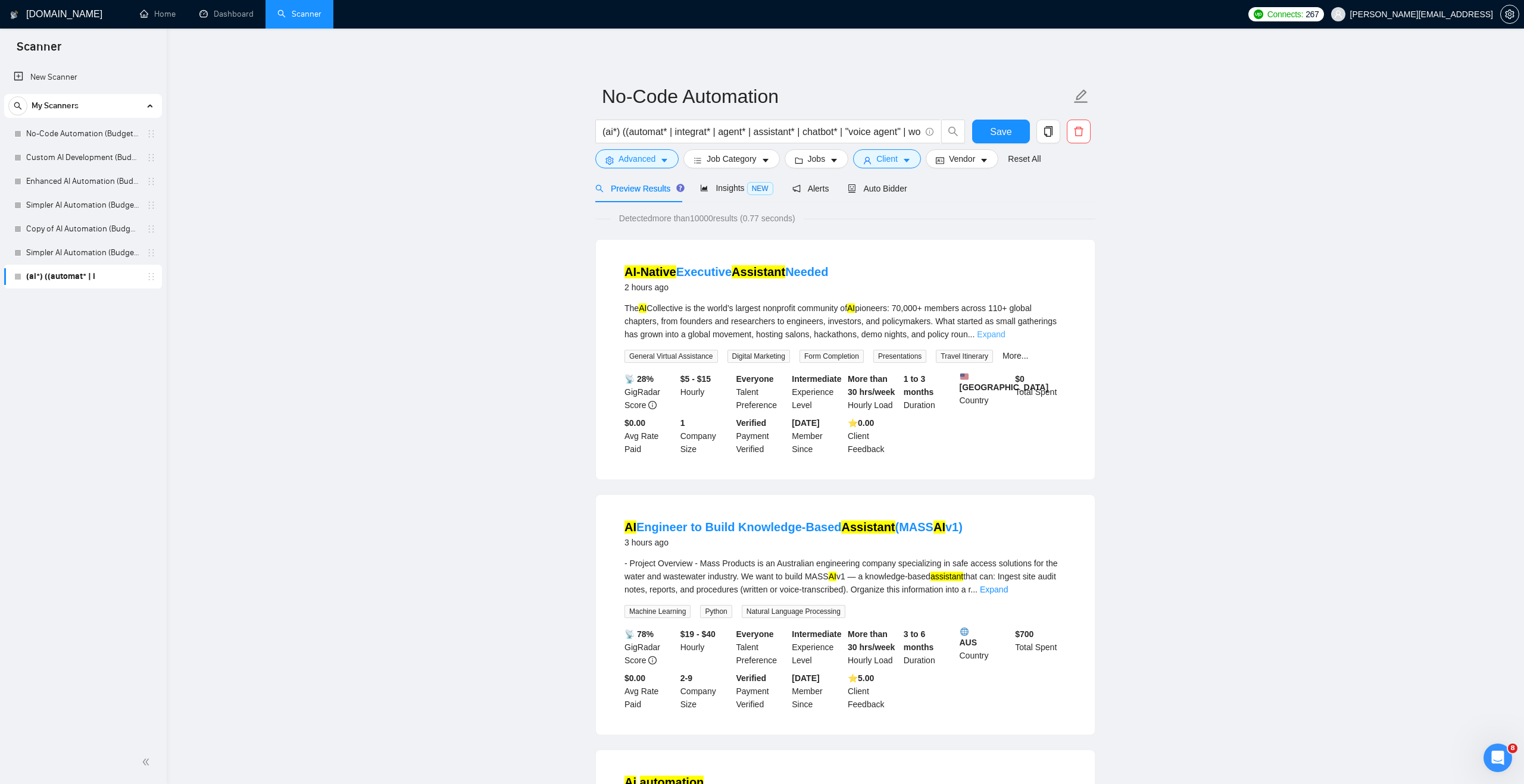
click at [1005, 333] on link "Expand" at bounding box center [991, 335] width 28 height 10
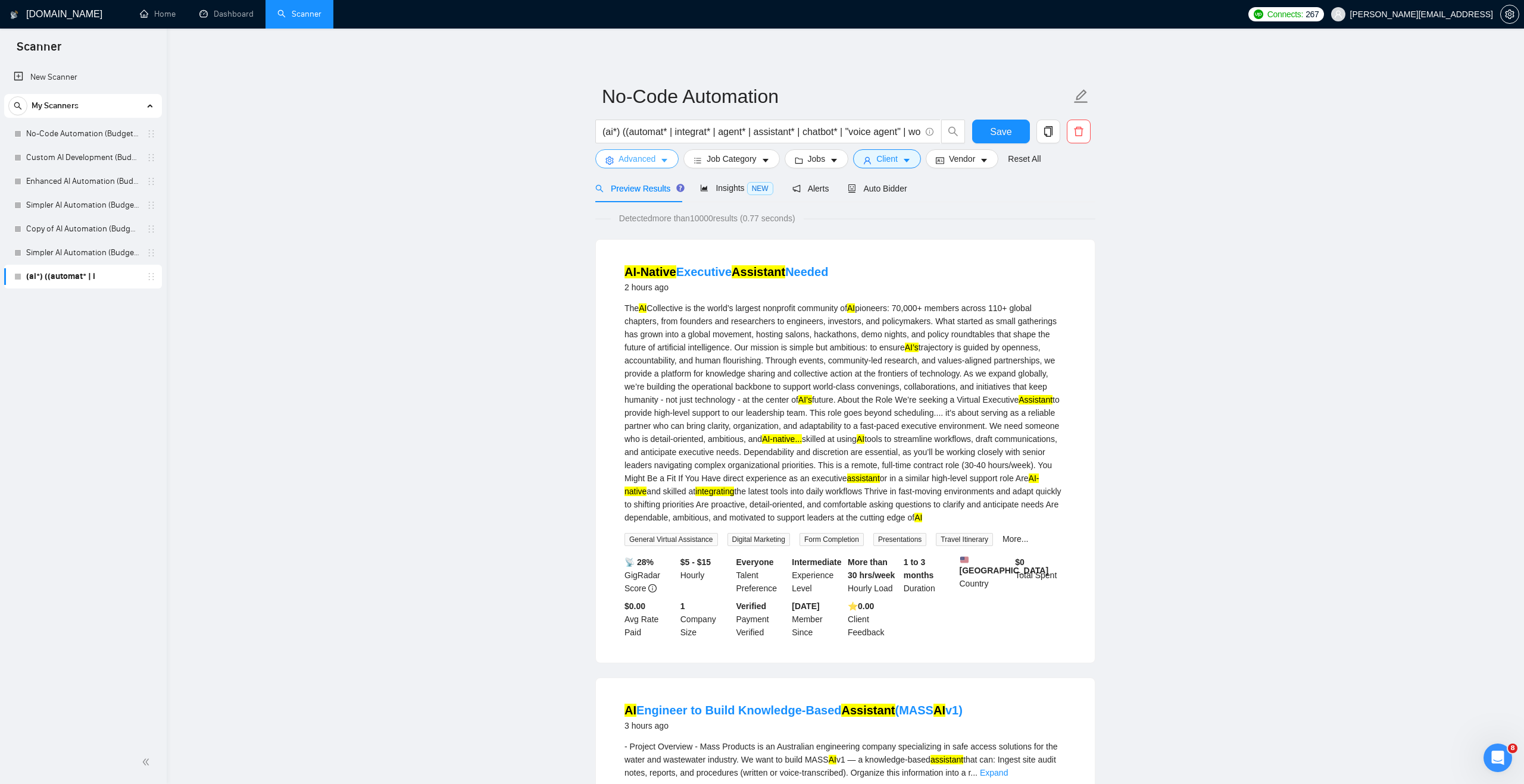
click at [652, 158] on span "Advanced" at bounding box center [637, 158] width 37 height 13
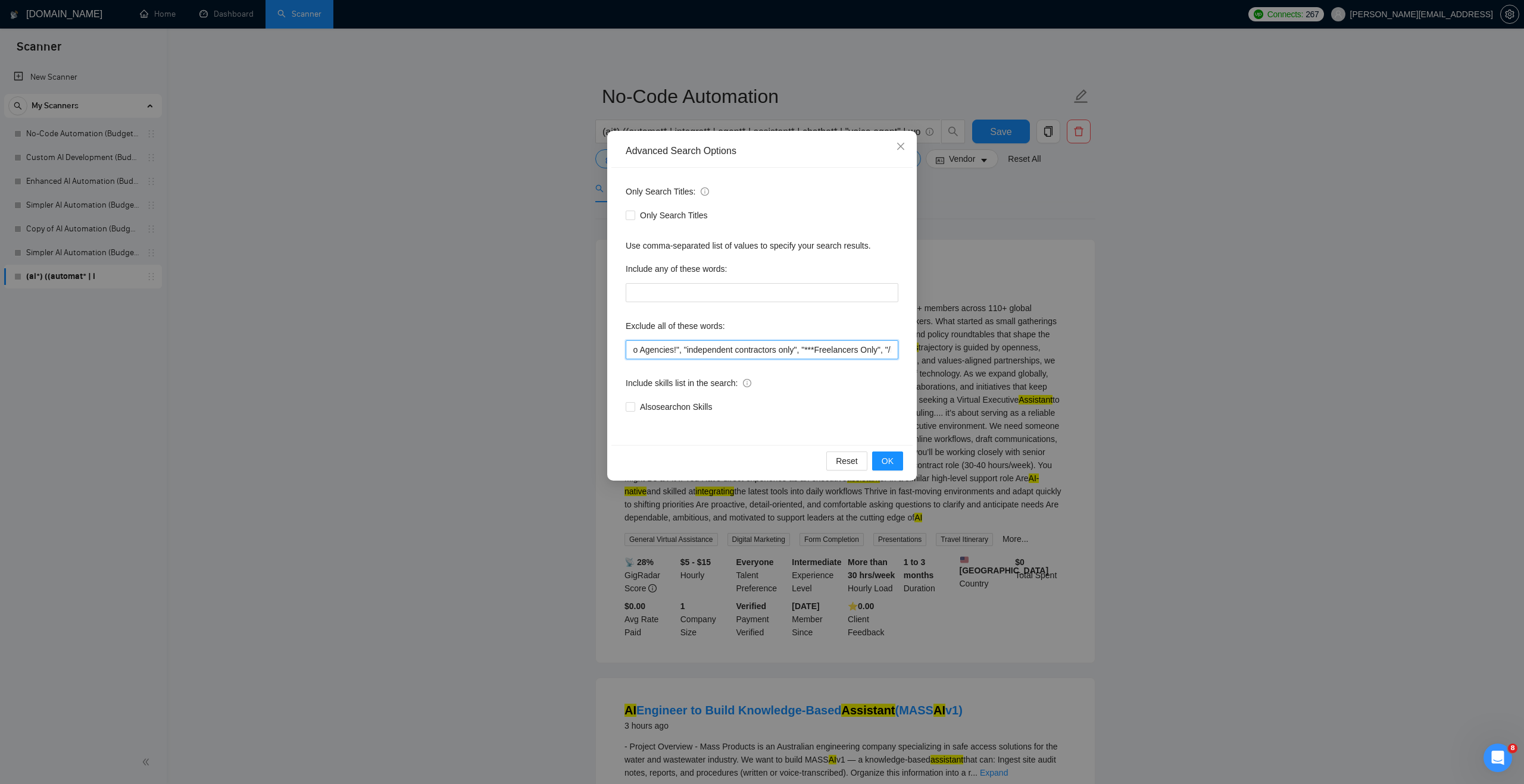
scroll to position [0, 1210]
drag, startPoint x: 786, startPoint y: 341, endPoint x: 922, endPoint y: 364, distance: 137.9
click at [922, 364] on div "Advanced Search Options Only Search Titles: Only Search Titles Use comma-separa…" at bounding box center [762, 392] width 1524 height 784
click at [893, 351] on input ""AI Automation Agency", "no agency", "this job is not open to teams", "this job…" at bounding box center [762, 351] width 273 height 20
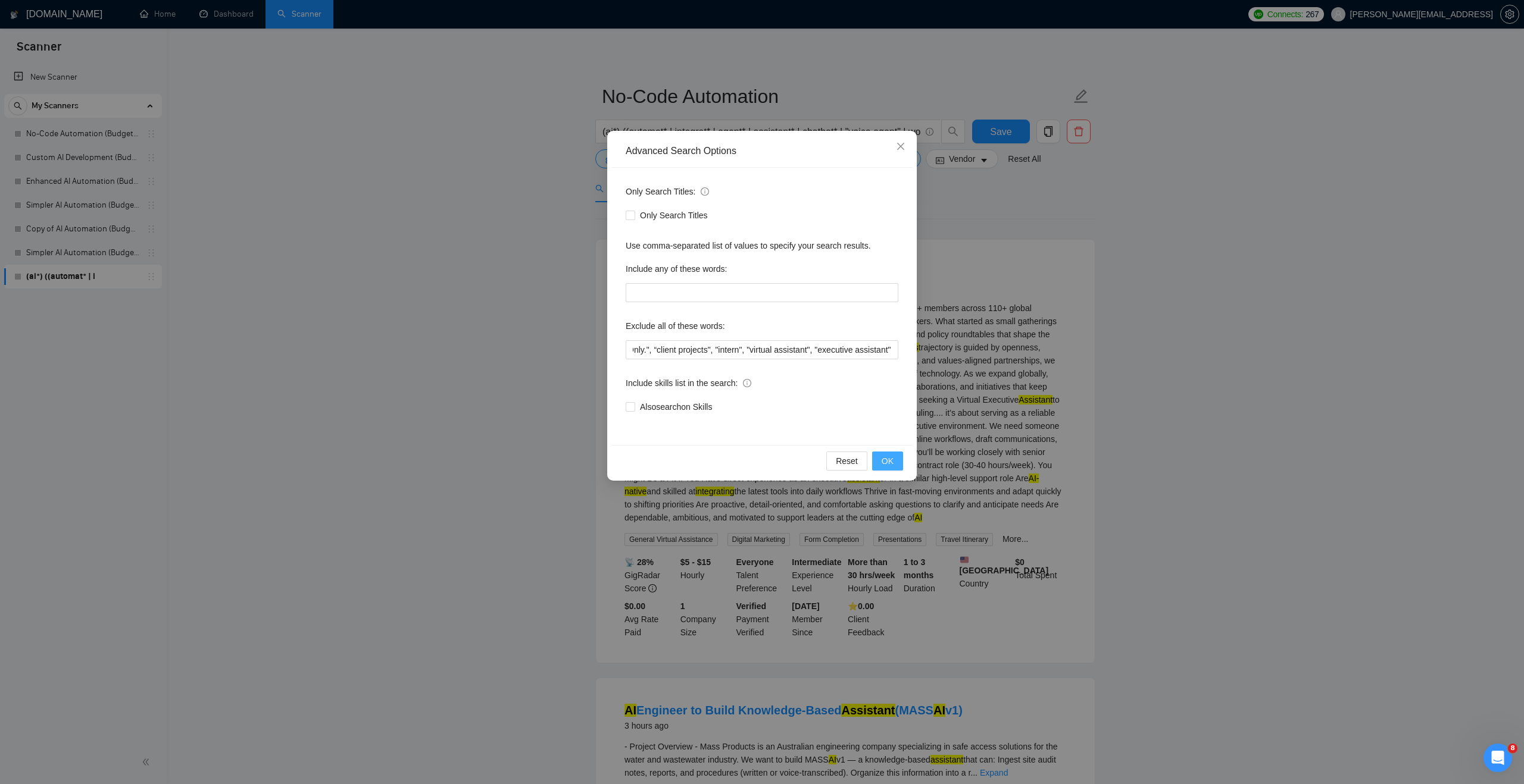
click at [893, 458] on span "OK" at bounding box center [888, 461] width 12 height 13
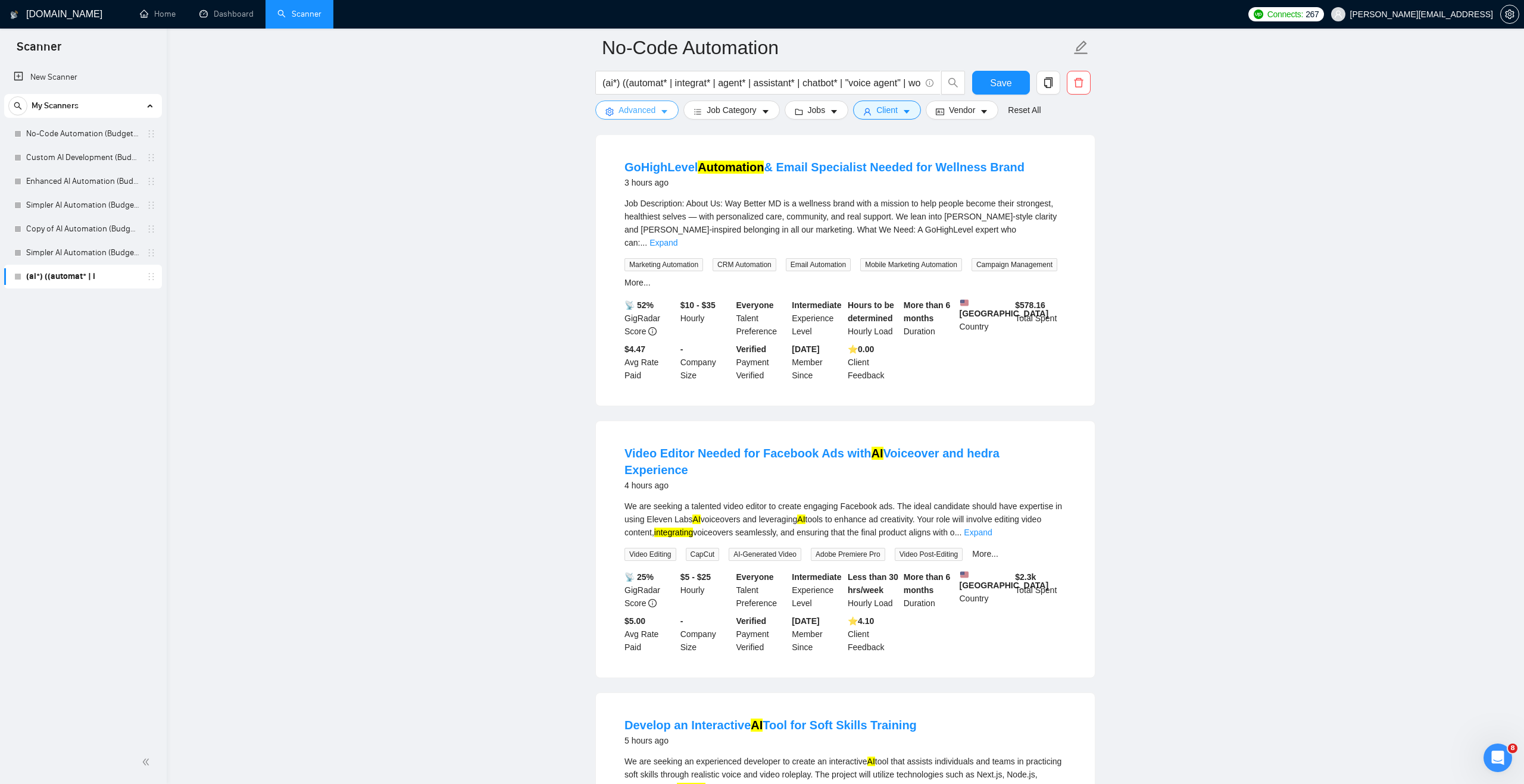
scroll to position [879, 0]
click at [678, 239] on link "Expand" at bounding box center [663, 244] width 28 height 10
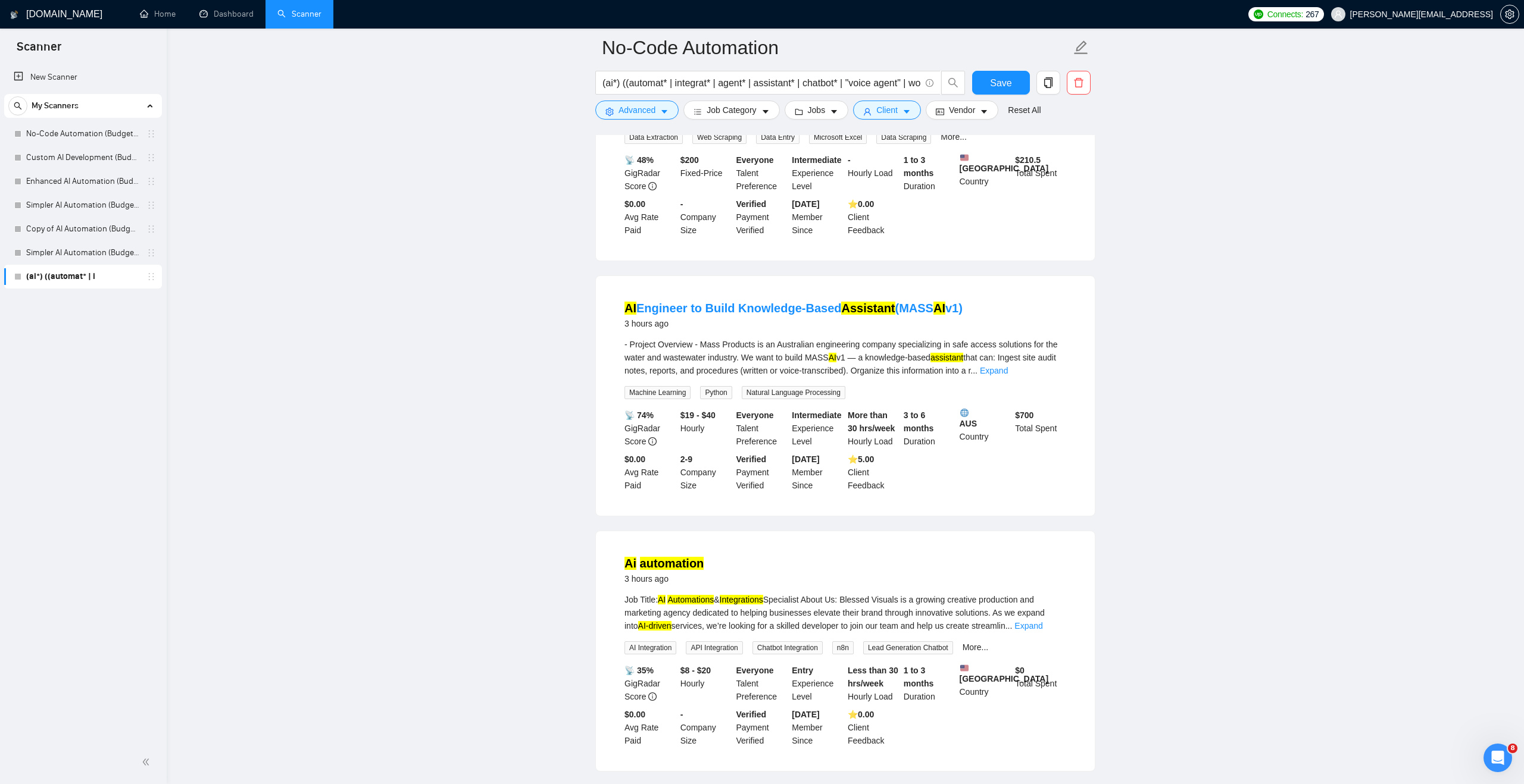
scroll to position [0, 0]
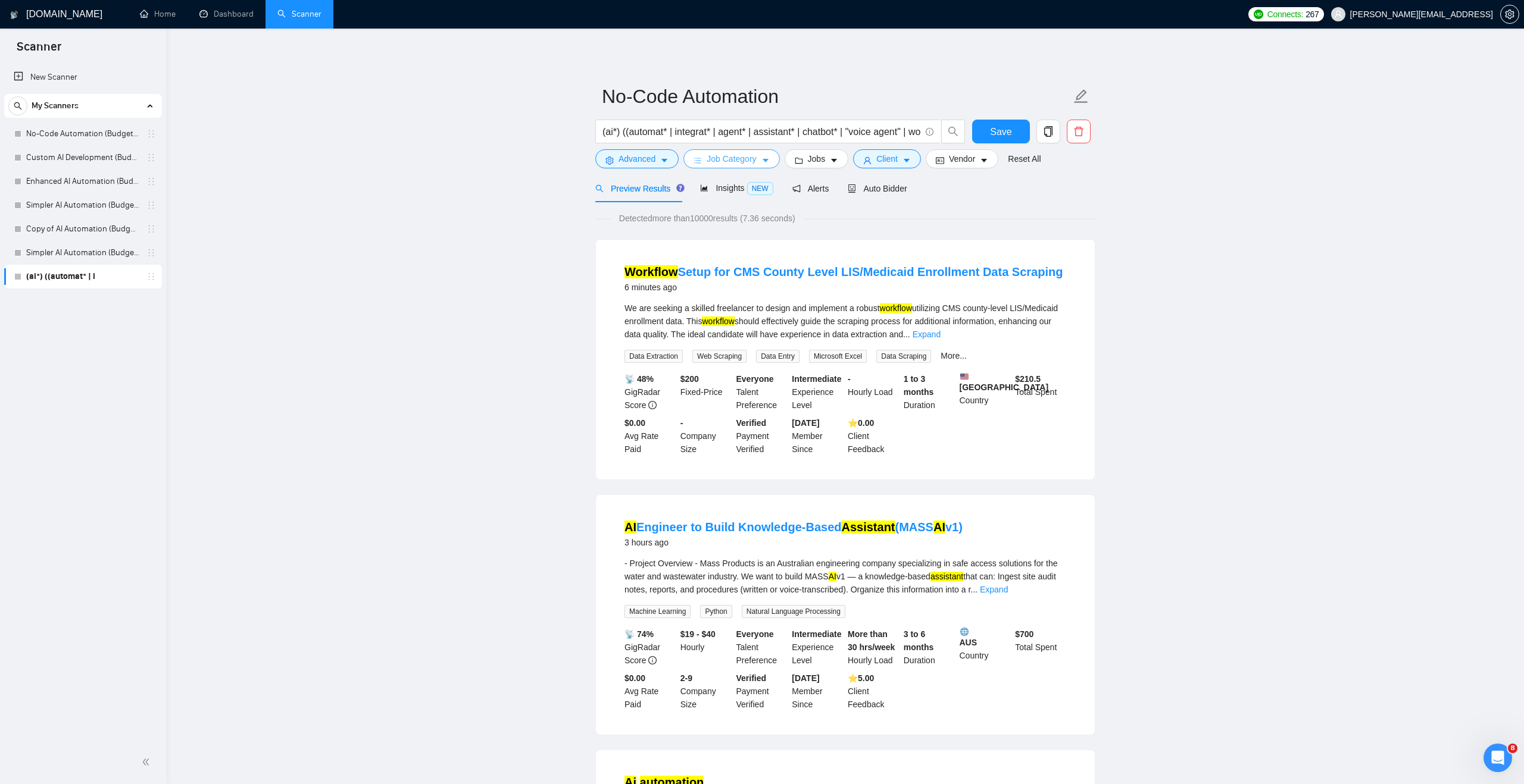
click at [730, 152] on span "Job Category" at bounding box center [732, 158] width 50 height 13
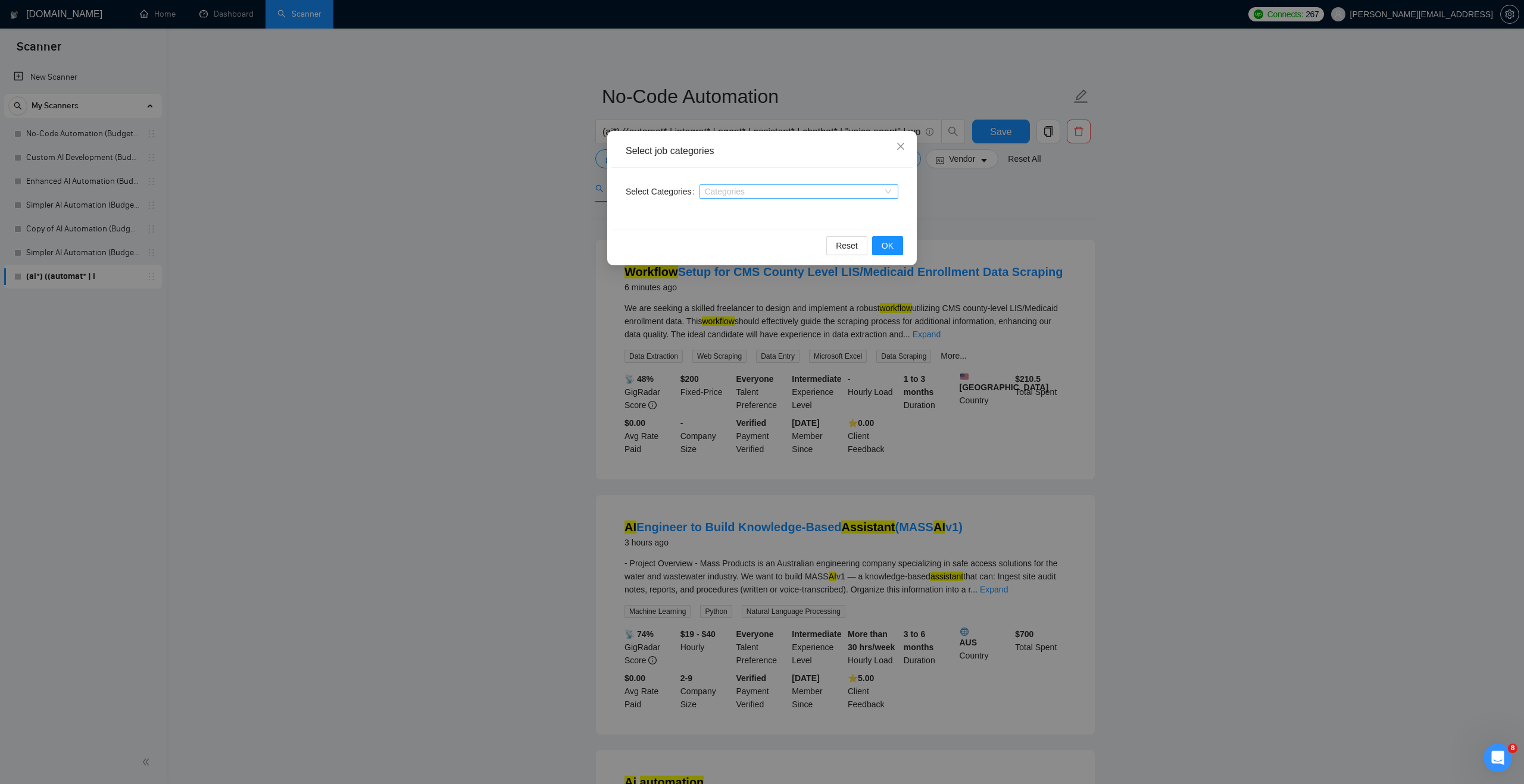
click at [716, 186] on div at bounding box center [792, 191] width 181 height 10
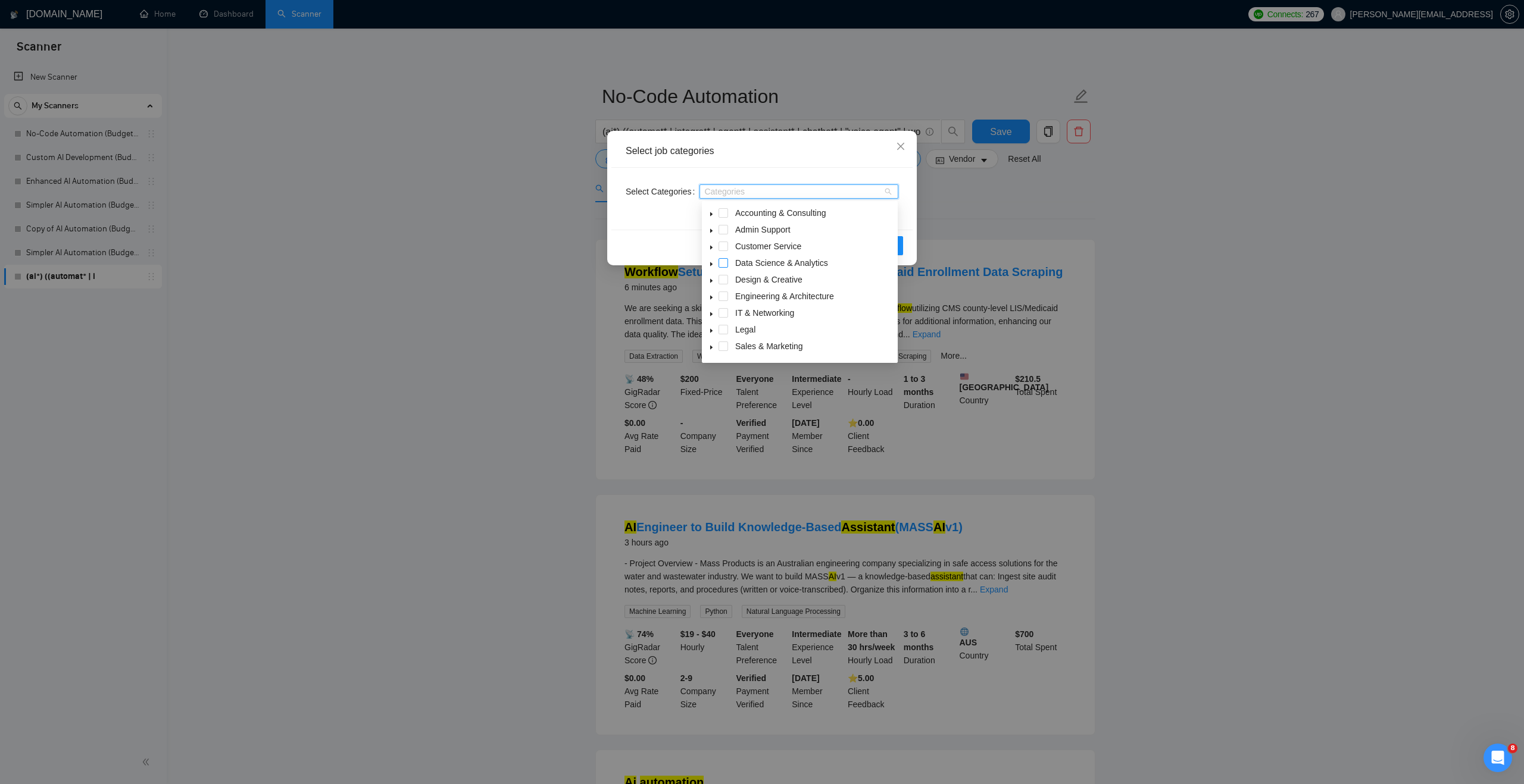
click at [724, 260] on span at bounding box center [724, 264] width 10 height 10
click at [723, 311] on span at bounding box center [724, 313] width 10 height 10
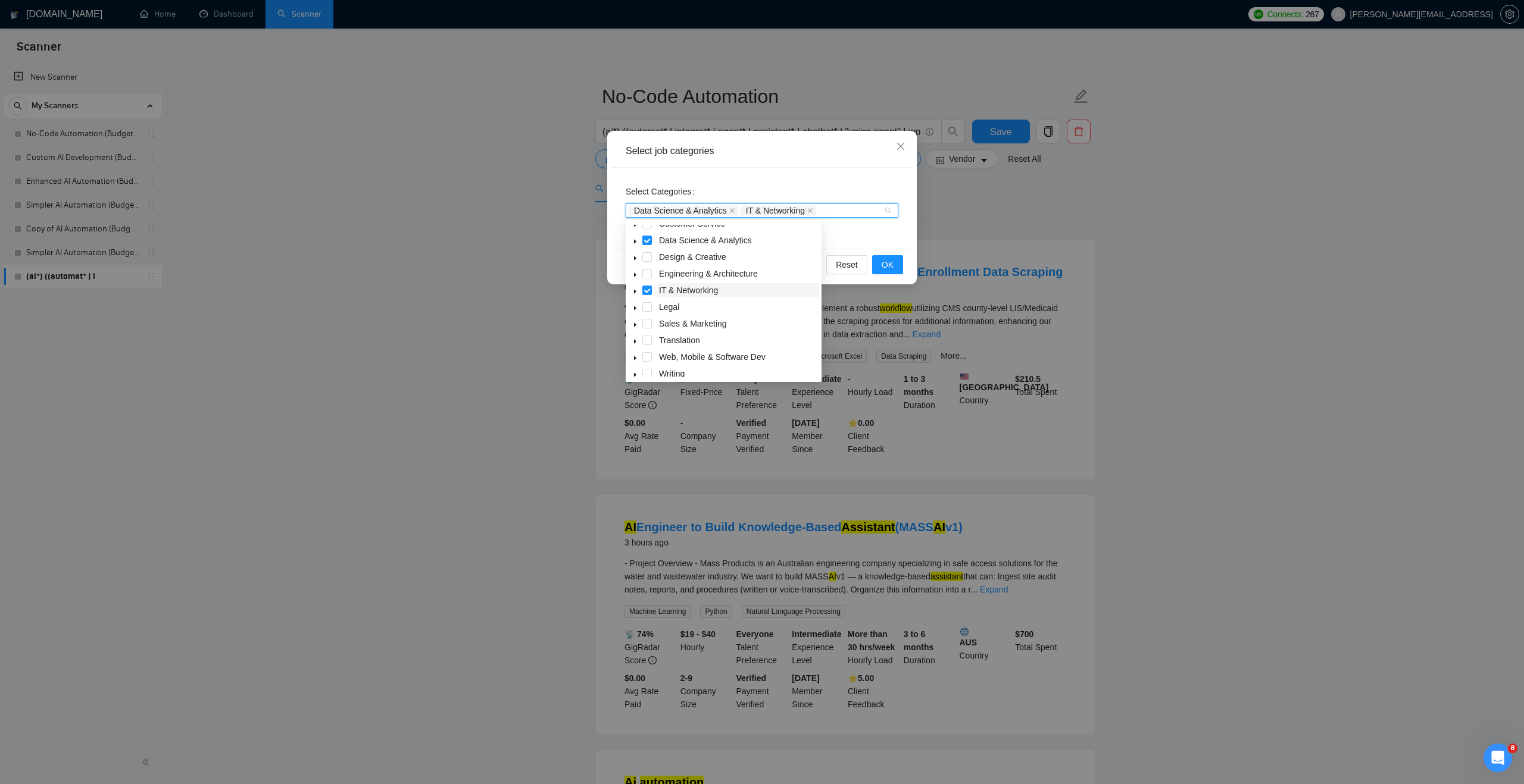
scroll to position [48, 0]
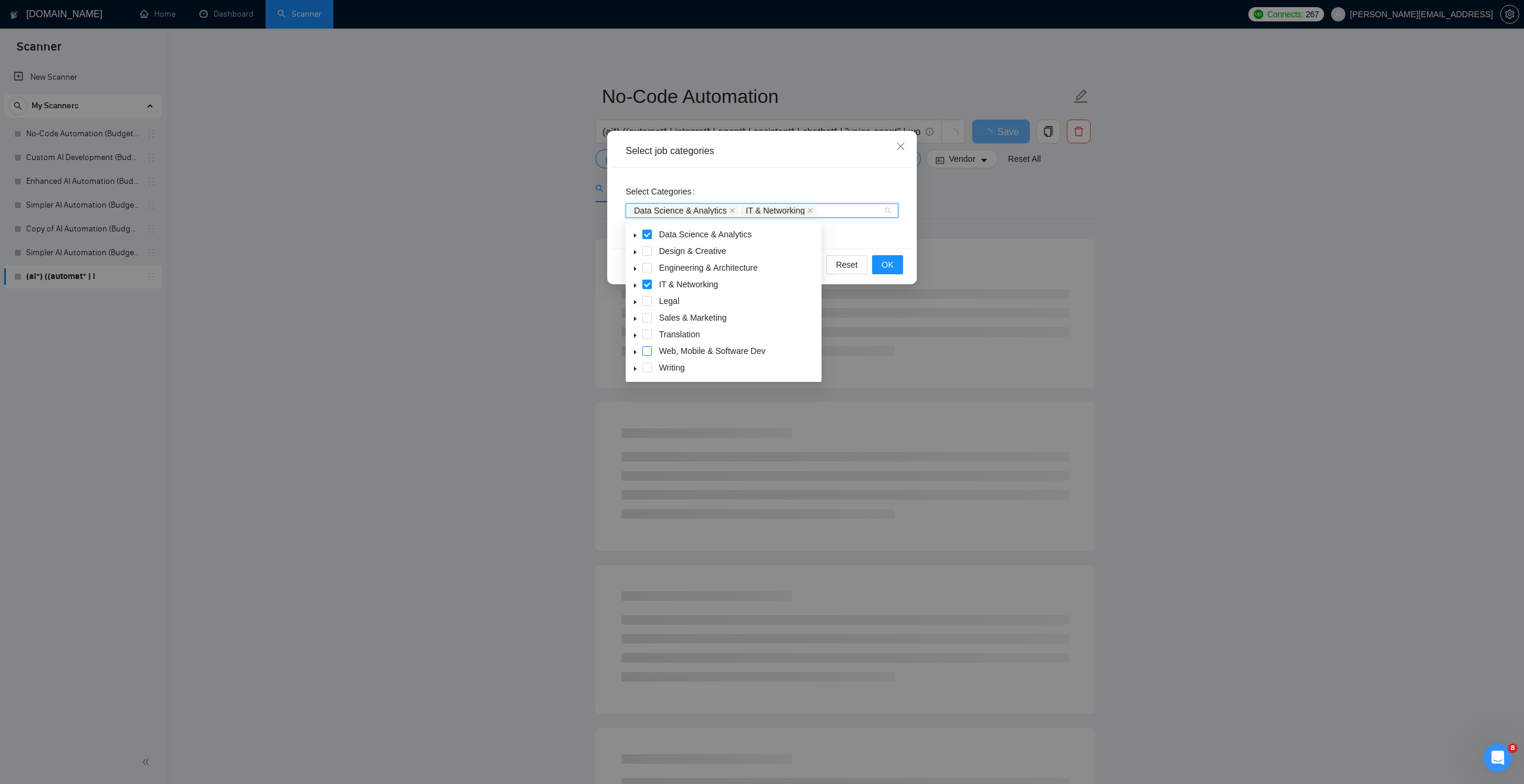
click at [644, 350] on span at bounding box center [648, 351] width 10 height 10
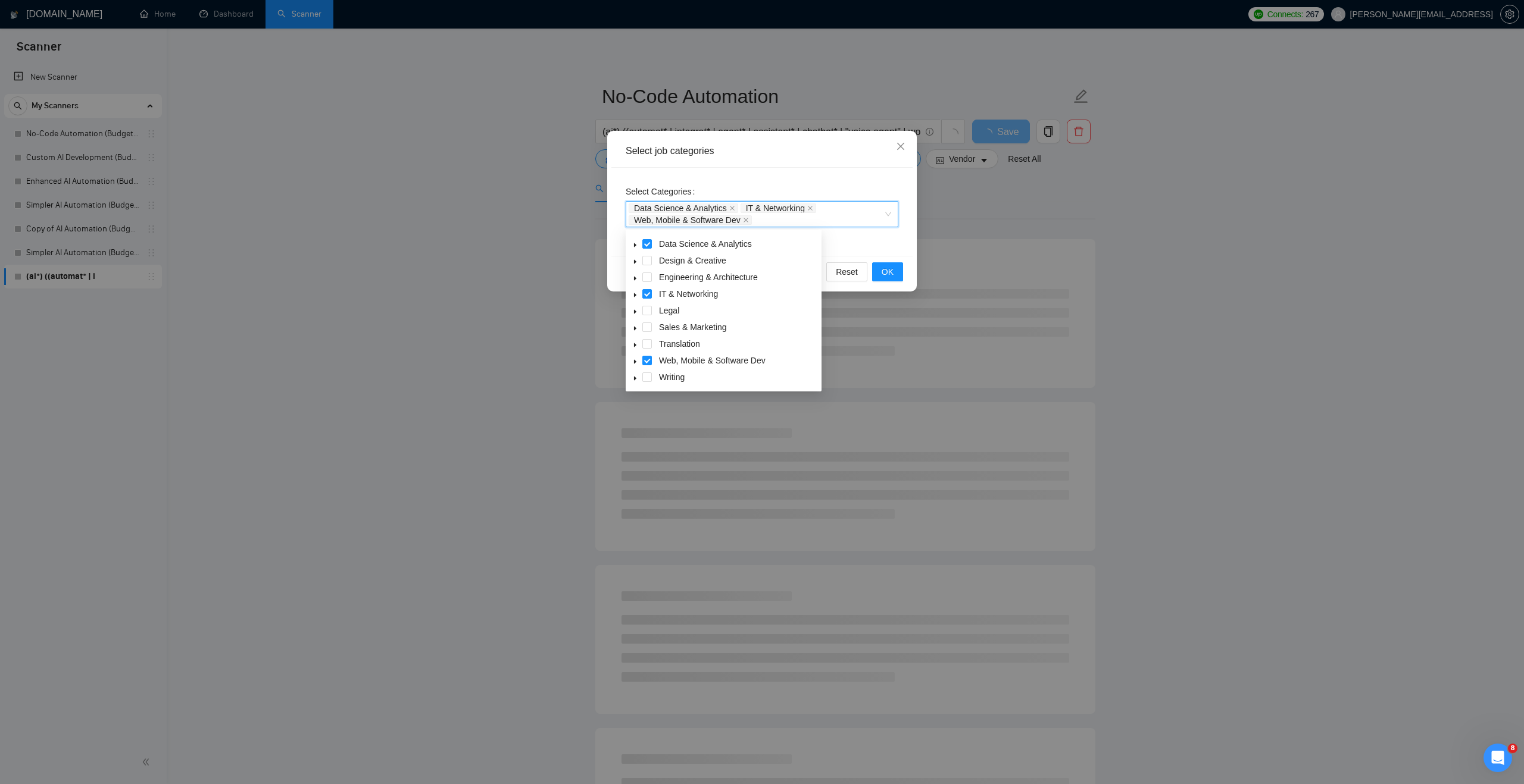
click at [868, 243] on div "Select Categories Data Science & Analytics, IT & Networking, Web, Mobile & Soft…" at bounding box center [762, 212] width 301 height 88
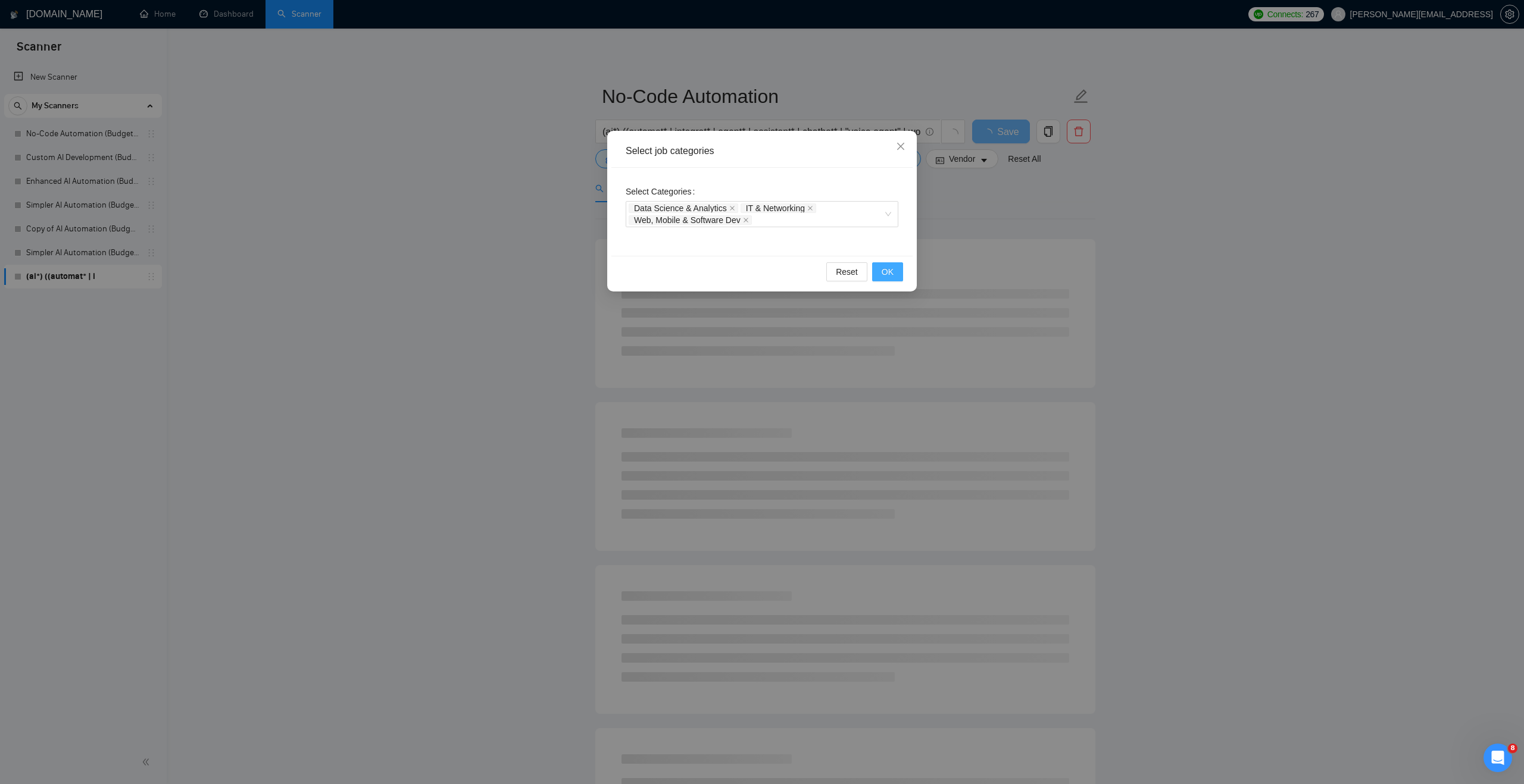
click at [884, 269] on span "OK" at bounding box center [888, 271] width 12 height 13
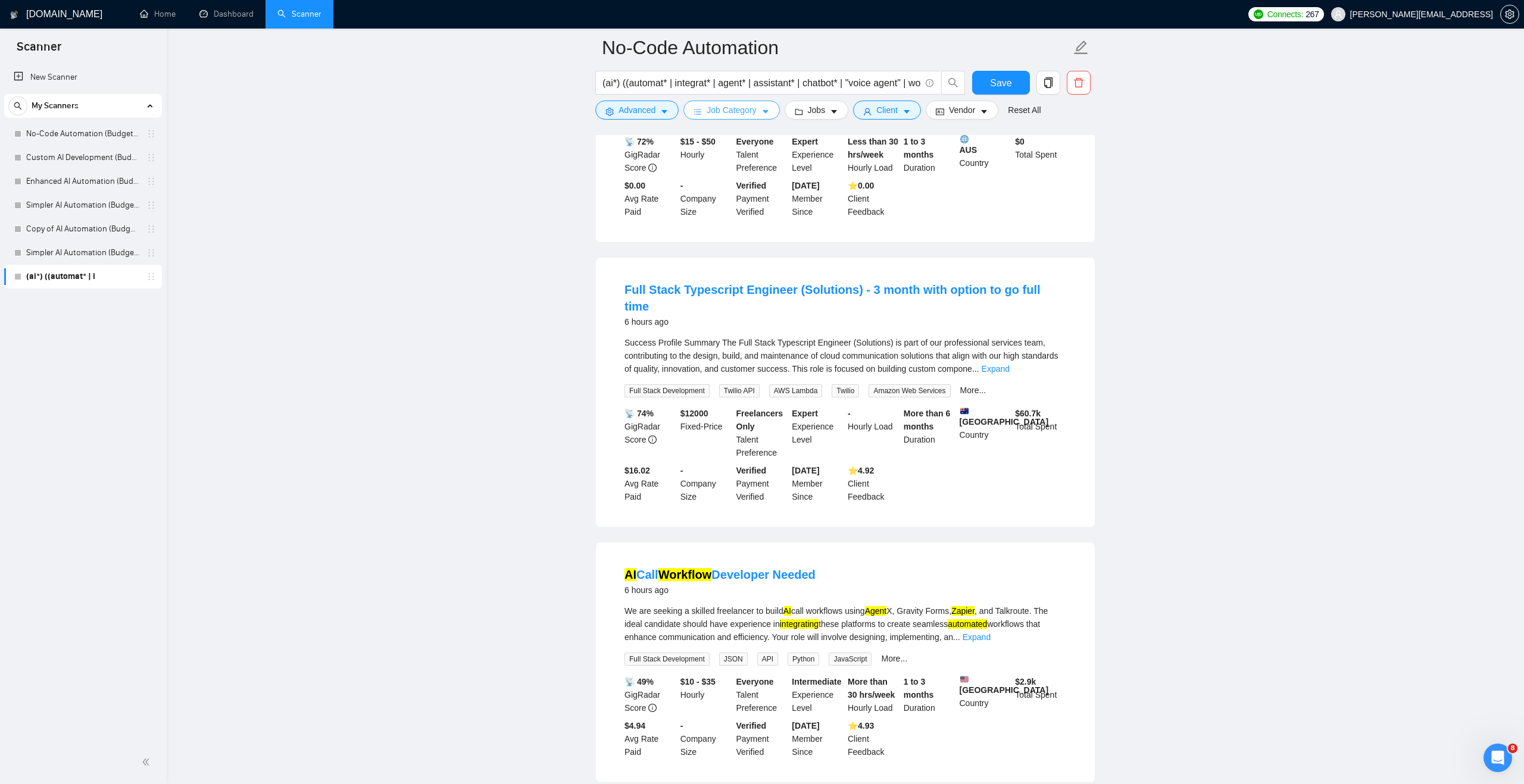
scroll to position [1014, 0]
click at [1010, 362] on link "Expand" at bounding box center [995, 367] width 28 height 10
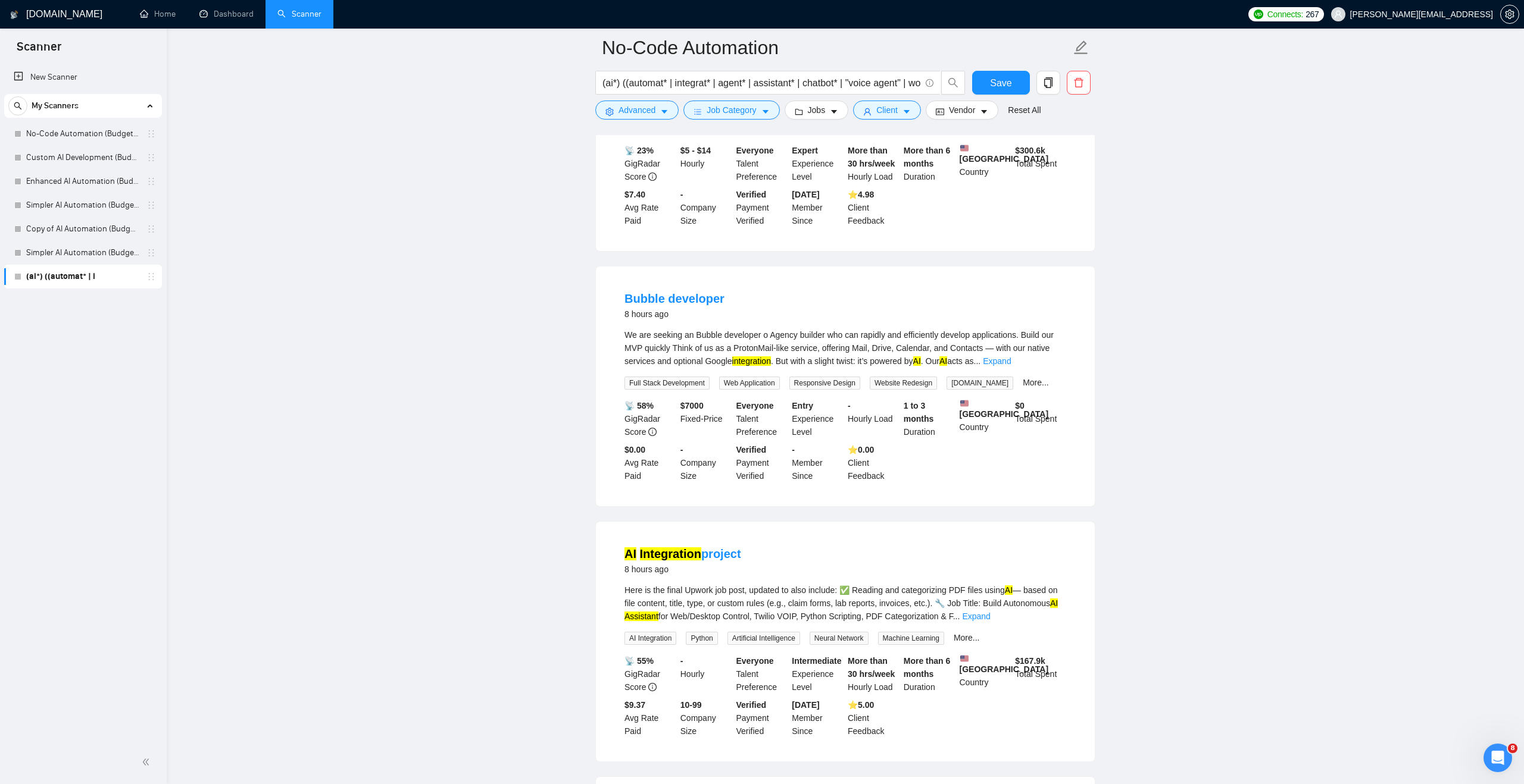
scroll to position [2274, 0]
click at [1011, 363] on link "Expand" at bounding box center [996, 358] width 28 height 10
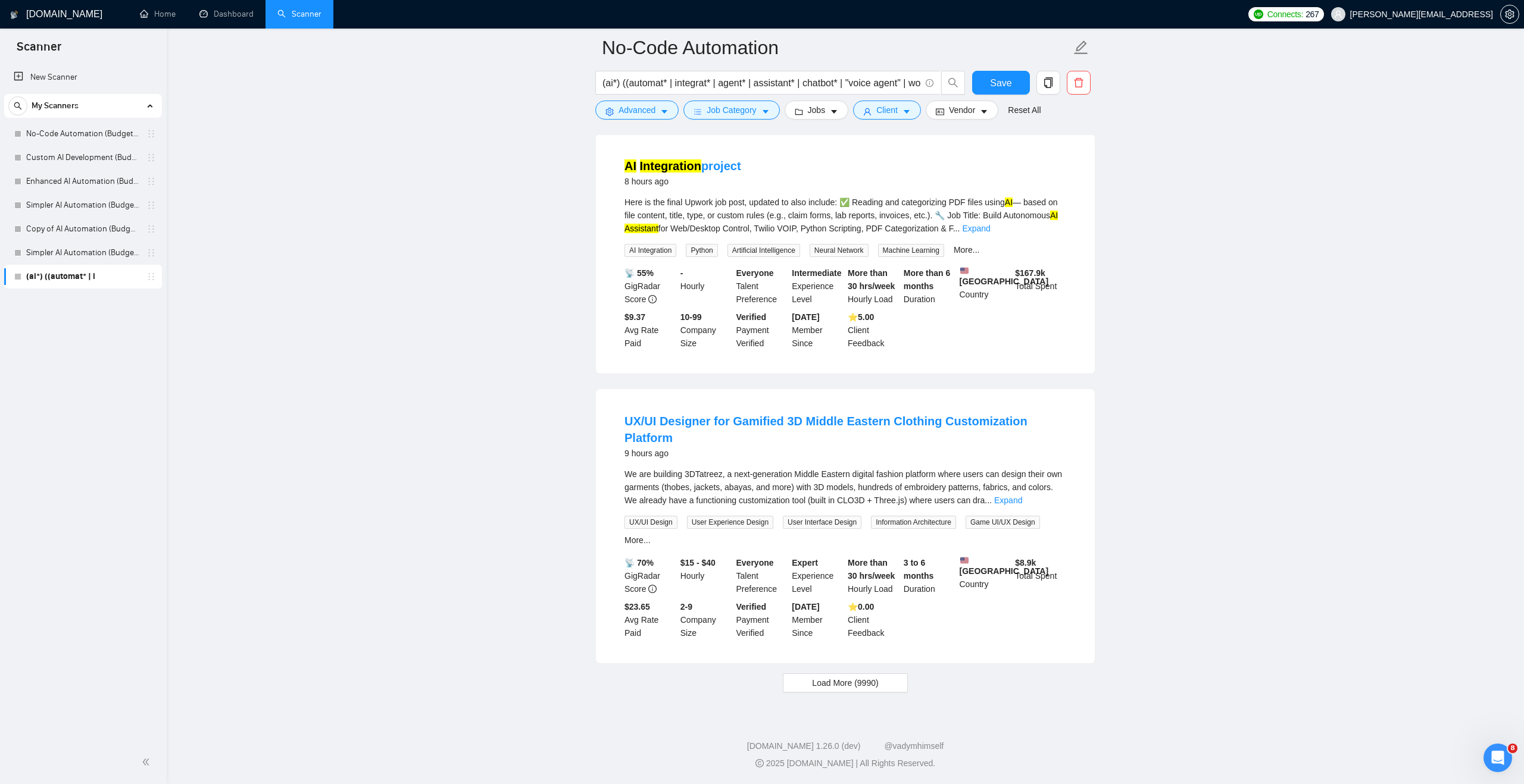
scroll to position [2982, 0]
click at [832, 678] on span "Load More (9990)" at bounding box center [845, 682] width 66 height 13
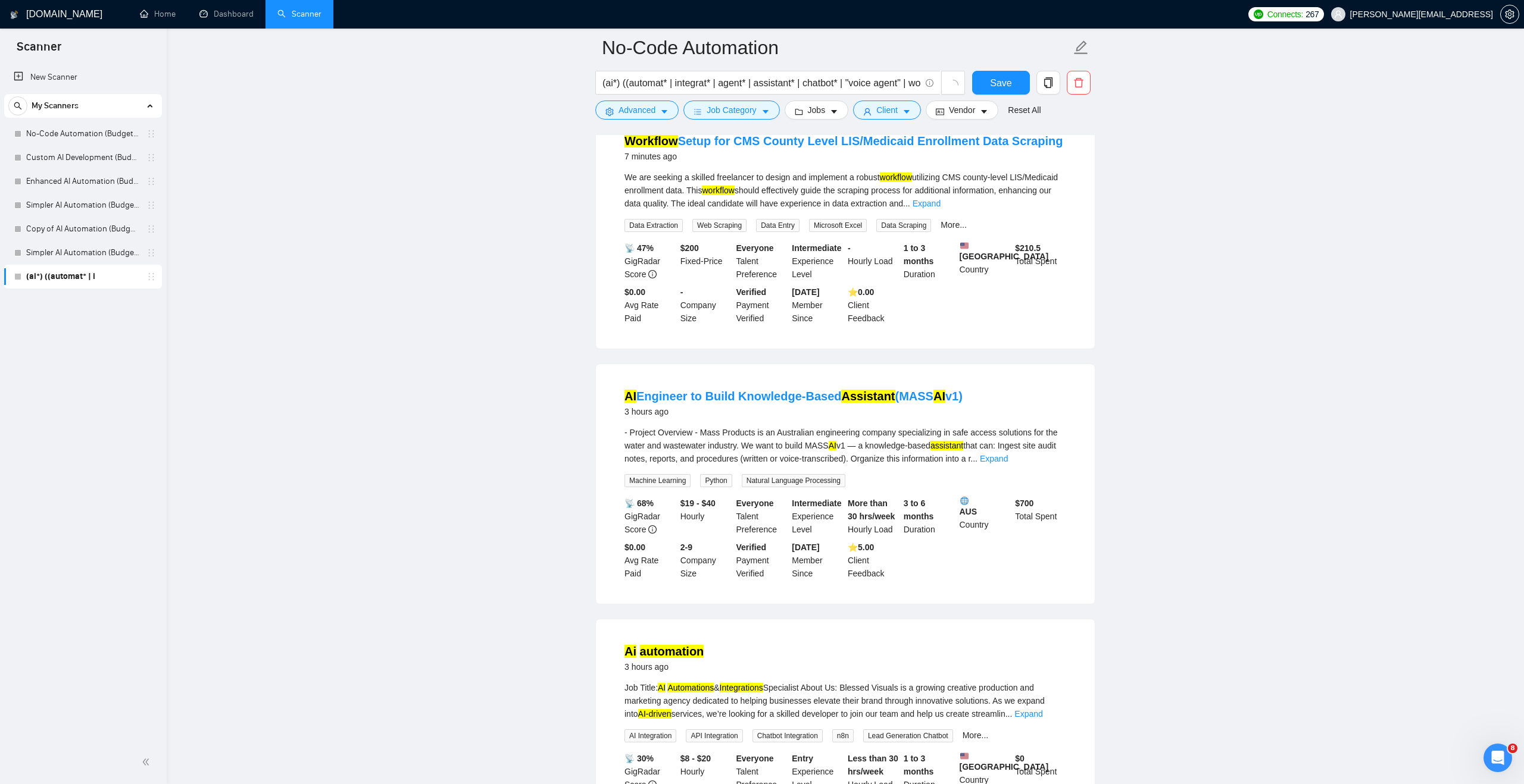
scroll to position [0, 0]
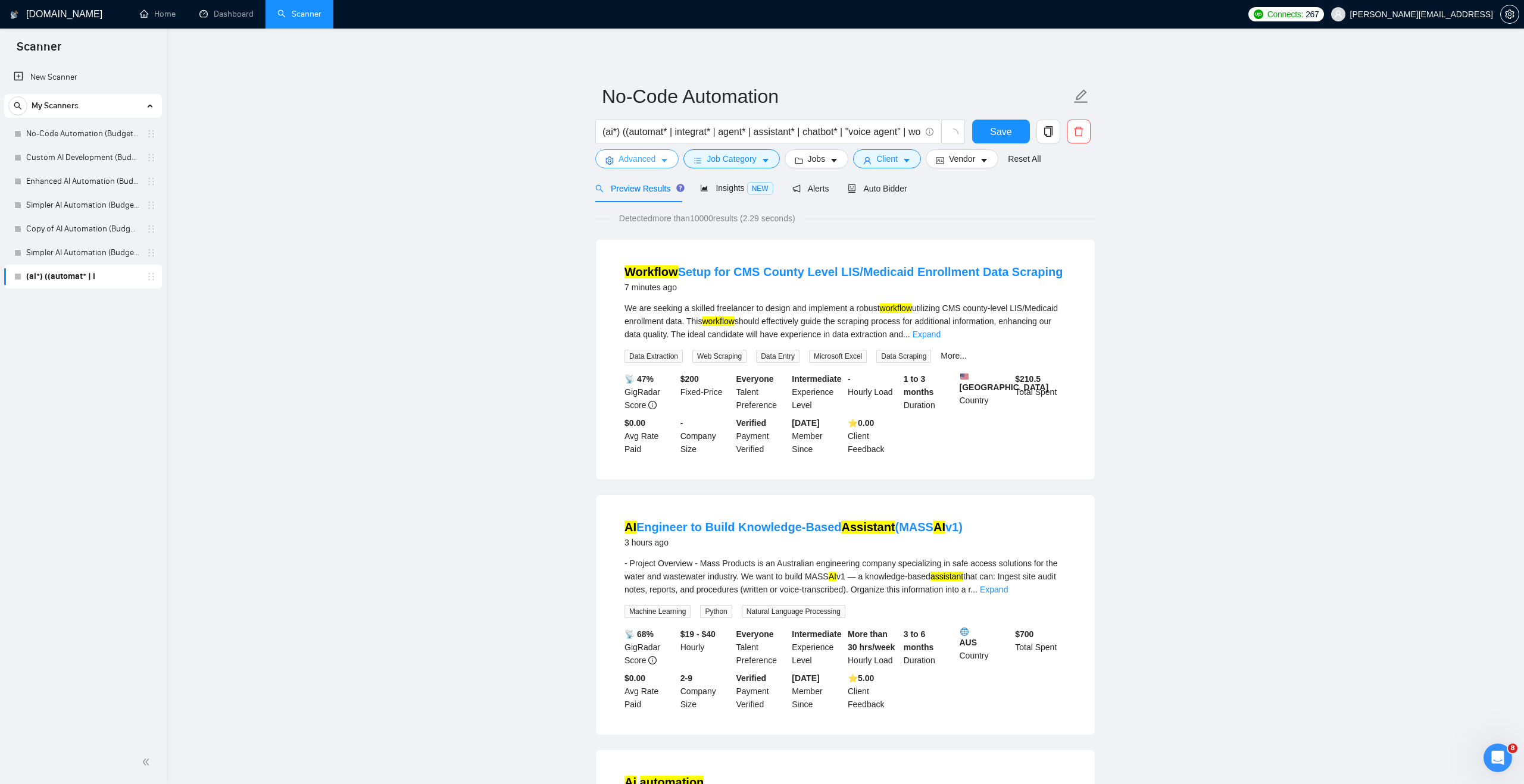
click at [645, 154] on span "Advanced" at bounding box center [637, 158] width 37 height 13
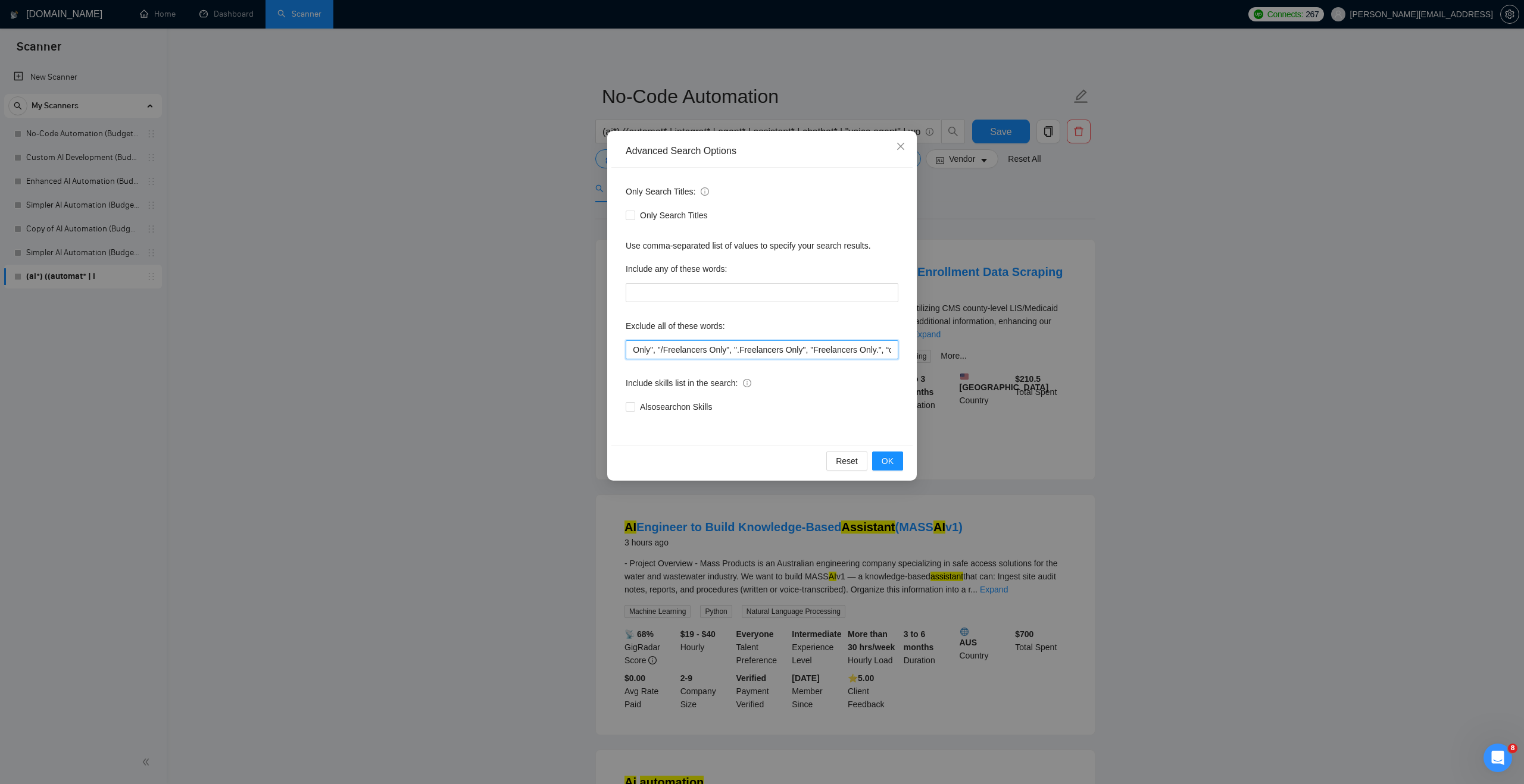
scroll to position [0, 1368]
drag, startPoint x: 815, startPoint y: 353, endPoint x: 968, endPoint y: 352, distance: 153.0
click at [968, 352] on div "Advanced Search Options Only Search Titles: Only Search Titles Use comma-separa…" at bounding box center [762, 392] width 1524 height 784
click at [892, 350] on input ""AI Automation Agency", "no agency", "this job is not open to teams", "this job…" at bounding box center [762, 351] width 273 height 20
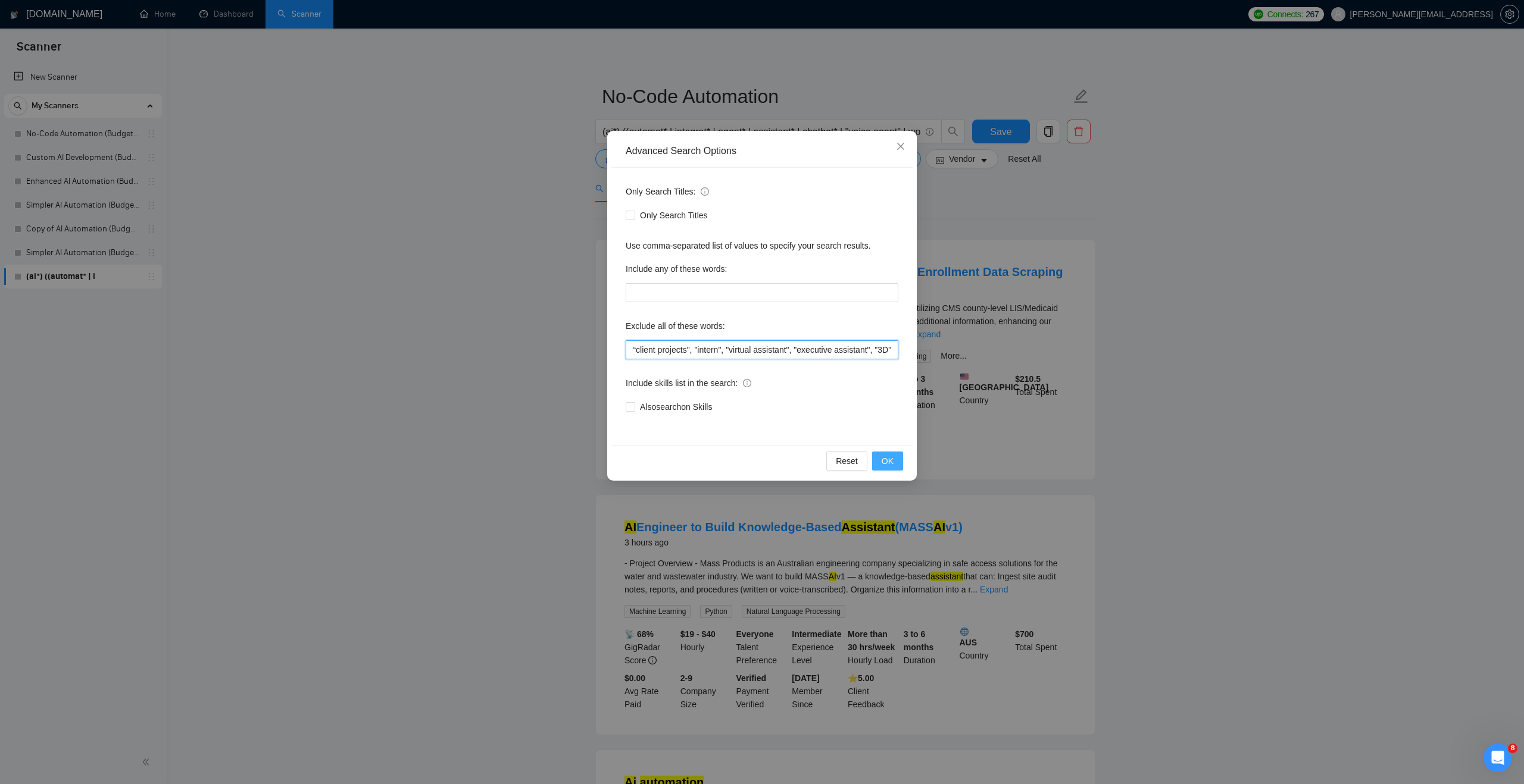
type input ""AI Automation Agency", "no agency", "this job is not open to teams", "this job…"
click at [887, 464] on span "OK" at bounding box center [888, 461] width 12 height 13
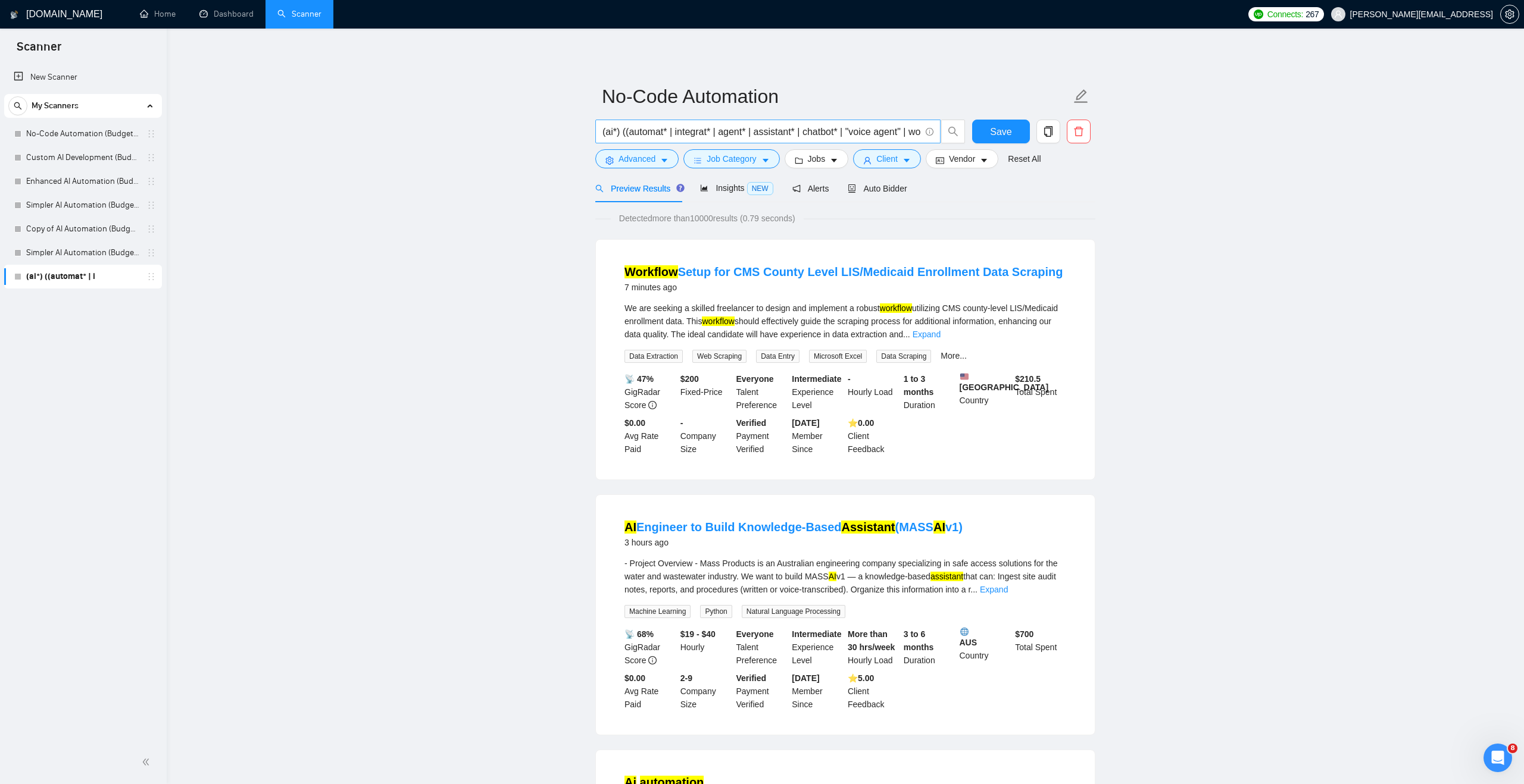
click at [706, 134] on input "(ai*) ((automat* | integrat* | agent* | assistant* | chatbot* | "voice agent" |…" at bounding box center [762, 131] width 318 height 15
paste input "(ai*) ((automat* | integrat* | agent* | assistant* | chatbot* | “voice agent” |…"
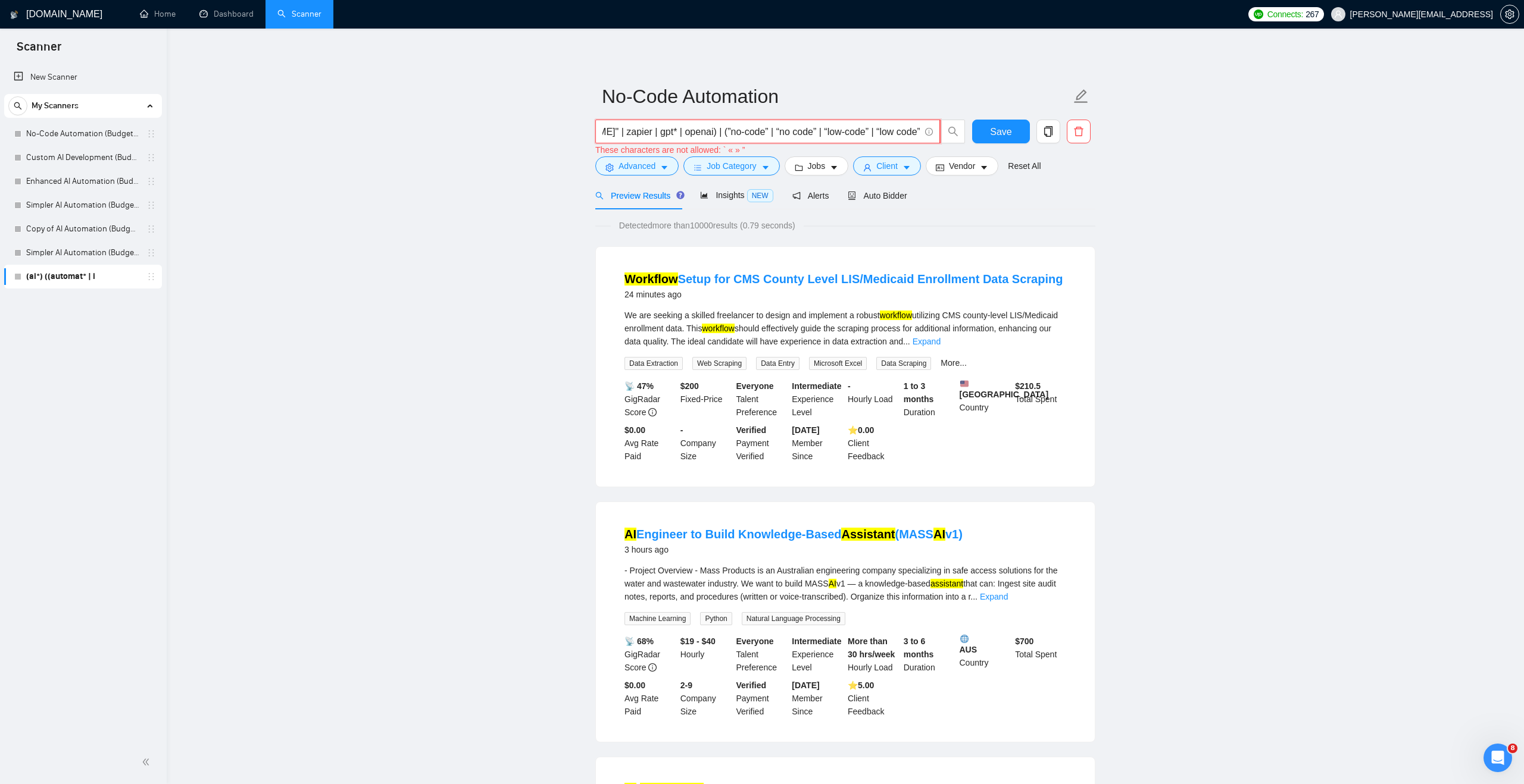
click at [717, 126] on input "(ai*) ((automat* | integrat* | agent* | assistant* | chatbot* | “voice agent” |…" at bounding box center [761, 131] width 318 height 15
click at [760, 127] on input "(ai*) ((automat* | integrat* | agent* | assistant* | chatbot* | “voice agent” |…" at bounding box center [761, 131] width 318 height 15
click at [771, 129] on input "(ai*) ((automat* | integrat* | agent* | assistant* | chatbot* | “voice agent” |…" at bounding box center [761, 131] width 318 height 15
click at [810, 130] on input "(ai*) ((automat* | integrat* | agent* | assistant* | chatbot* | “voice agent” |…" at bounding box center [761, 131] width 318 height 15
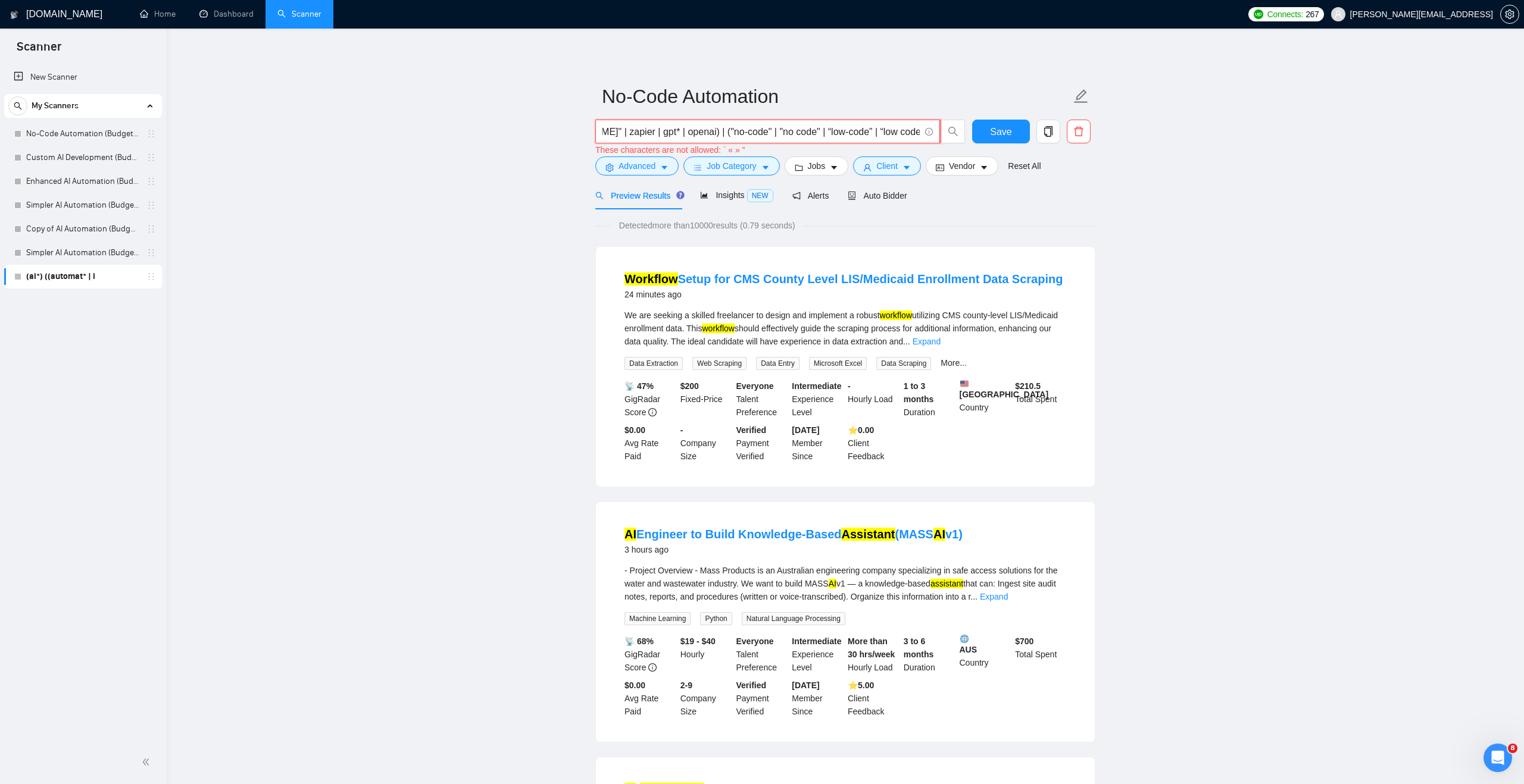
click at [823, 130] on input "(ai*) ((automat* | integrat* | agent* | assistant* | chatbot* | “voice agent” |…" at bounding box center [761, 131] width 318 height 15
click at [867, 129] on input "(ai*) ((automat* | integrat* | agent* | assistant* | chatbot* | “voice agent” |…" at bounding box center [761, 131] width 318 height 15
click at [878, 129] on input "(ai*) ((automat* | integrat* | agent* | assistant* | chatbot* | “voice agent” |…" at bounding box center [761, 131] width 318 height 15
drag, startPoint x: 886, startPoint y: 127, endPoint x: 936, endPoint y: 128, distance: 50.0
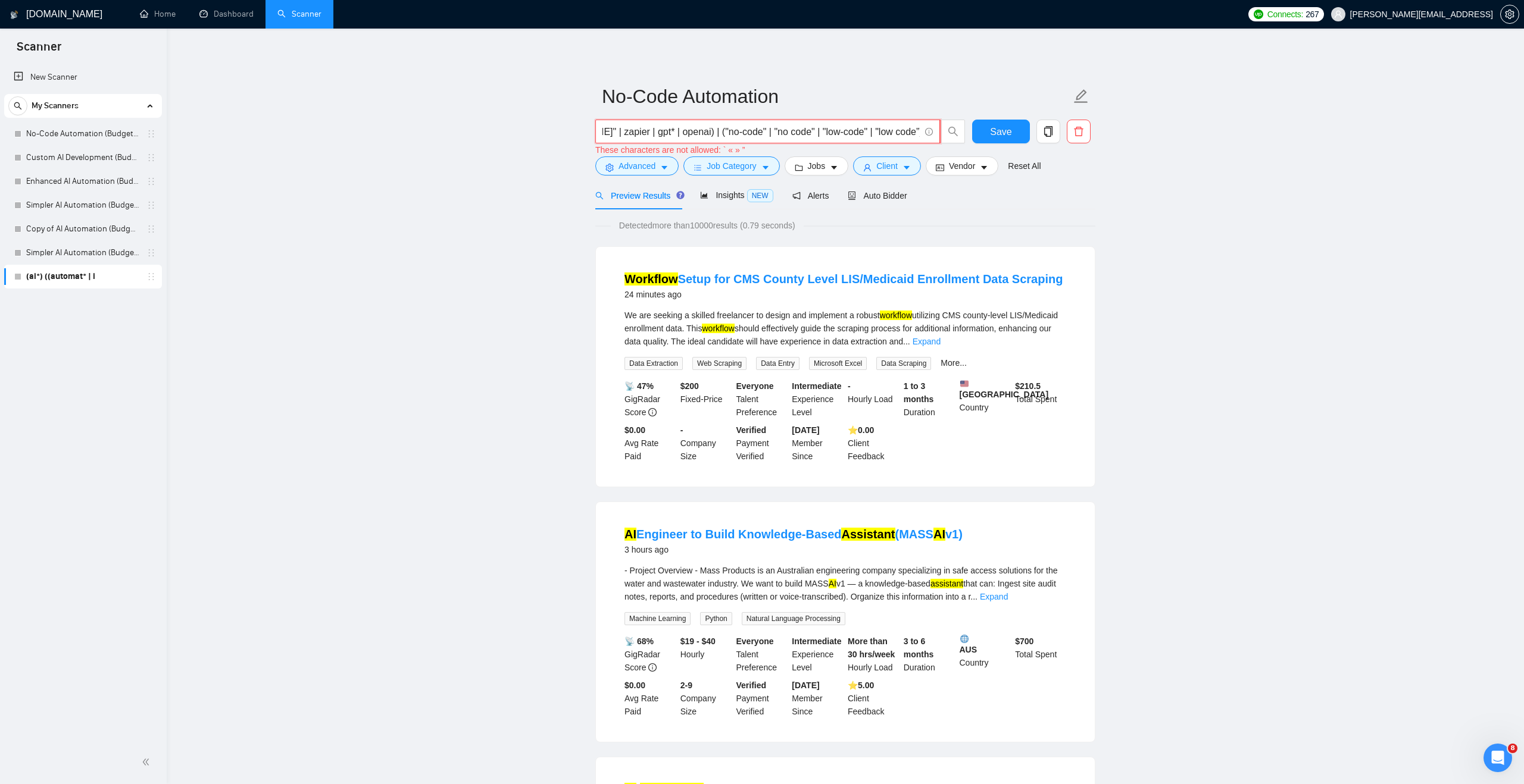
click at [936, 128] on span "(ai*) ((automat* | integrat* | agent* | assistant* | chatbot* | “voice agent” |…" at bounding box center [769, 132] width 346 height 23
click at [916, 129] on input "(ai*) ((automat* | integrat* | agent* | assistant* | chatbot* | “voice agent” |…" at bounding box center [761, 131] width 318 height 15
drag, startPoint x: 888, startPoint y: 131, endPoint x: 704, endPoint y: 139, distance: 184.2
click at [704, 139] on input "(ai*) ((automat* | integrat* | agent* | assistant* | chatbot* | “voice agent” |…" at bounding box center [761, 131] width 318 height 15
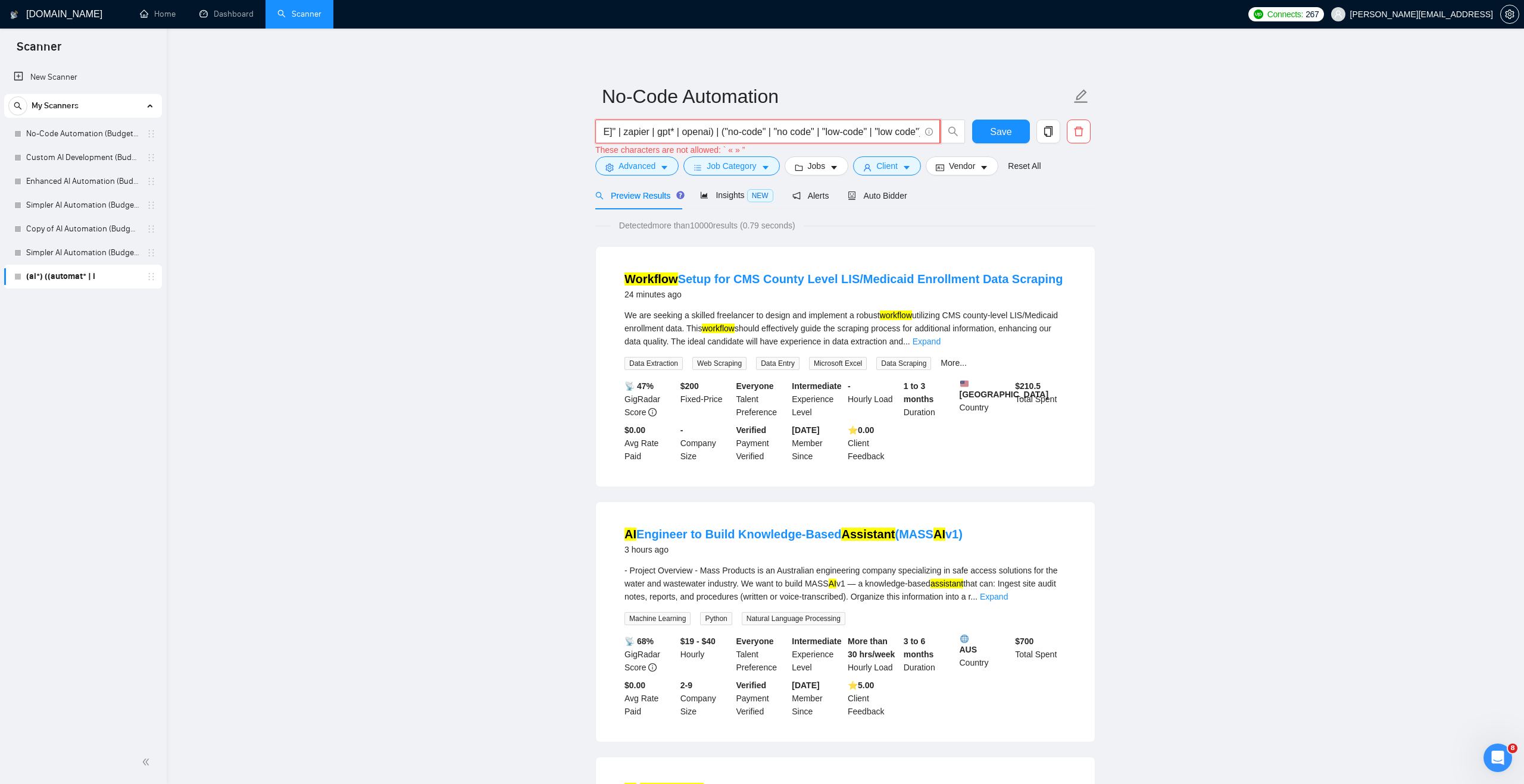
click at [704, 139] on input "(ai*) ((automat* | integrat* | agent* | assistant* | chatbot* | “voice agent” |…" at bounding box center [761, 131] width 318 height 15
drag, startPoint x: 710, startPoint y: 135, endPoint x: 586, endPoint y: 135, distance: 124.0
click at [857, 130] on input "(ai*) ((automat* | integrat* | agent* | assistant* | chatbot* | “voice agent” |…" at bounding box center [761, 131] width 318 height 15
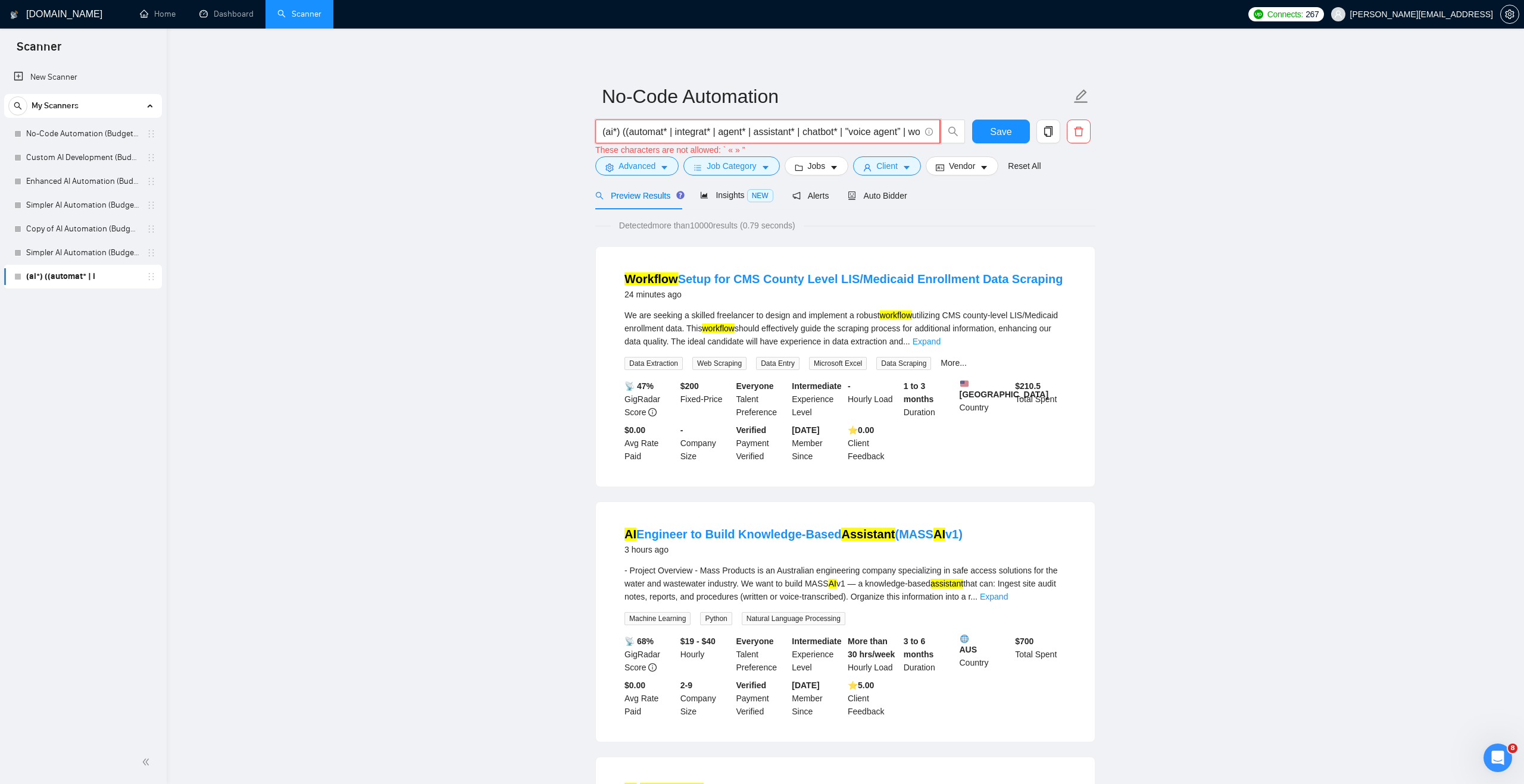
click at [911, 130] on input "(ai*) ((automat* | integrat* | agent* | assistant* | chatbot* | "voice agent” |…" at bounding box center [761, 131] width 318 height 15
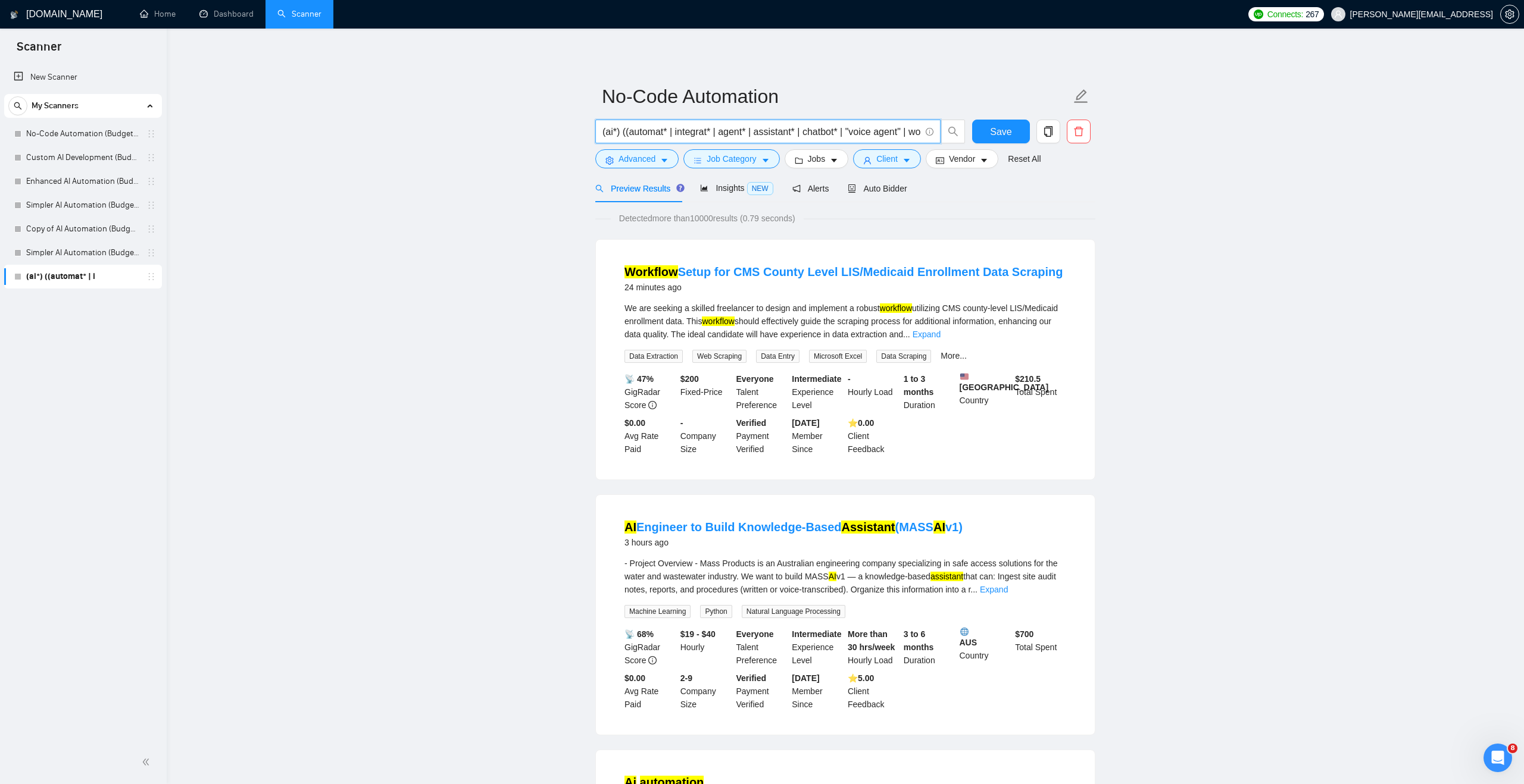
type input "(ai*) ((automat* | integrat* | agent* | assistant* | chatbot* | "voice agent" |…"
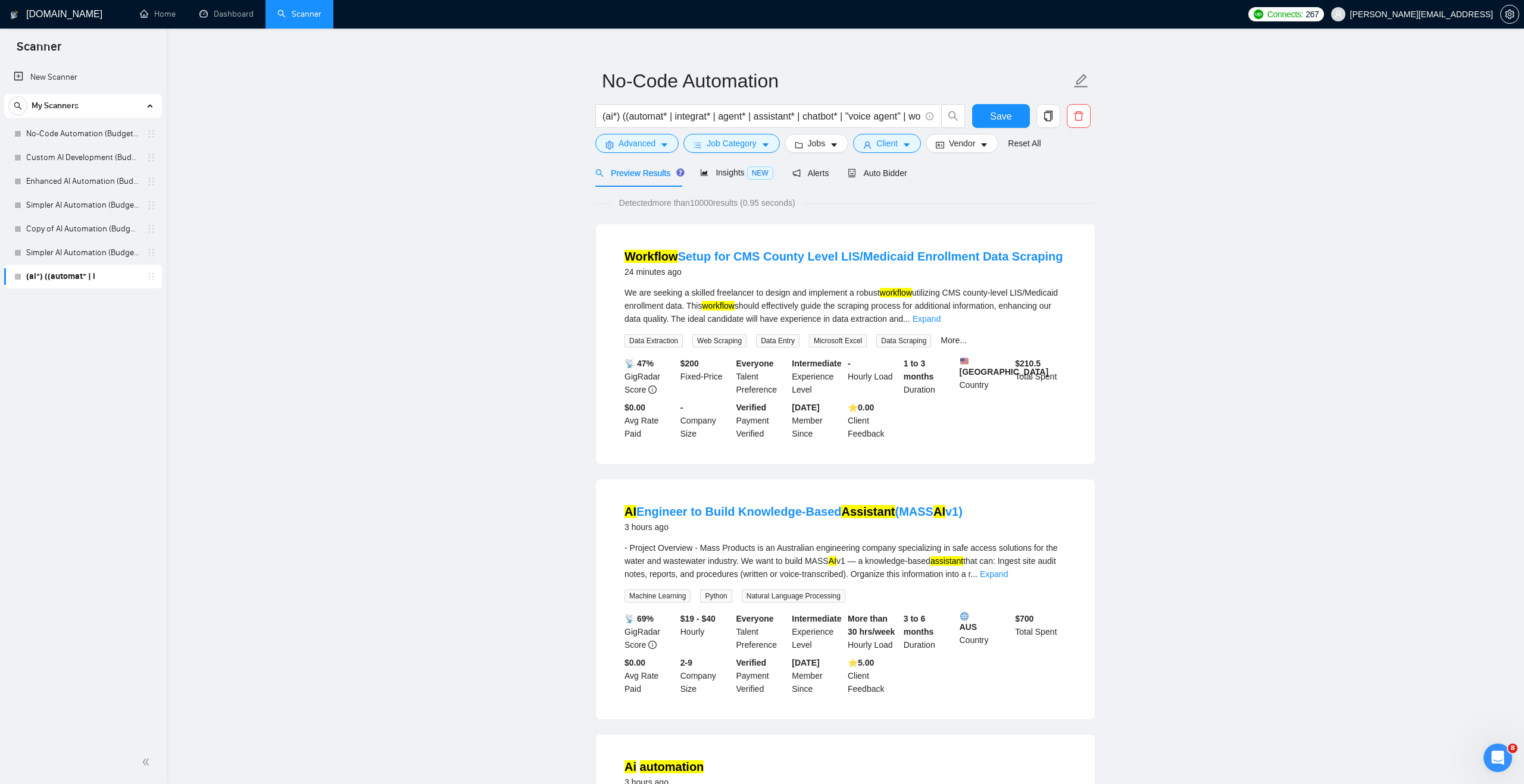
scroll to position [15, 0]
click at [941, 316] on link "Expand" at bounding box center [926, 320] width 28 height 10
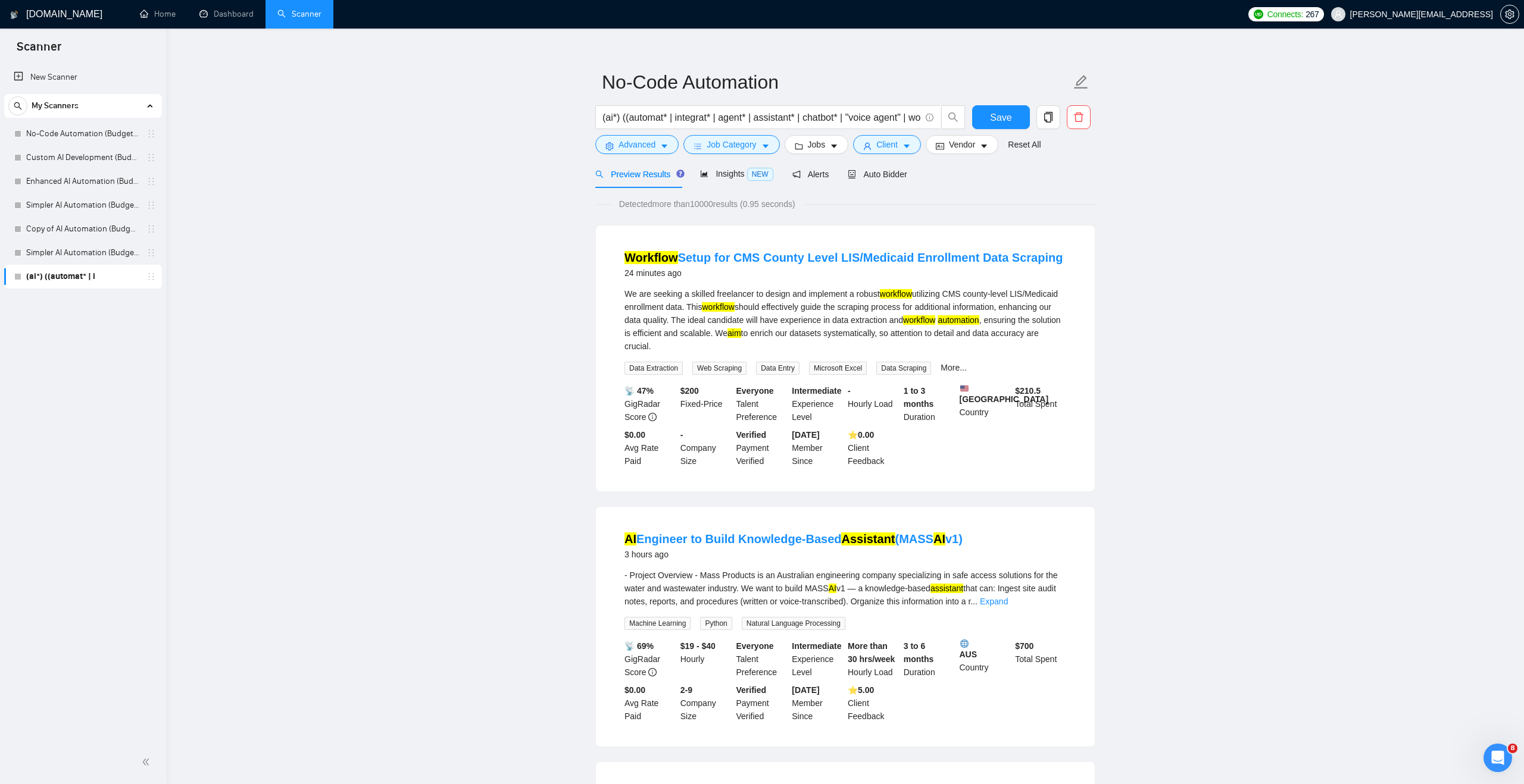
click at [1081, 185] on div "Preview Results Insights NEW Alerts Auto Bidder" at bounding box center [846, 174] width 500 height 28
drag, startPoint x: 868, startPoint y: 120, endPoint x: 974, endPoint y: 120, distance: 106.0
click at [974, 120] on div "(ai*) ((automat* | integrat* | agent* | assistant* | chatbot* | "voice agent" |…" at bounding box center [843, 120] width 500 height 29
click at [981, 115] on button "Save" at bounding box center [1000, 117] width 58 height 23
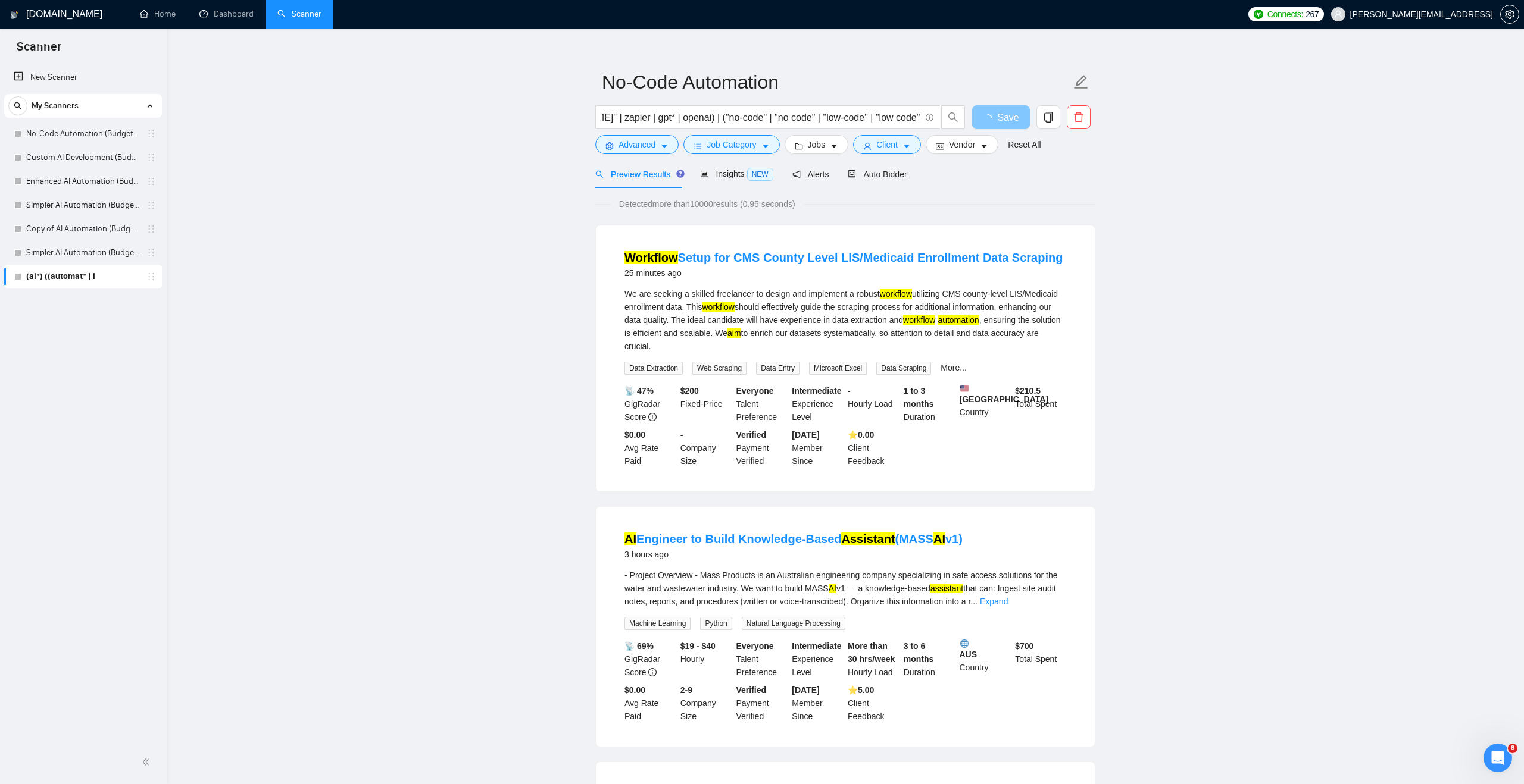
scroll to position [0, 0]
click at [820, 83] on input "No-Code Automation" at bounding box center [836, 82] width 469 height 29
type input "No-Code Automation (Budget Filters)"
click at [127, 279] on link "No-Code Automation" at bounding box center [83, 276] width 113 height 23
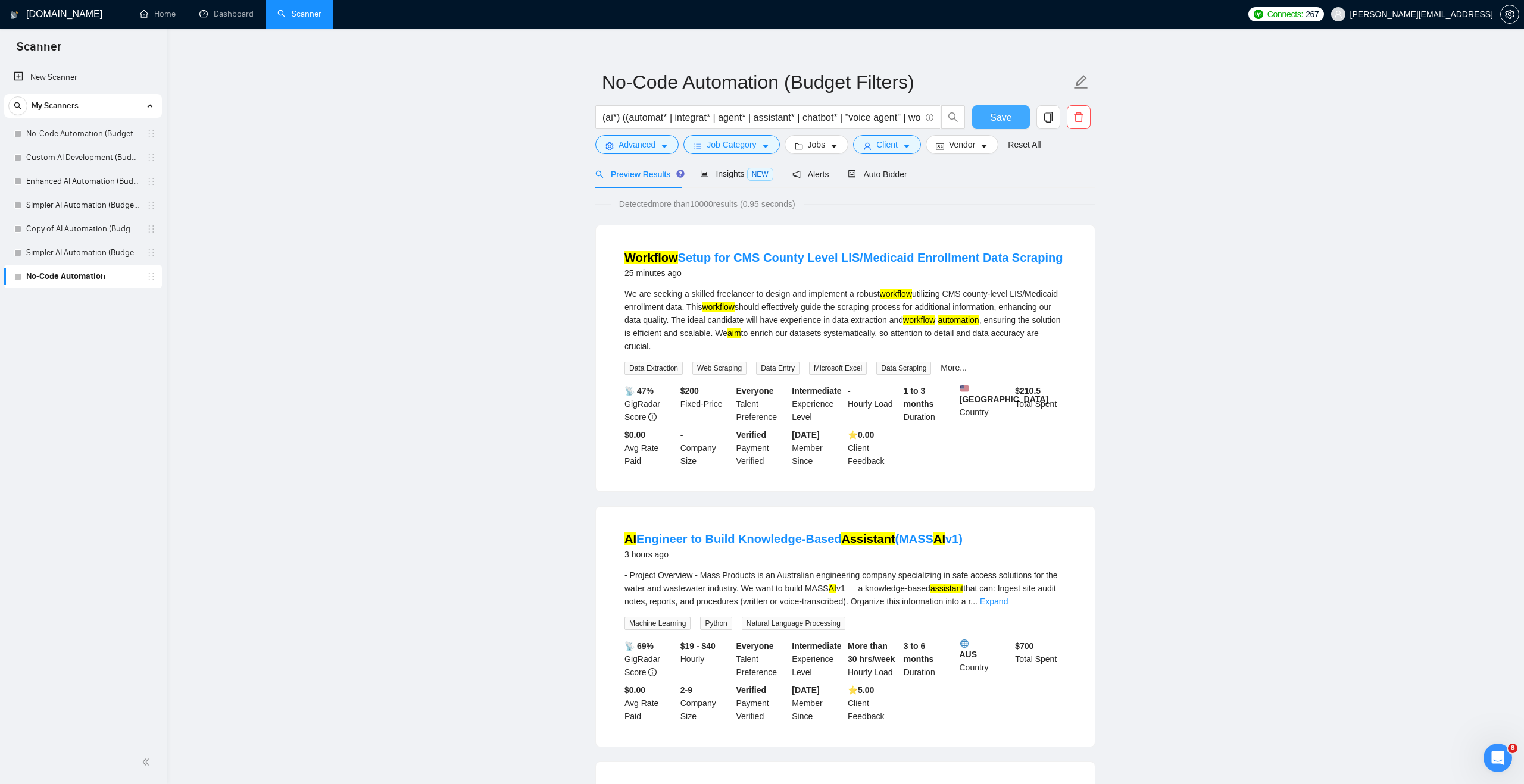
click at [980, 116] on button "Save" at bounding box center [1000, 117] width 58 height 23
click at [696, 120] on input "(ai*) ((automat* | integrat* | agent* | assistant* | chatbot* | "voice agent" |…" at bounding box center [762, 117] width 318 height 15
paste input "(ai*) ((automat* | integrat* | agent* | assistant* | chatbot* | "voice agent" |…"
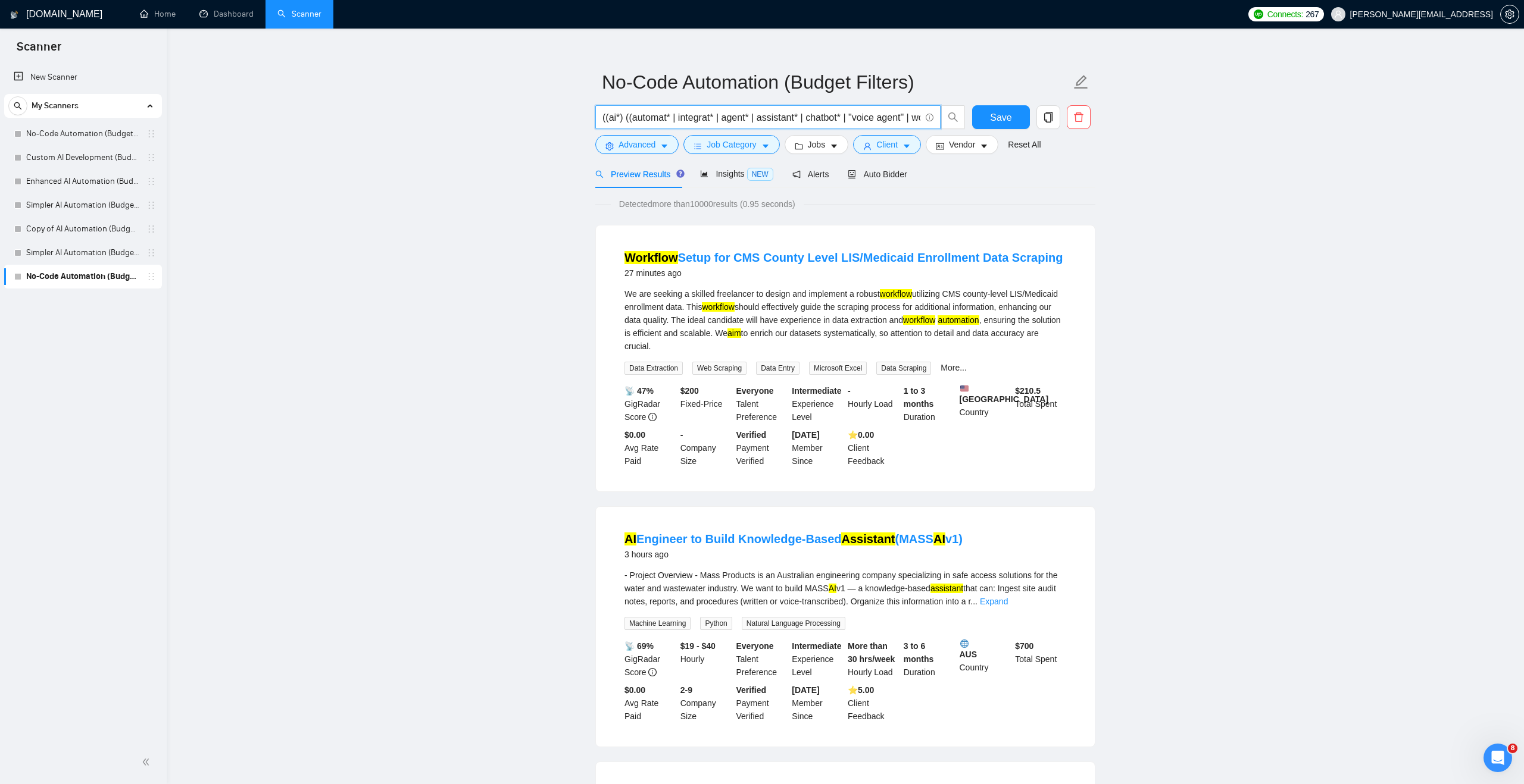
scroll to position [0, 460]
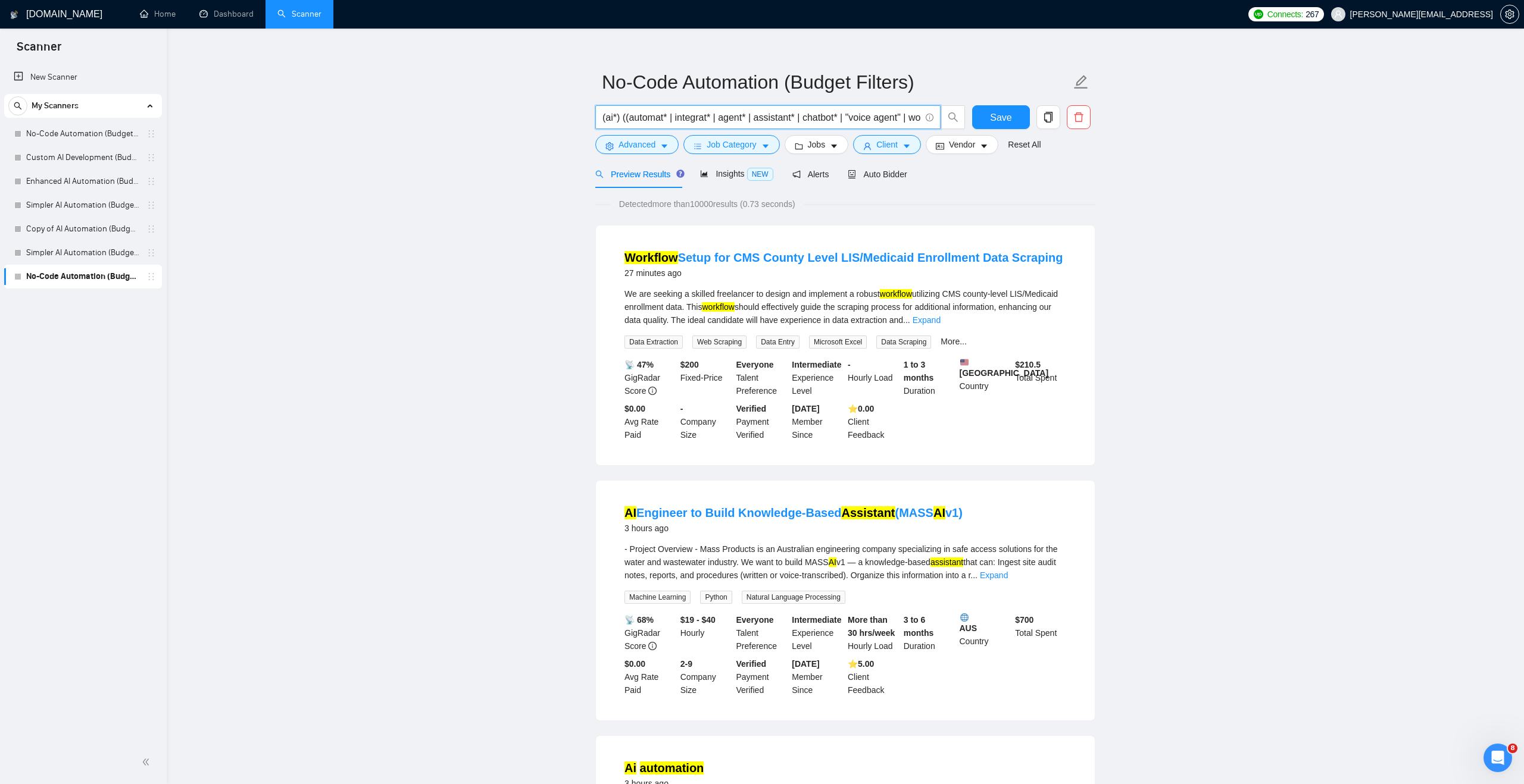
click at [742, 108] on span "(ai*) ((automat* | integrat* | agent* | assistant* | chatbot* | "voice agent" |…" at bounding box center [769, 117] width 346 height 23
paste input "automat* | integrat* | agent* | assistant* | chatbot* | "voice agent" | workflo…"
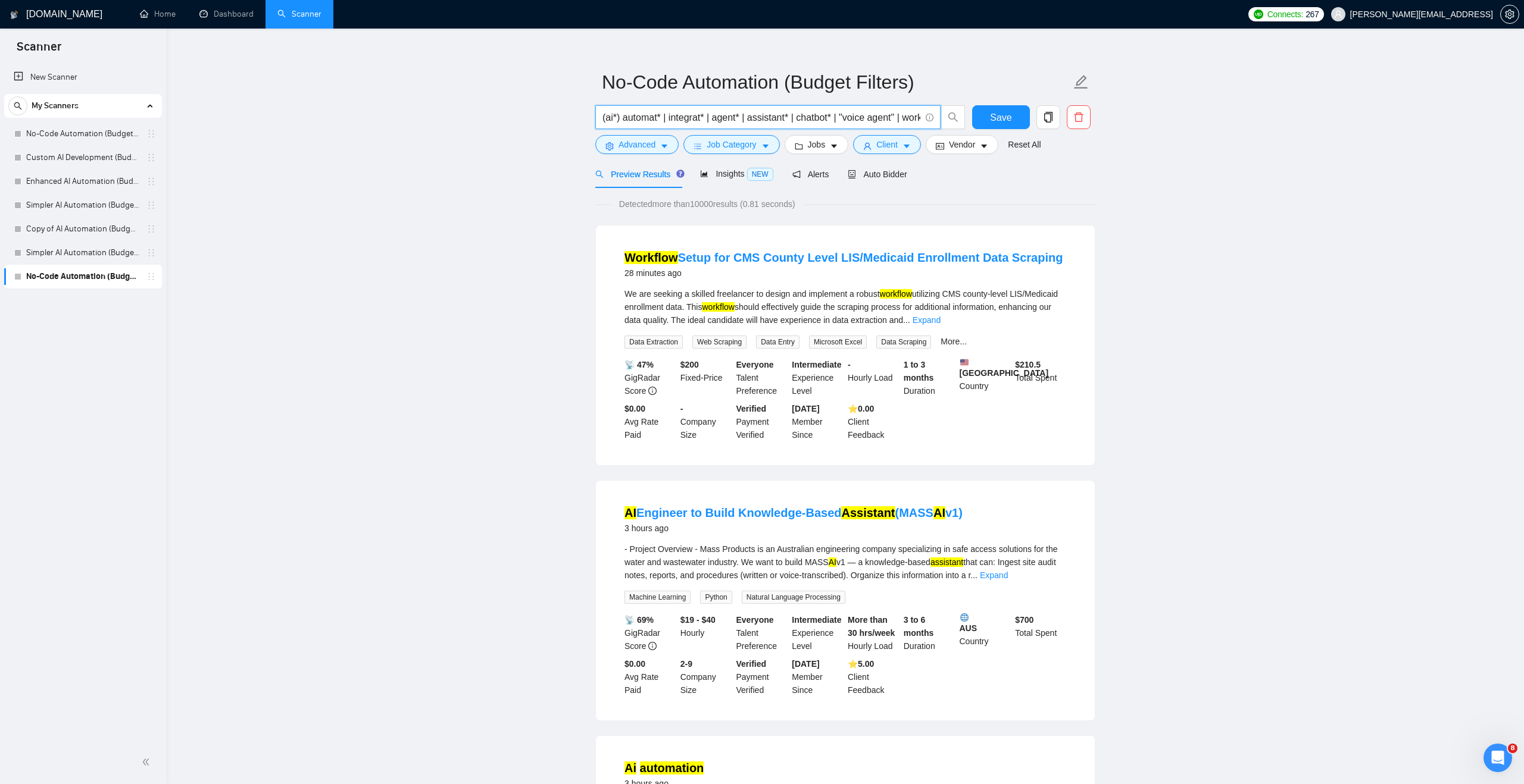
scroll to position [0, 446]
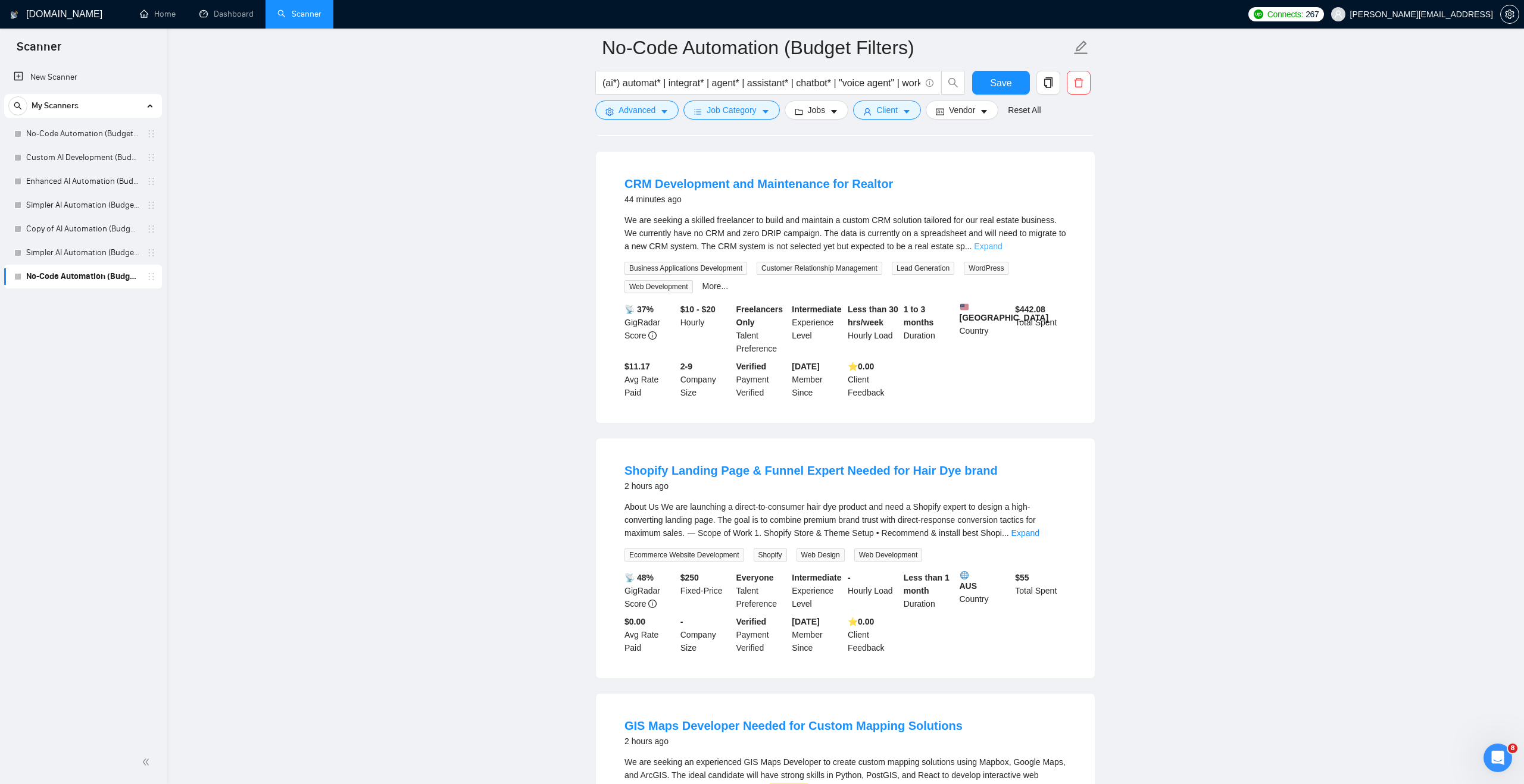
scroll to position [357, 0]
type input "(ai*) ((automat* | integrat* | agent* | assistant* | chatbot* | "voice agent" |…"
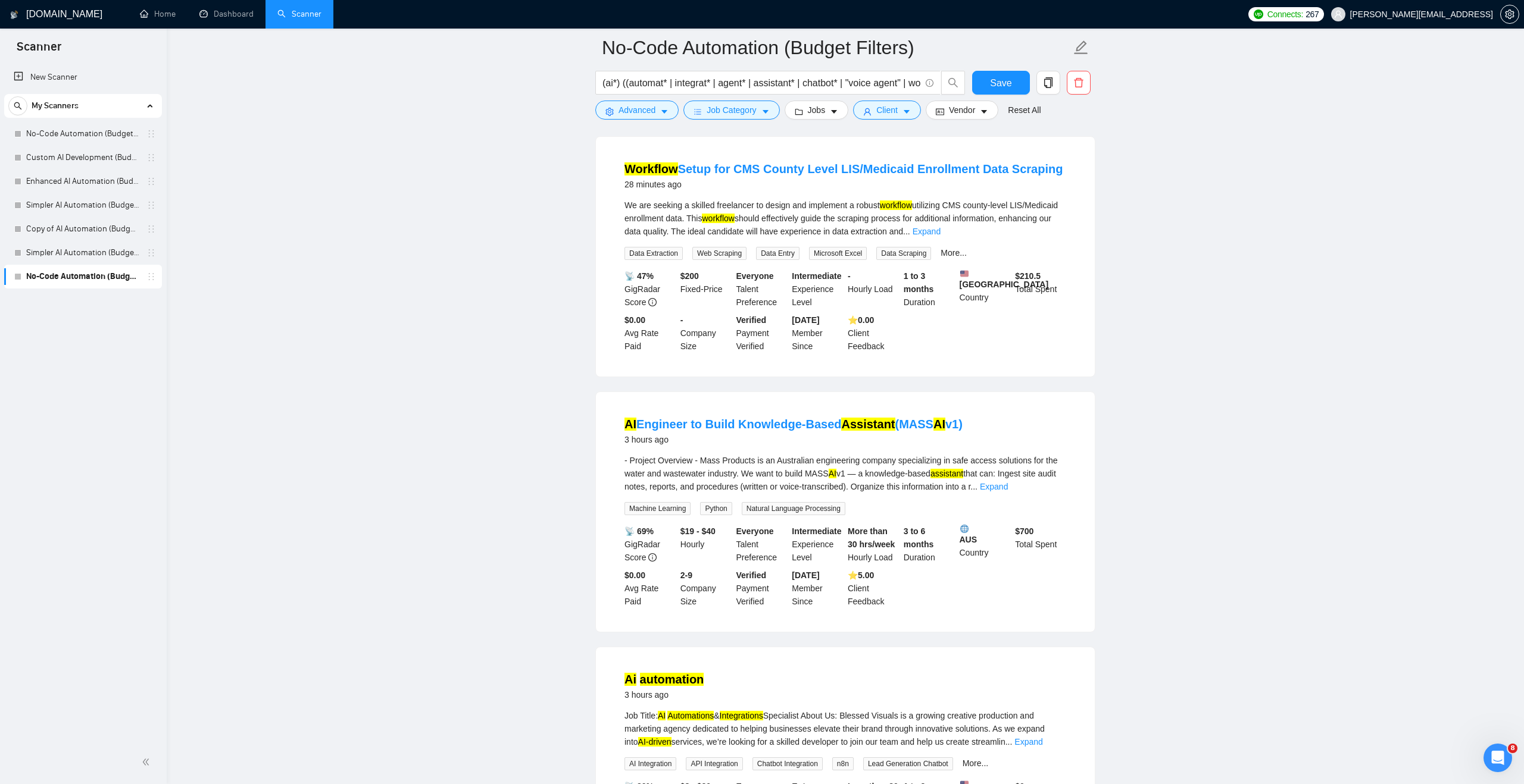
scroll to position [0, 0]
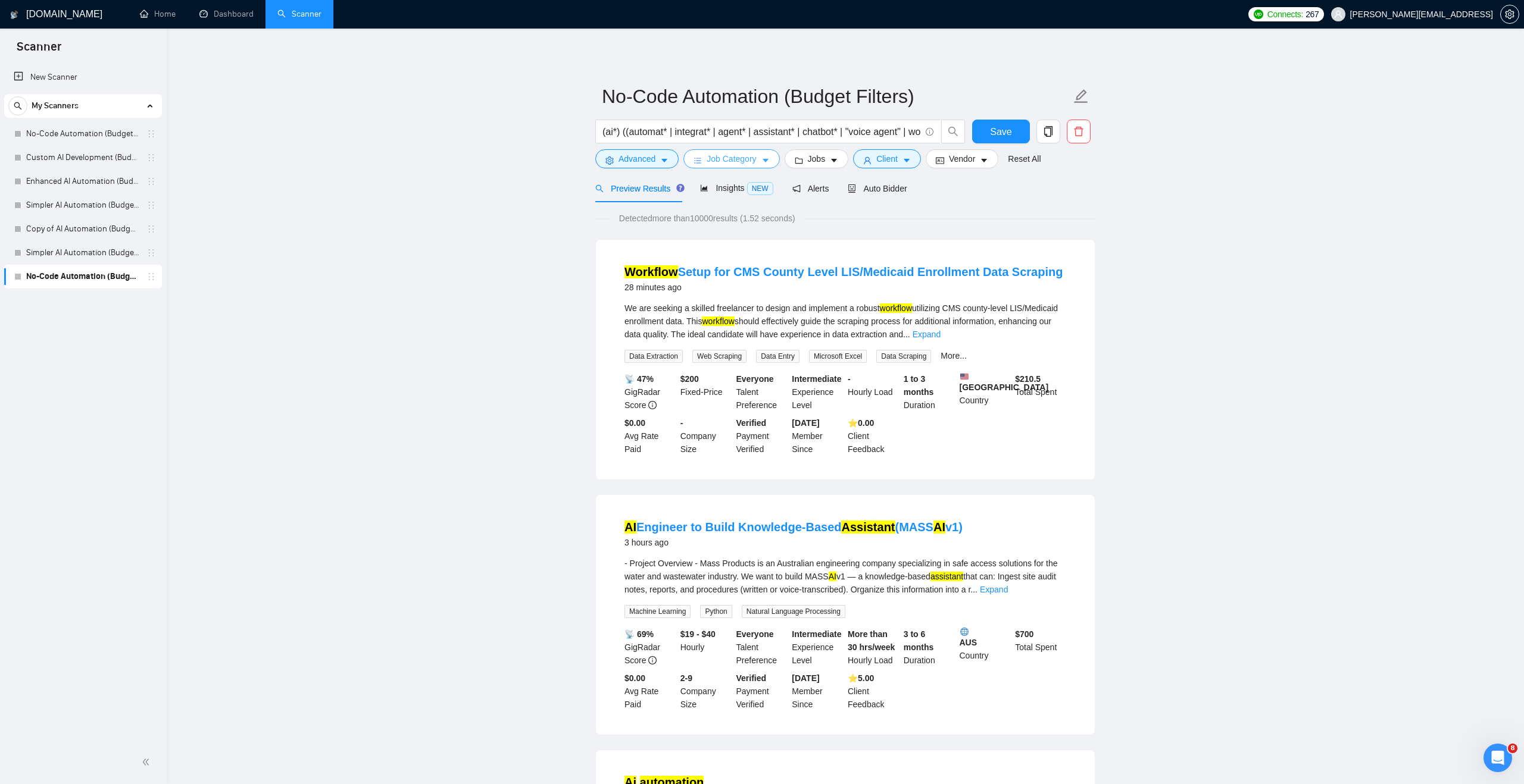
click at [699, 158] on icon "bars" at bounding box center [698, 160] width 7 height 5
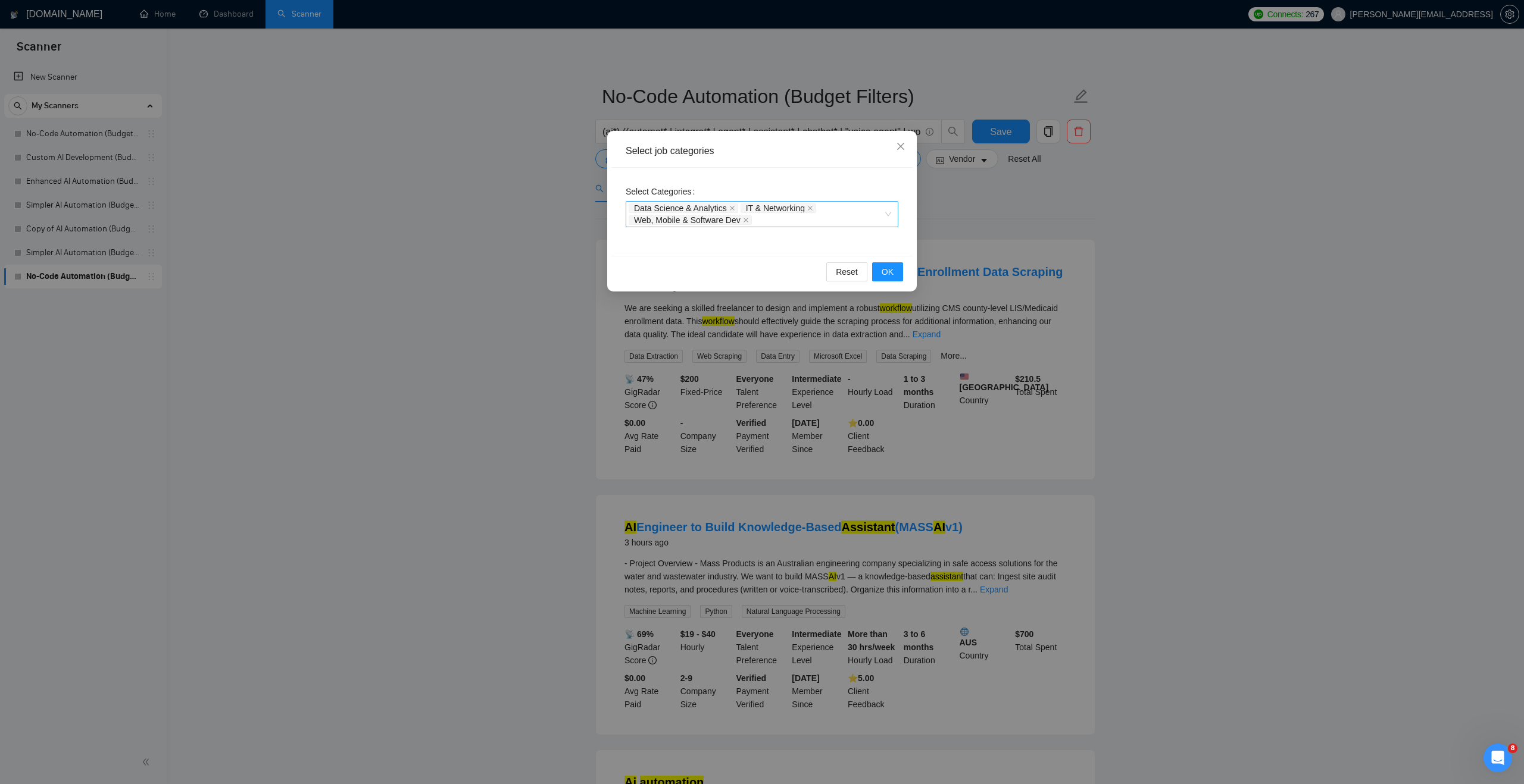
click at [889, 218] on div "Data Science & Analytics IT & Networking Web, Mobile & Software Dev" at bounding box center [762, 214] width 273 height 26
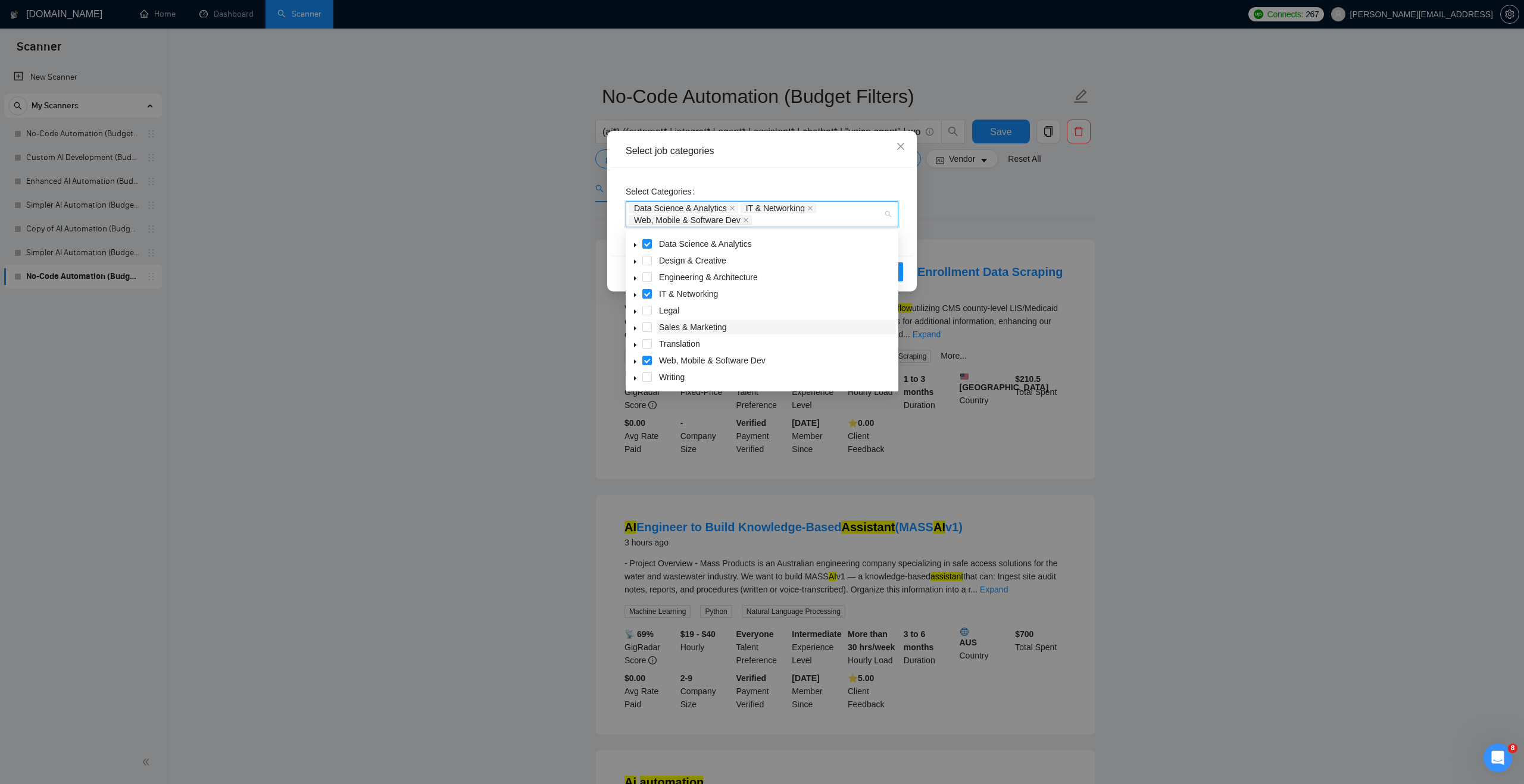
click at [702, 325] on span "Sales & Marketing" at bounding box center [693, 327] width 67 height 10
click at [907, 241] on div "Select Categories Data Science & Analytics IT & Networking Web, Mobile & Softwa…" at bounding box center [762, 212] width 301 height 88
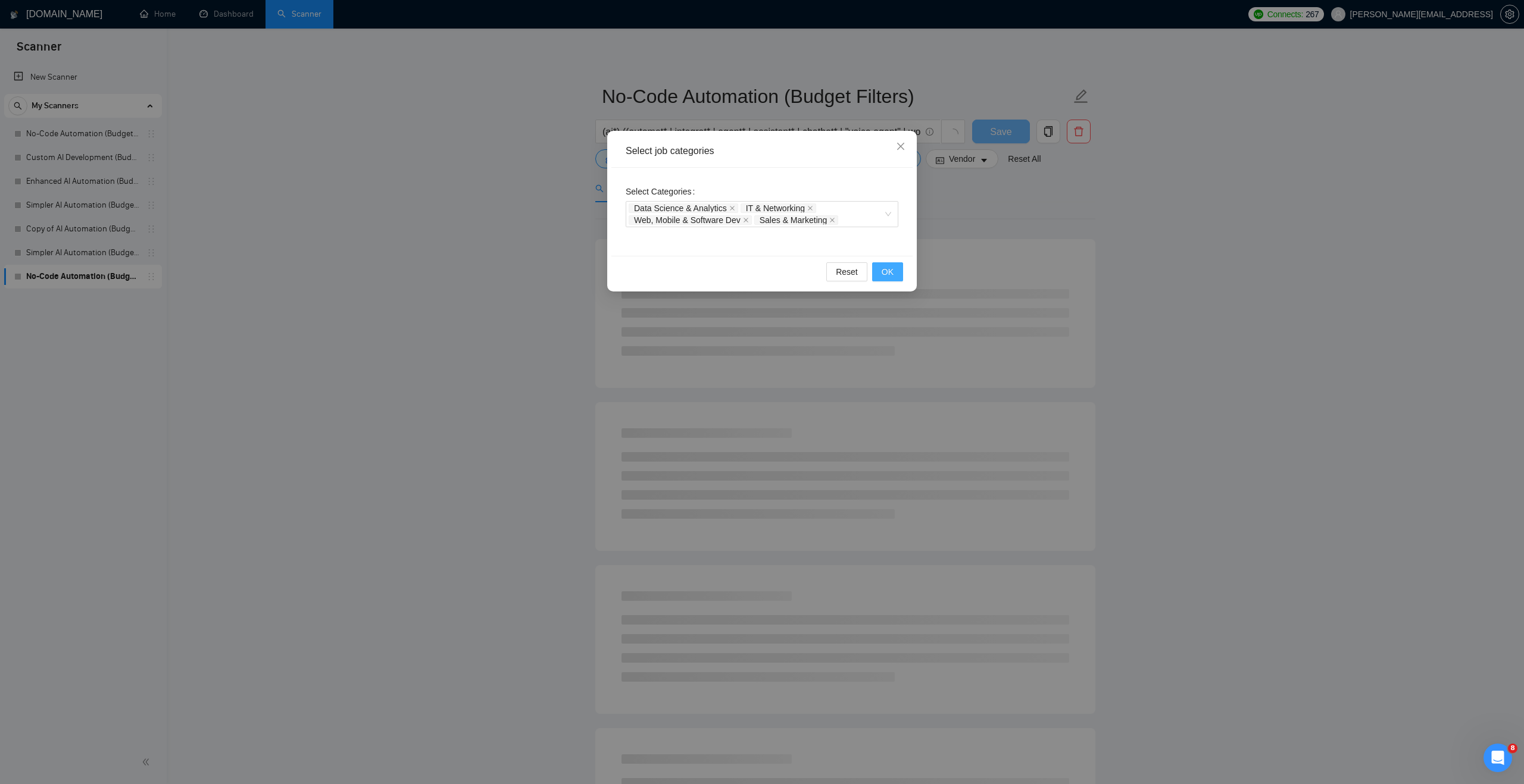
click at [899, 265] on button "OK" at bounding box center [888, 272] width 31 height 20
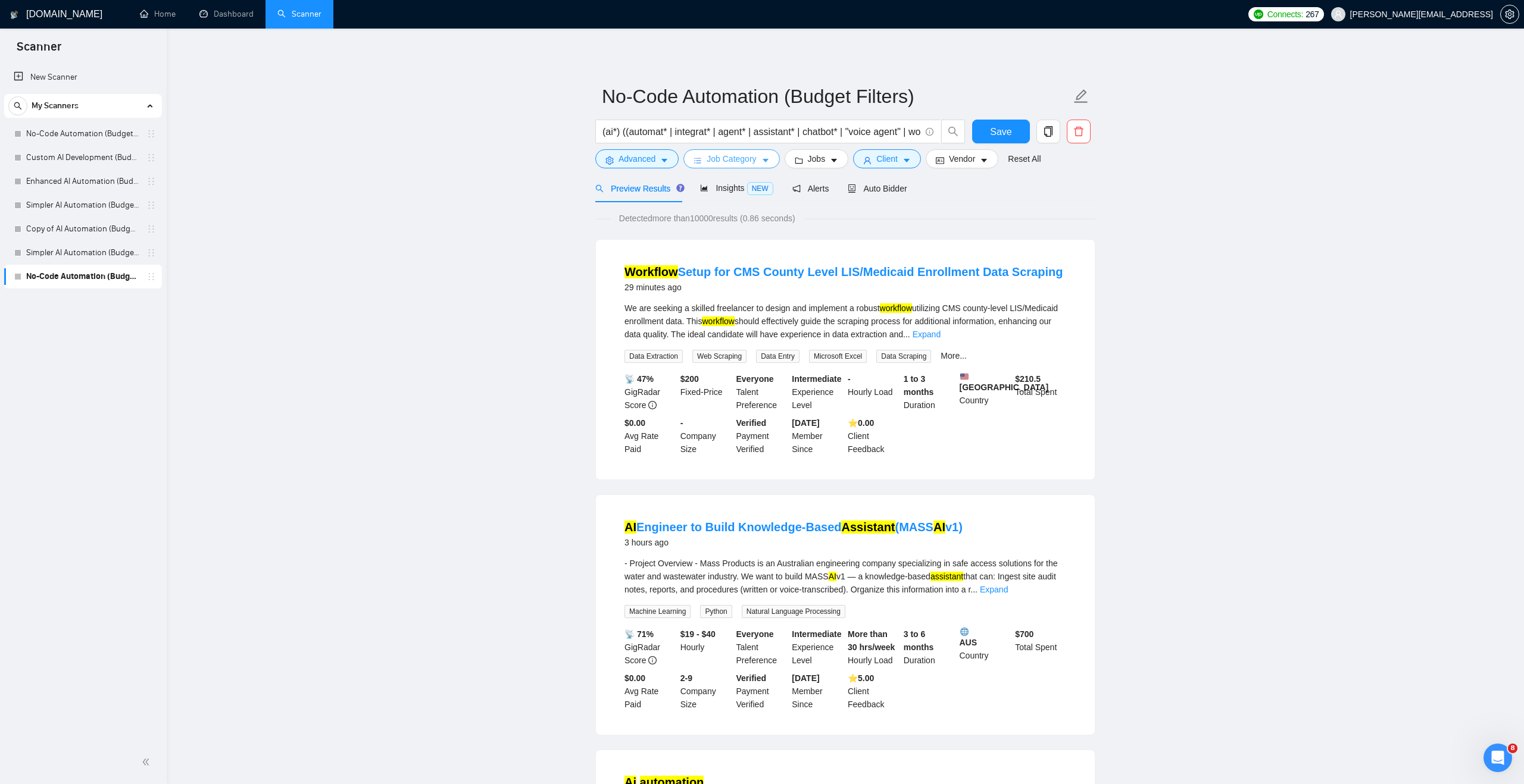
click at [702, 159] on icon "bars" at bounding box center [698, 160] width 9 height 9
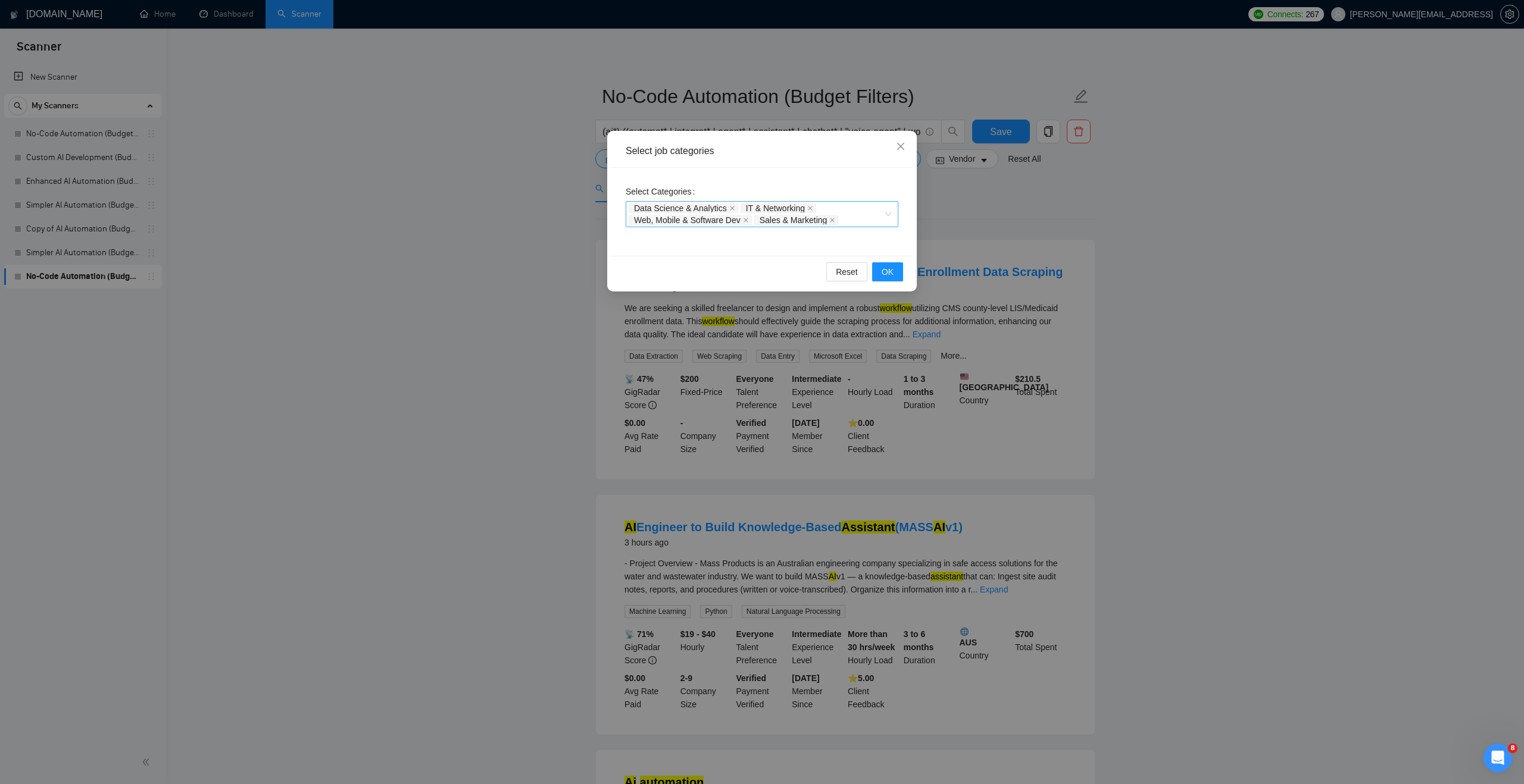
click at [835, 219] on icon "close" at bounding box center [832, 220] width 6 height 6
click at [733, 207] on icon "close" at bounding box center [733, 208] width 6 height 6
click at [700, 210] on icon "close" at bounding box center [698, 210] width 5 height 5
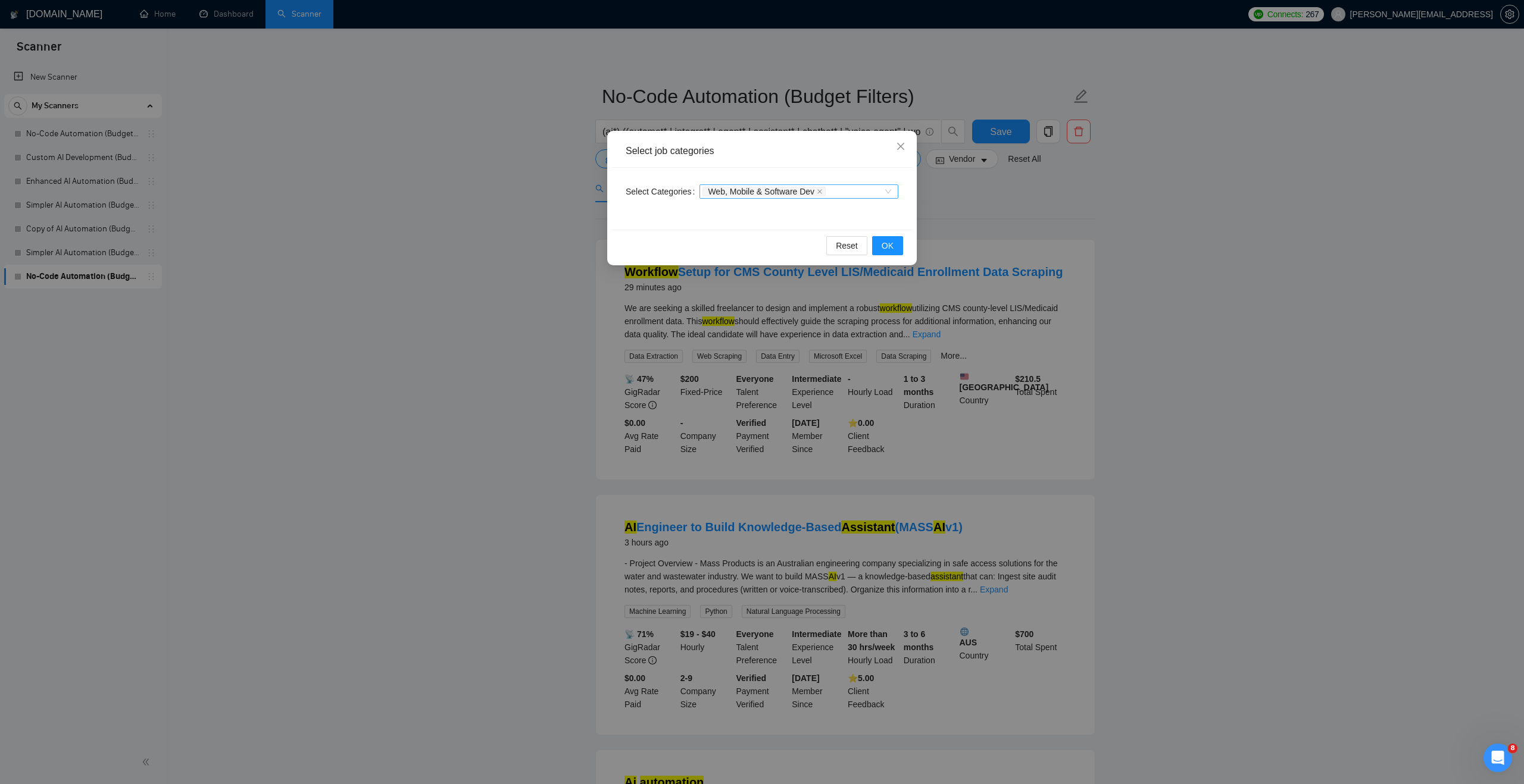
click at [823, 192] on icon "close" at bounding box center [820, 191] width 6 height 6
click at [887, 248] on span "OK" at bounding box center [888, 245] width 12 height 13
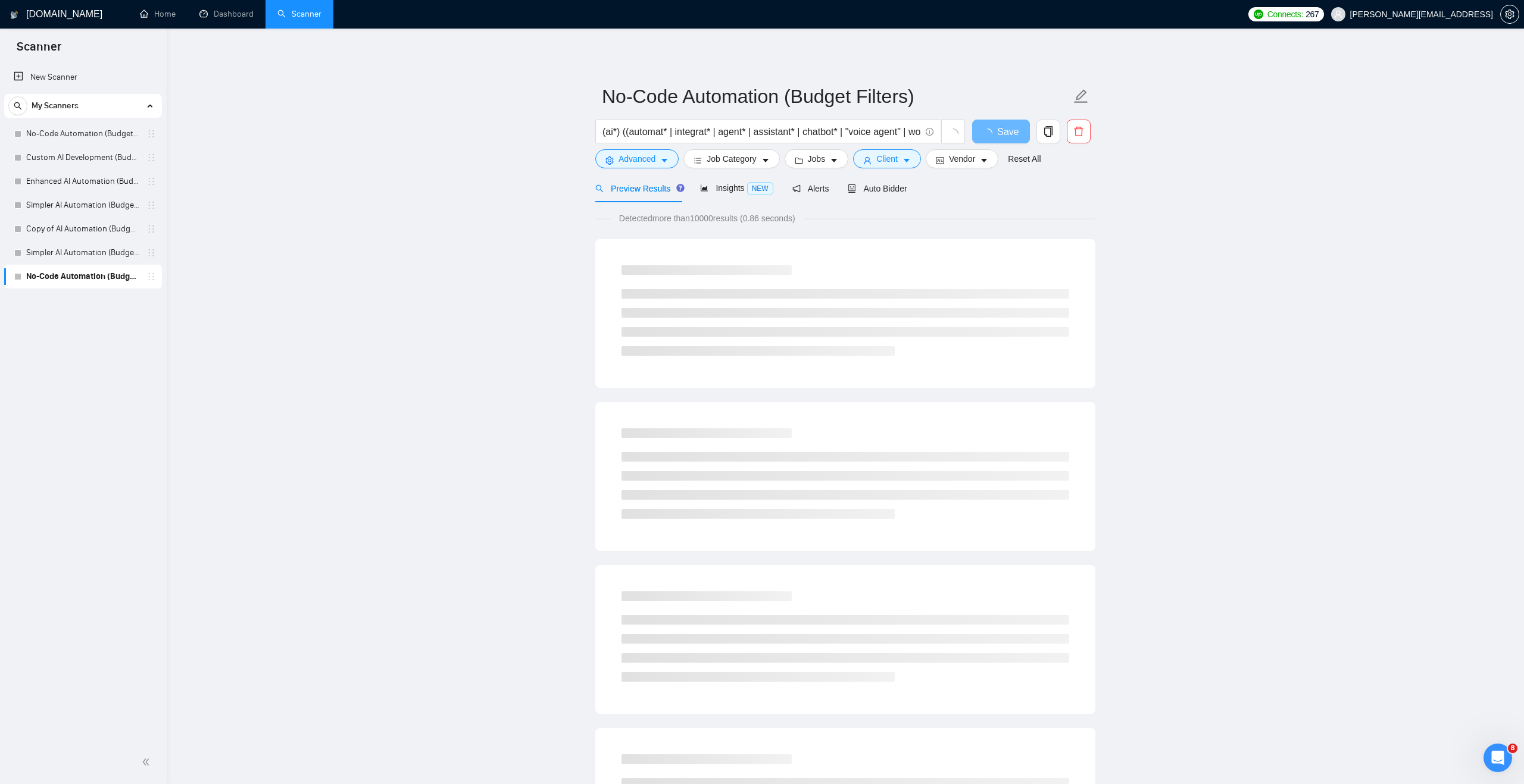
click at [695, 191] on div "Preview Results Insights NEW Alerts Auto Bidder" at bounding box center [751, 188] width 312 height 28
click at [705, 190] on icon "area-chart" at bounding box center [704, 187] width 9 height 9
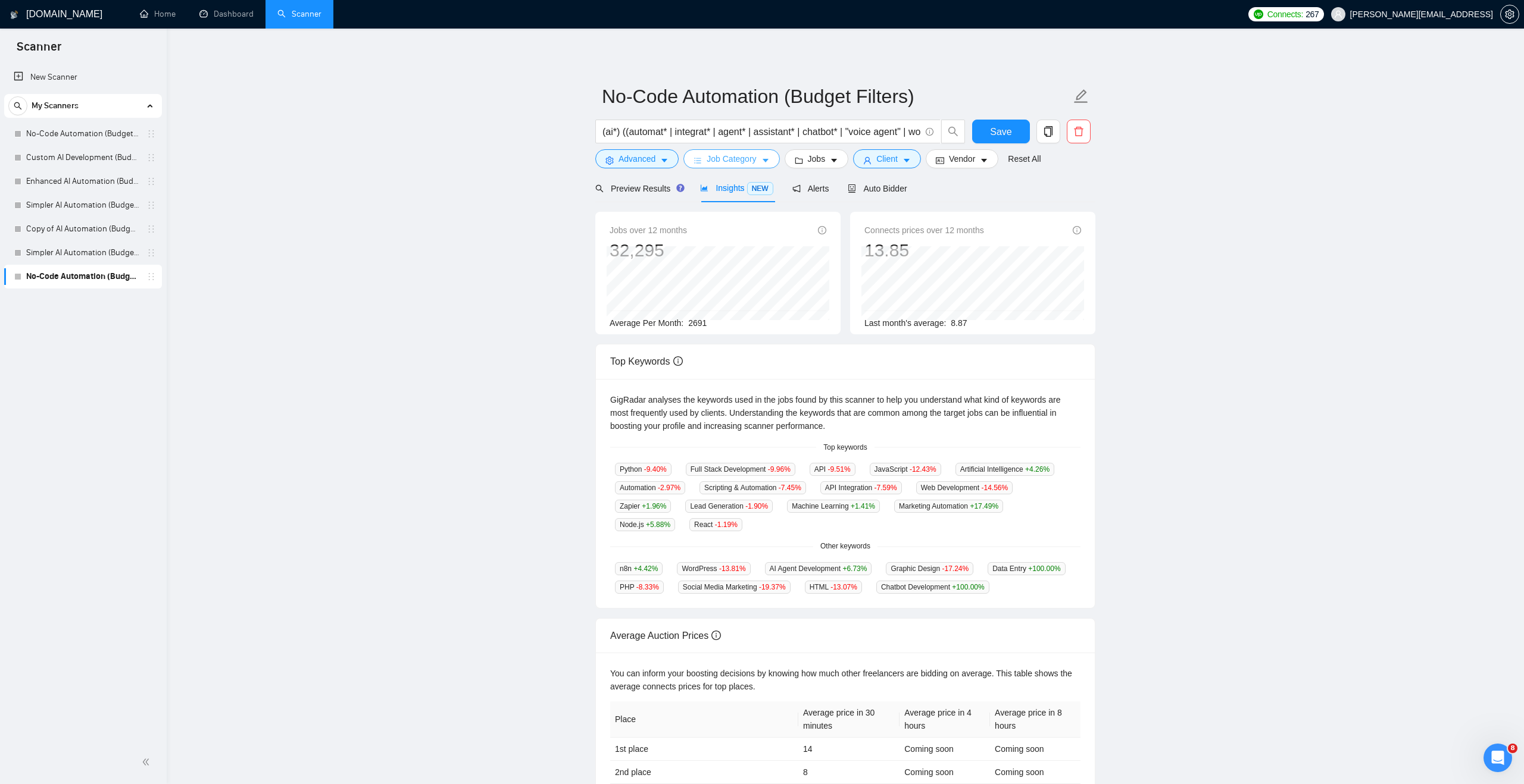
click at [716, 165] on span "Job Category" at bounding box center [732, 158] width 50 height 13
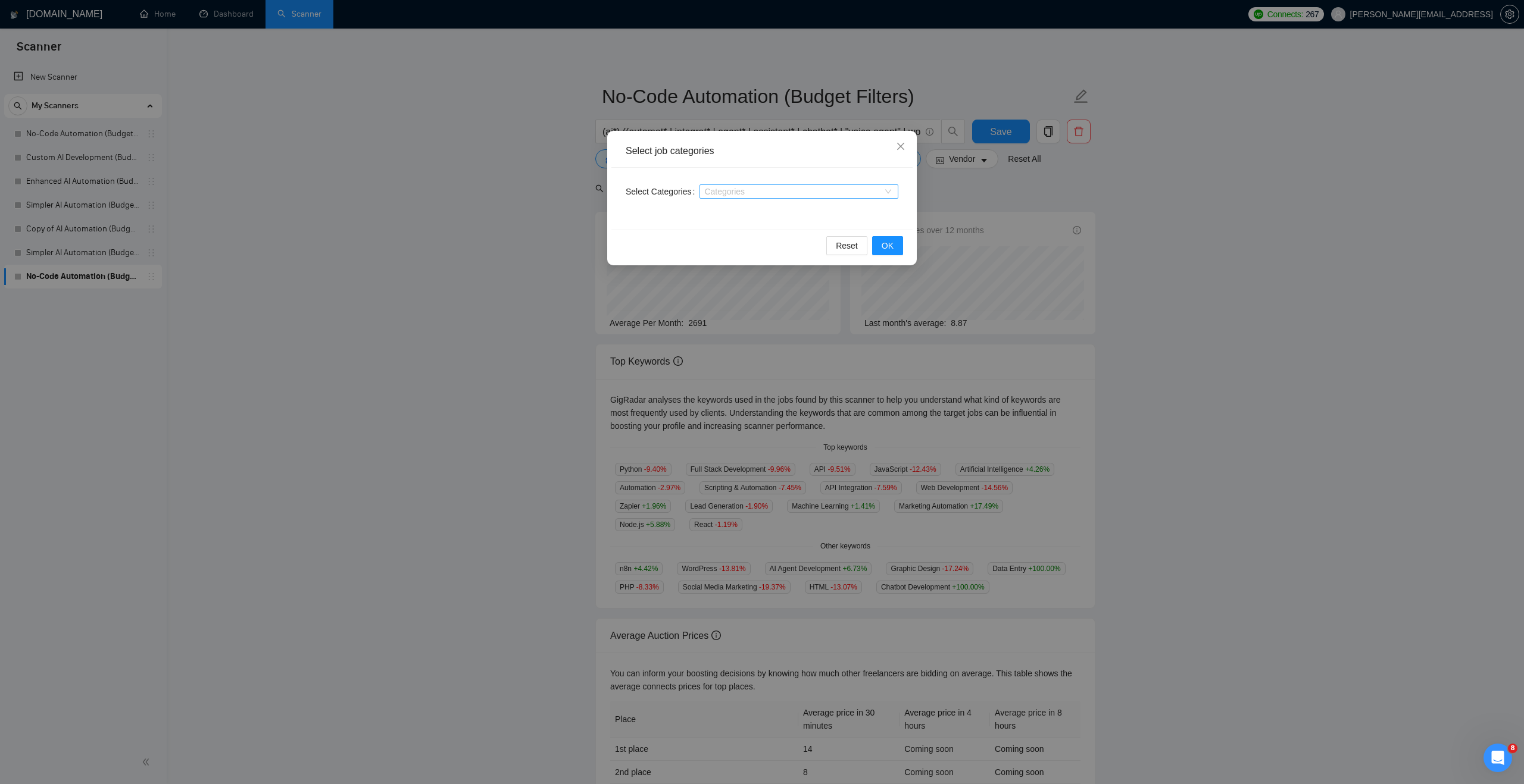
click at [721, 191] on div at bounding box center [792, 191] width 181 height 10
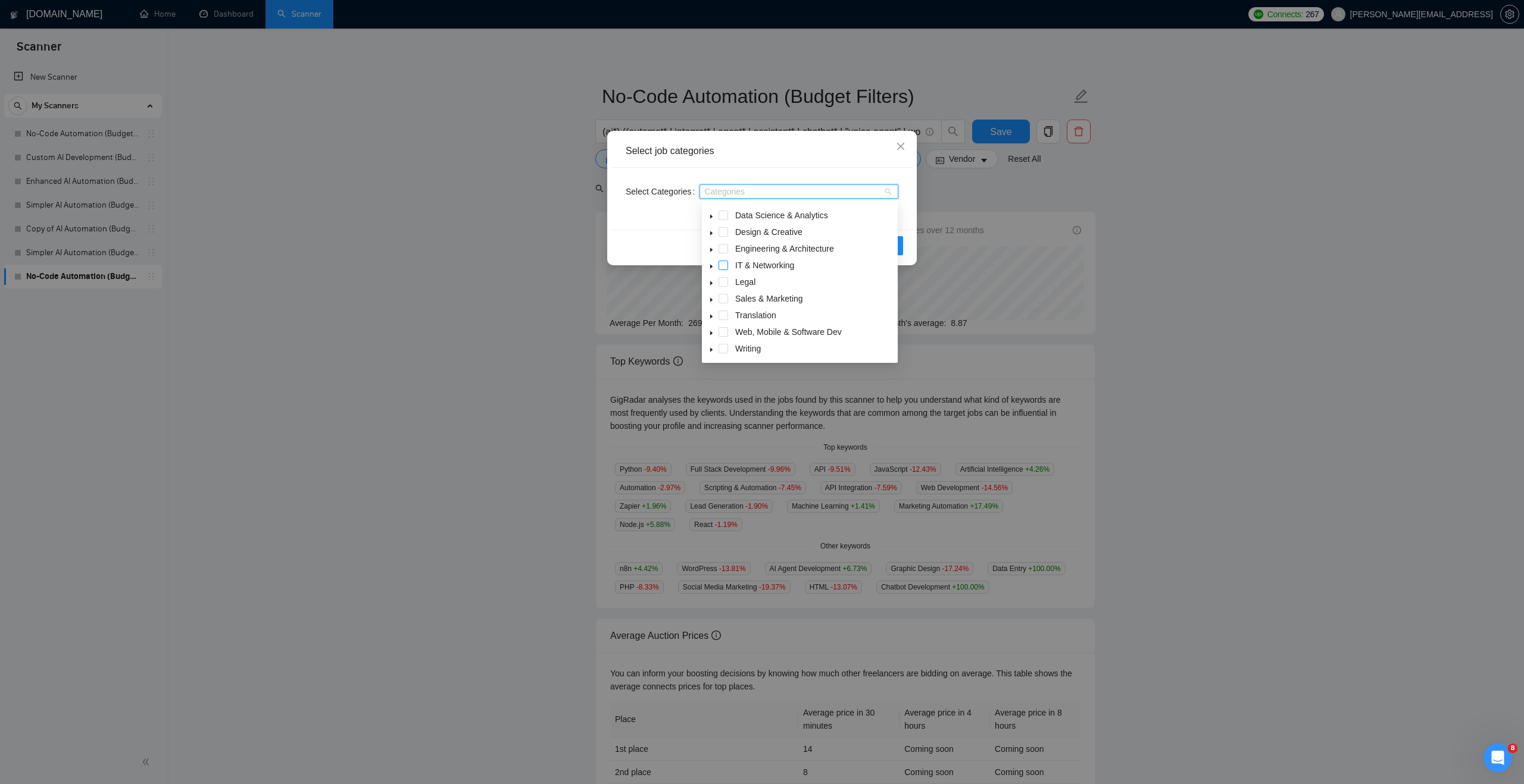
click at [721, 262] on span at bounding box center [724, 266] width 10 height 10
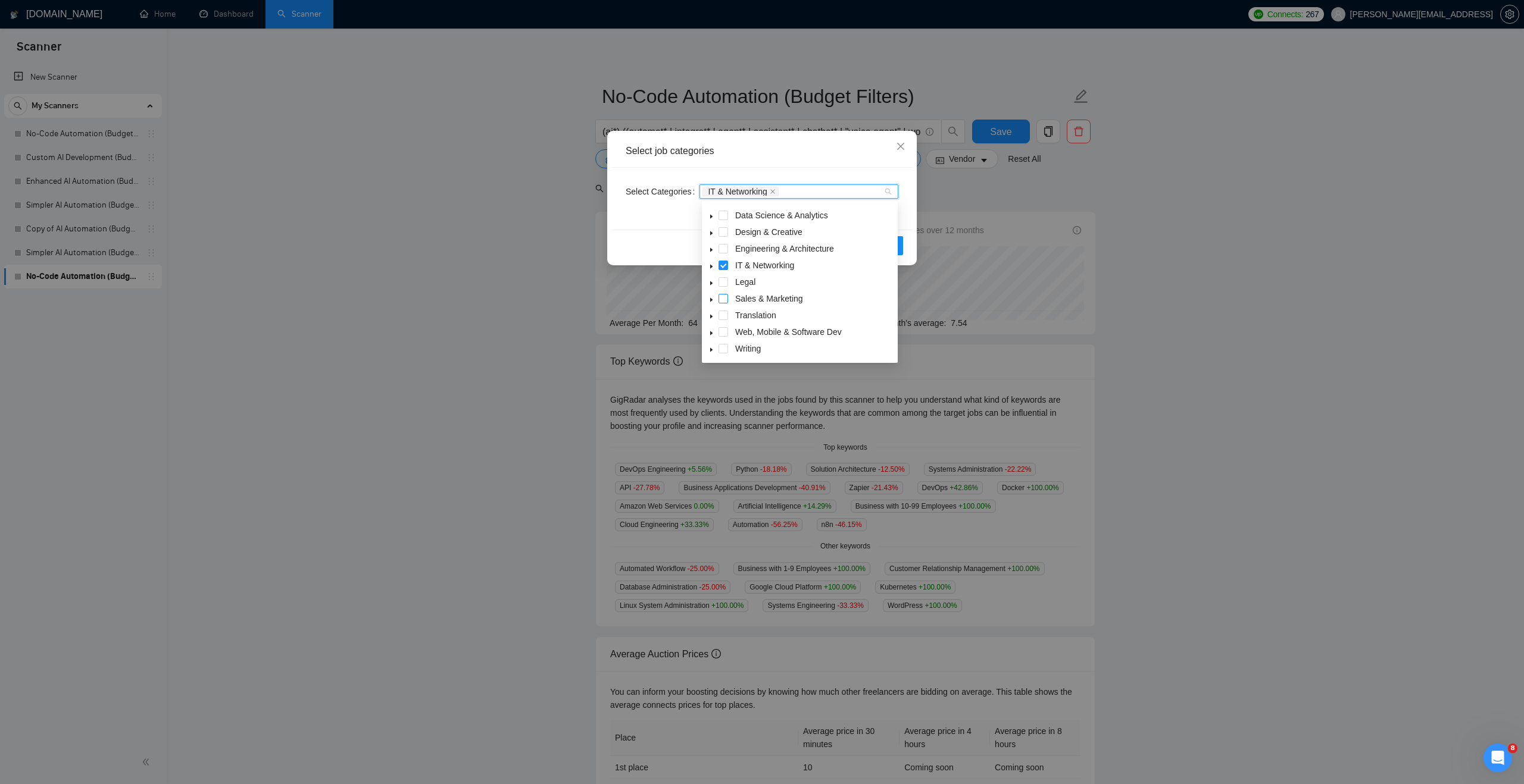
click at [727, 301] on span at bounding box center [724, 299] width 10 height 10
click at [722, 330] on span at bounding box center [724, 332] width 10 height 10
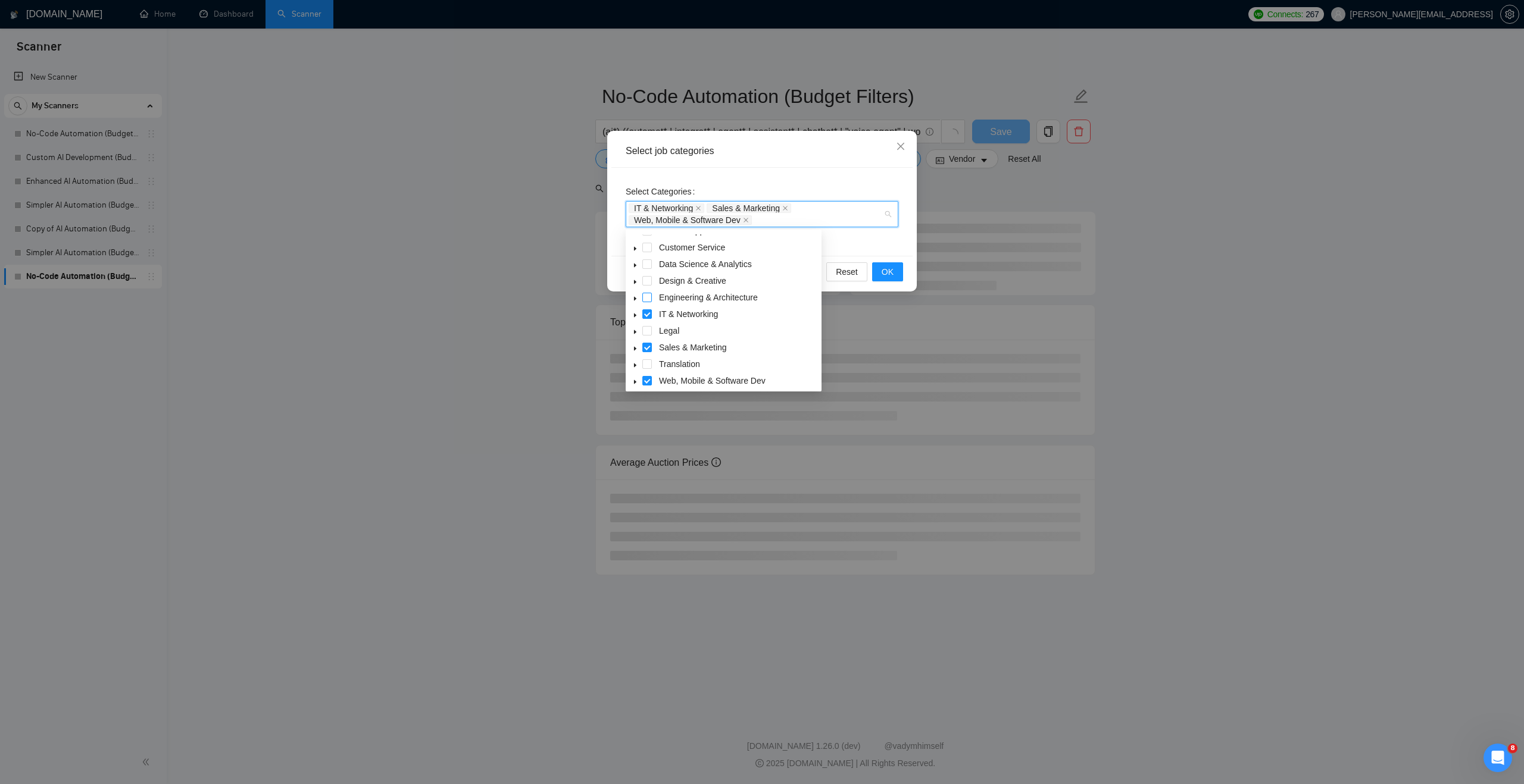
scroll to position [7, 0]
click at [645, 286] on span at bounding box center [648, 284] width 10 height 10
click at [889, 270] on span "OK" at bounding box center [888, 271] width 12 height 13
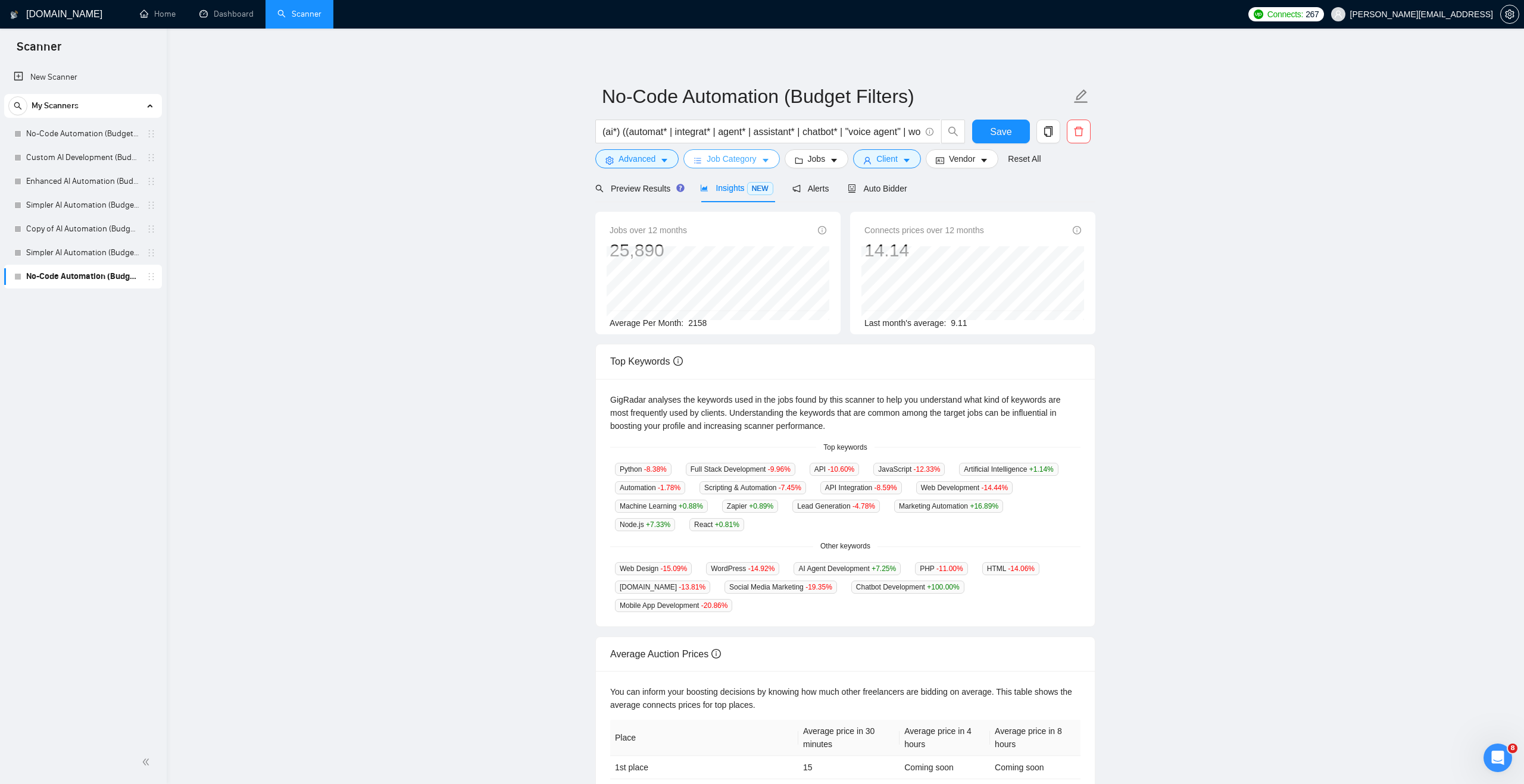
click at [695, 156] on icon "bars" at bounding box center [698, 160] width 9 height 9
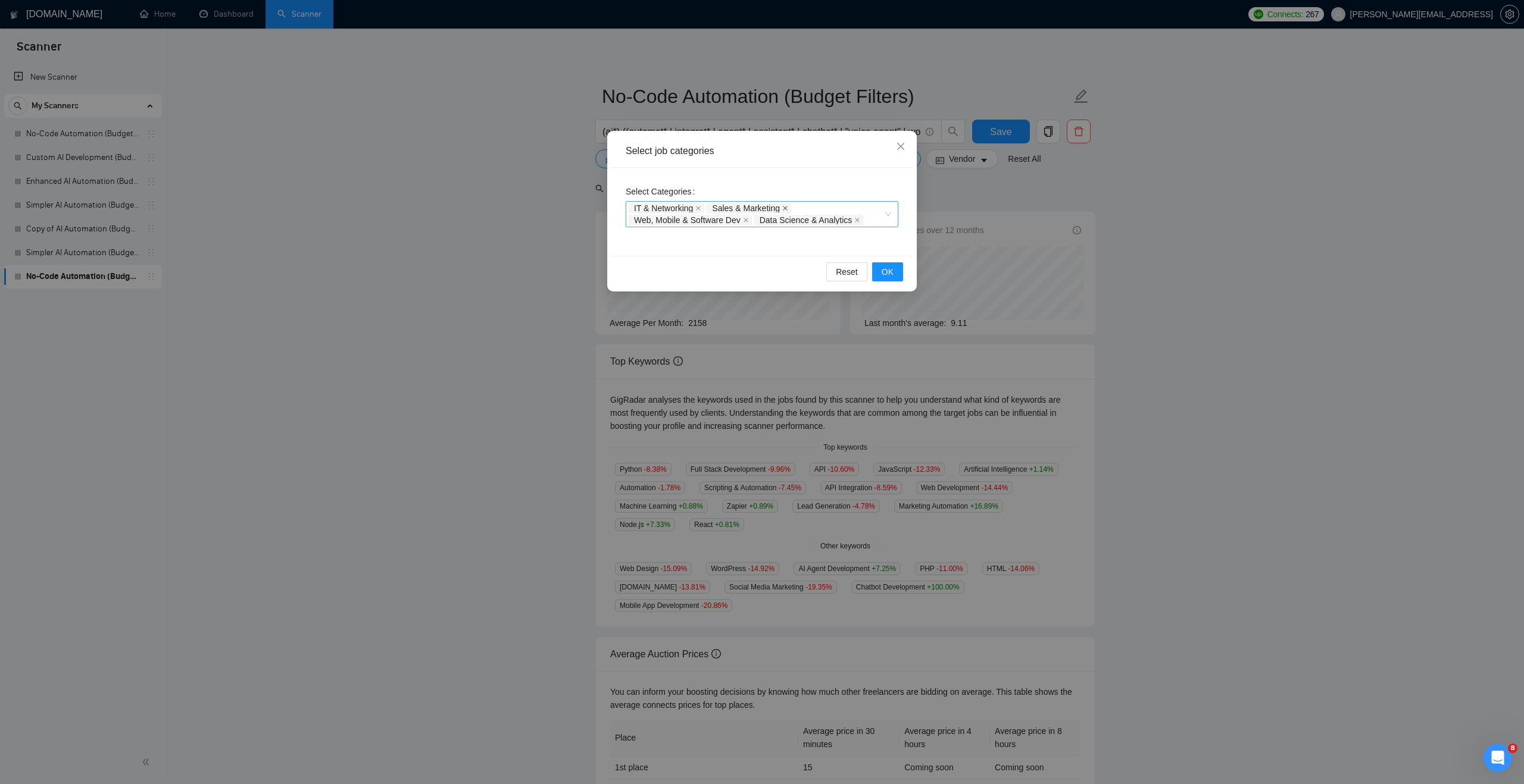
click at [787, 210] on icon "close" at bounding box center [785, 208] width 5 height 5
click at [885, 268] on span "OK" at bounding box center [888, 271] width 12 height 13
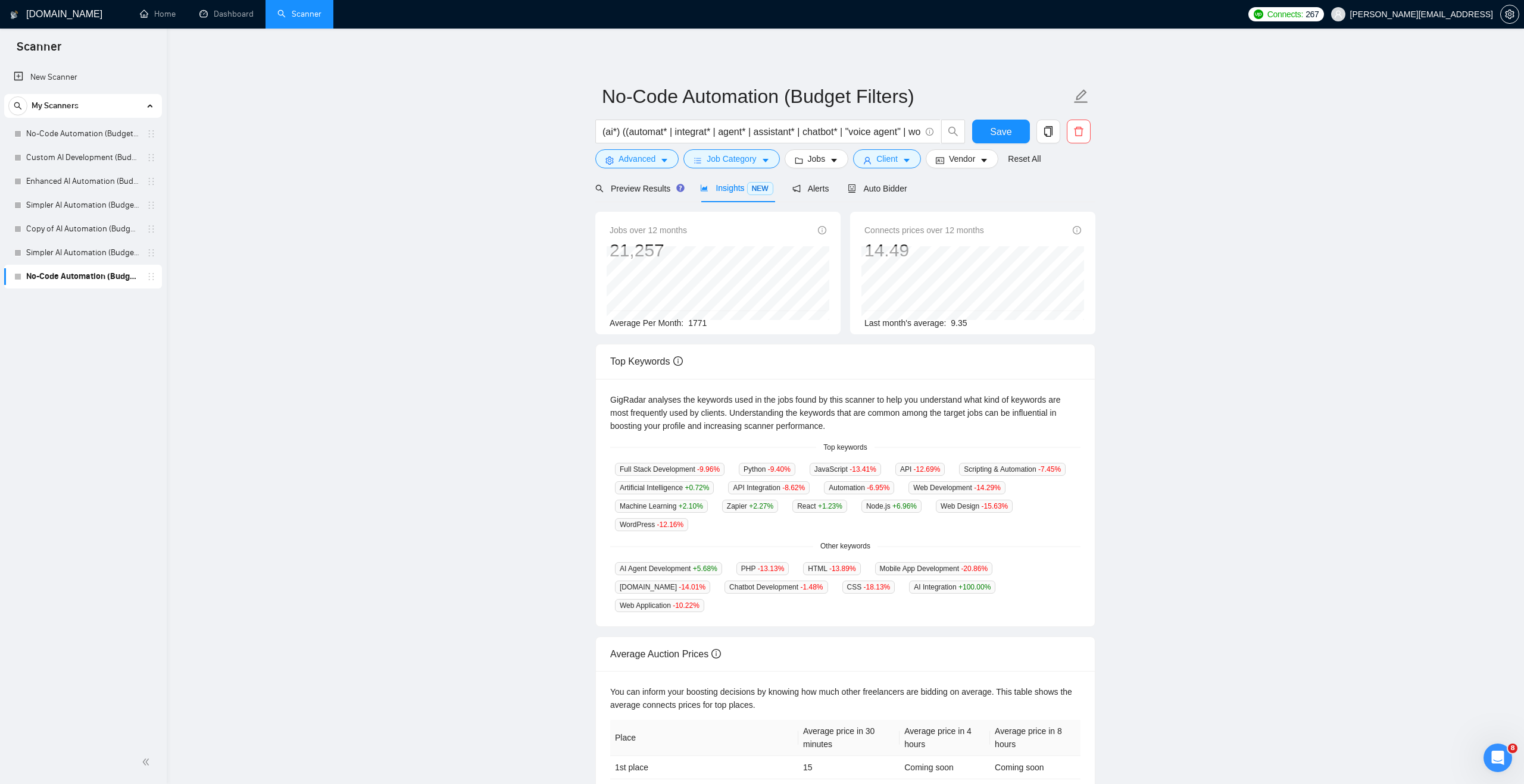
click at [538, 313] on main "No-Code Automation (Budget Filters) (ai*) ((automat* | integrat* | agent* | ass…" at bounding box center [845, 456] width 1320 height 816
click at [728, 164] on div "Check the cards below to see what kind of jobs are detected by your scanner. Th…" at bounding box center [768, 188] width 131 height 59
click at [687, 160] on button "Job Category" at bounding box center [732, 159] width 96 height 20
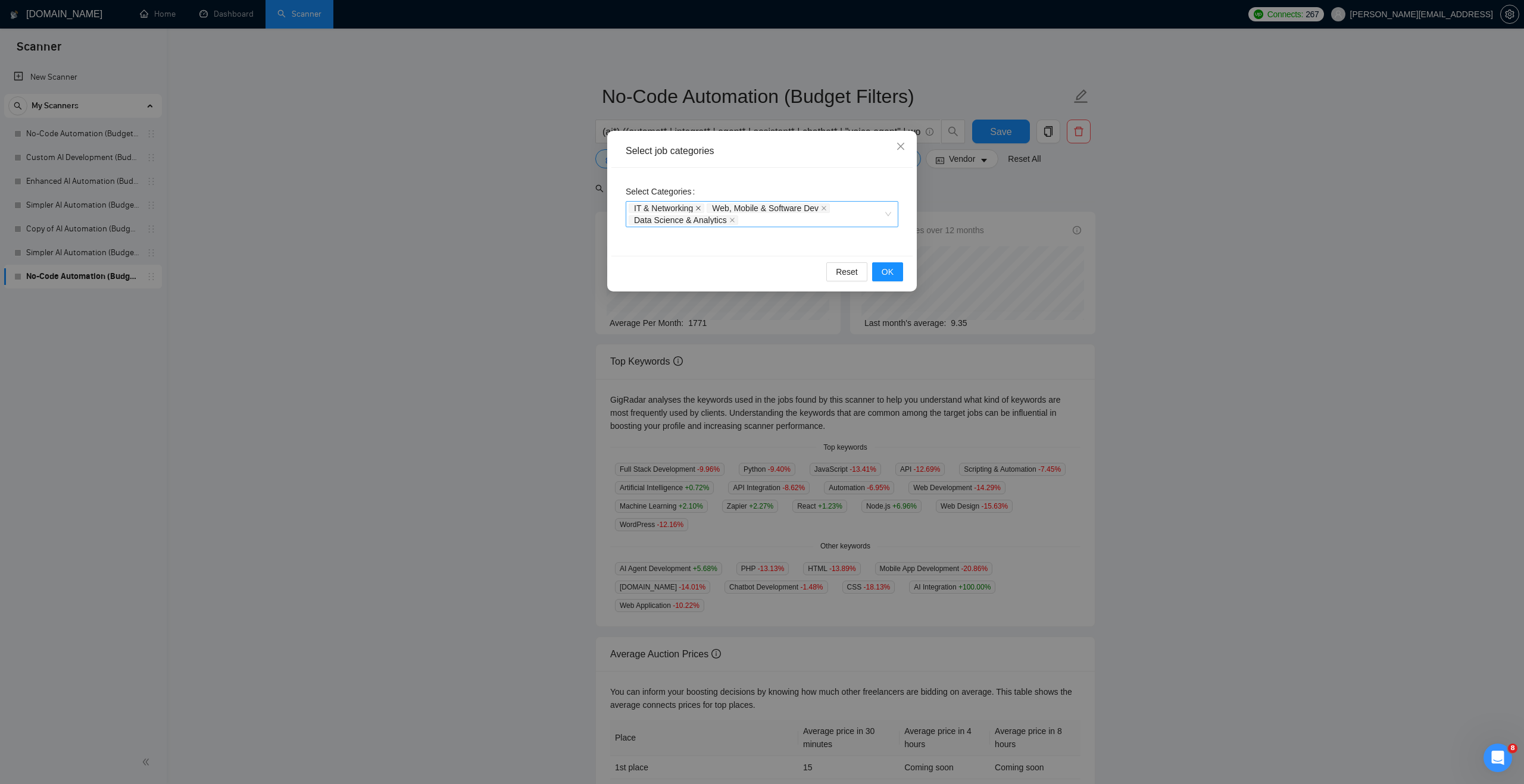
click at [701, 208] on icon "close" at bounding box center [698, 208] width 6 height 6
click at [746, 209] on icon "close" at bounding box center [746, 211] width 6 height 6
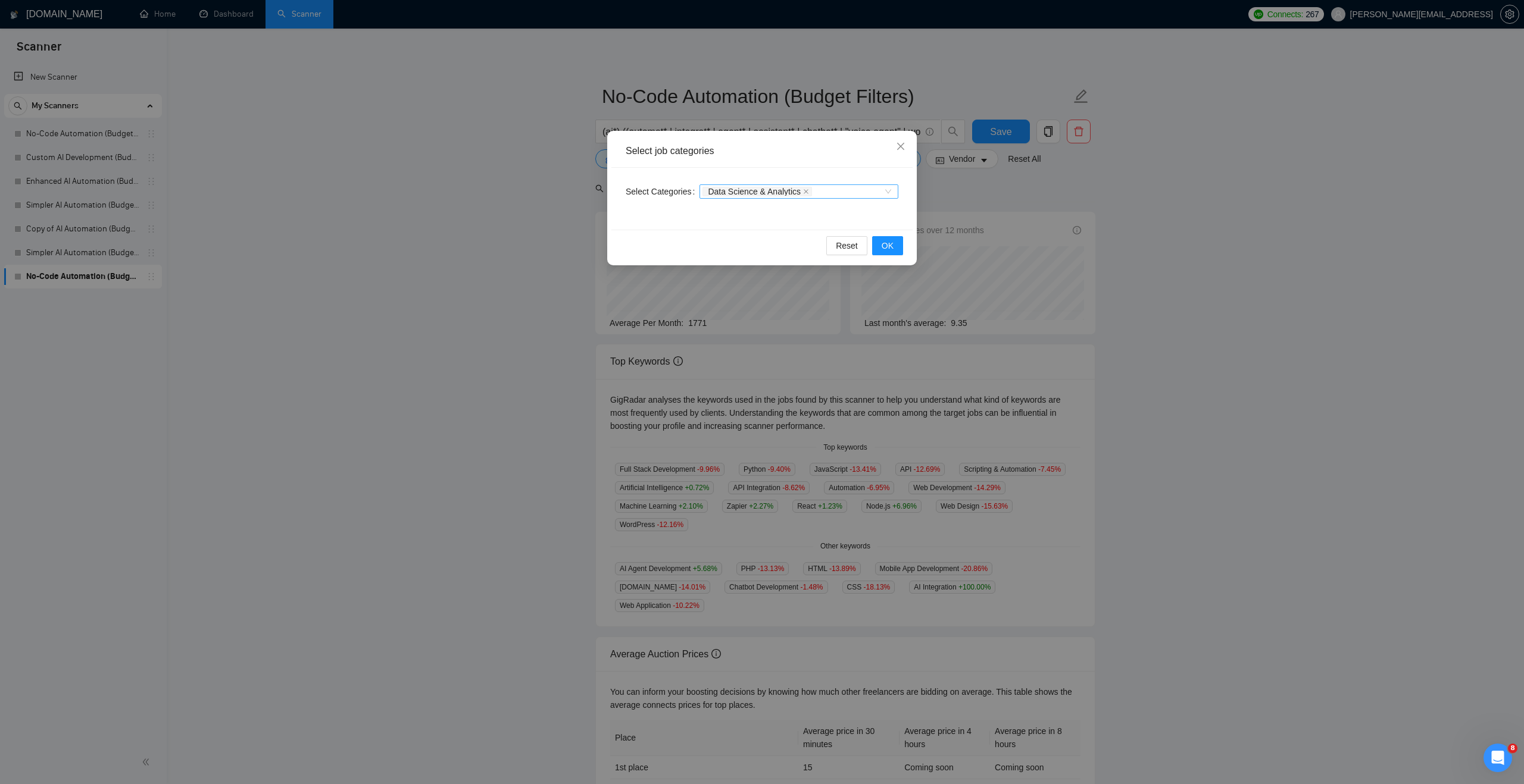
click at [808, 191] on span "Data Science & Analytics" at bounding box center [757, 191] width 109 height 10
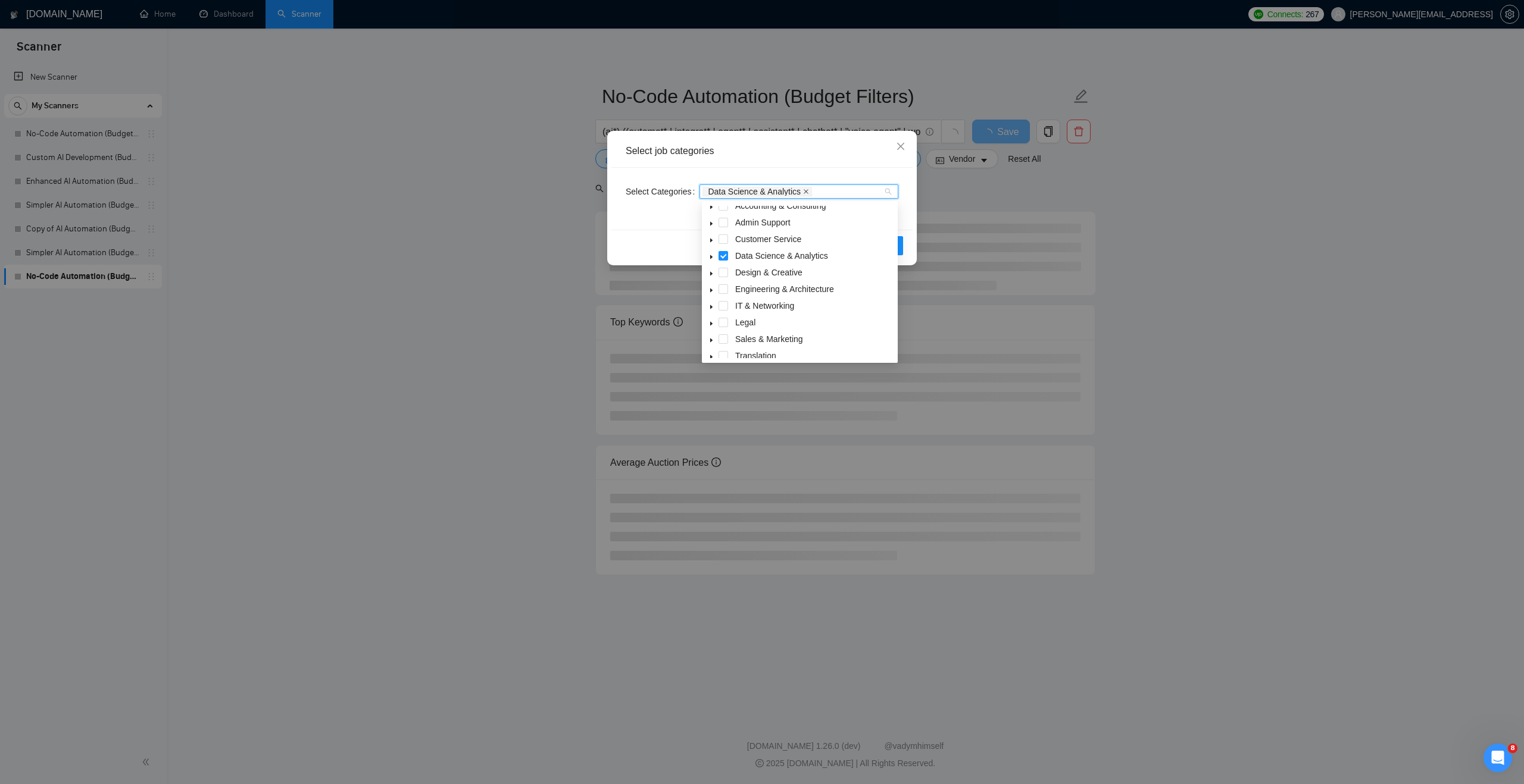
click at [809, 191] on icon "close" at bounding box center [806, 191] width 6 height 6
click at [901, 246] on button "OK" at bounding box center [888, 246] width 31 height 20
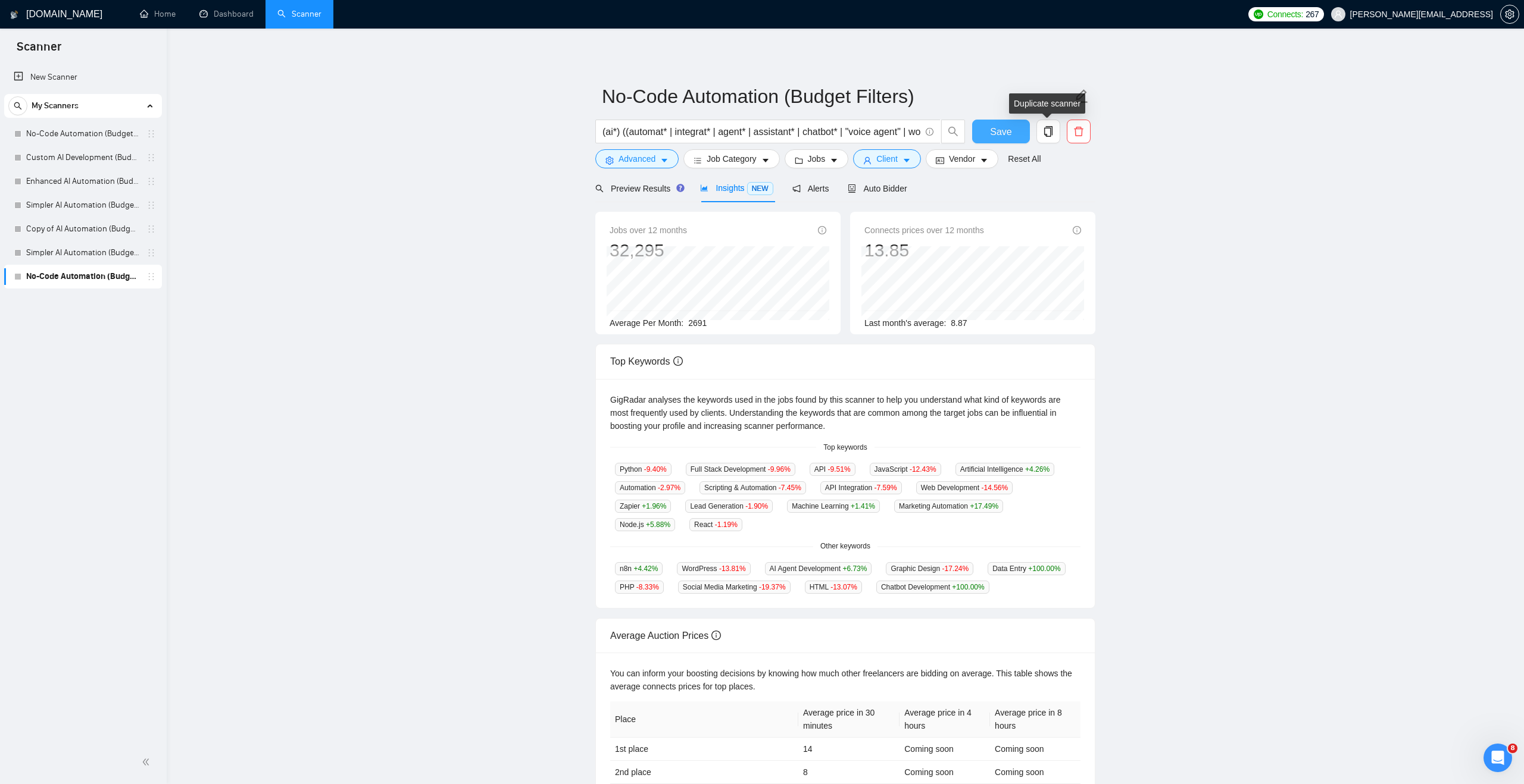
click at [1015, 129] on button "Save" at bounding box center [1000, 132] width 58 height 23
click at [105, 140] on link "No-Code Automation (Budget Filters)" at bounding box center [83, 134] width 113 height 23
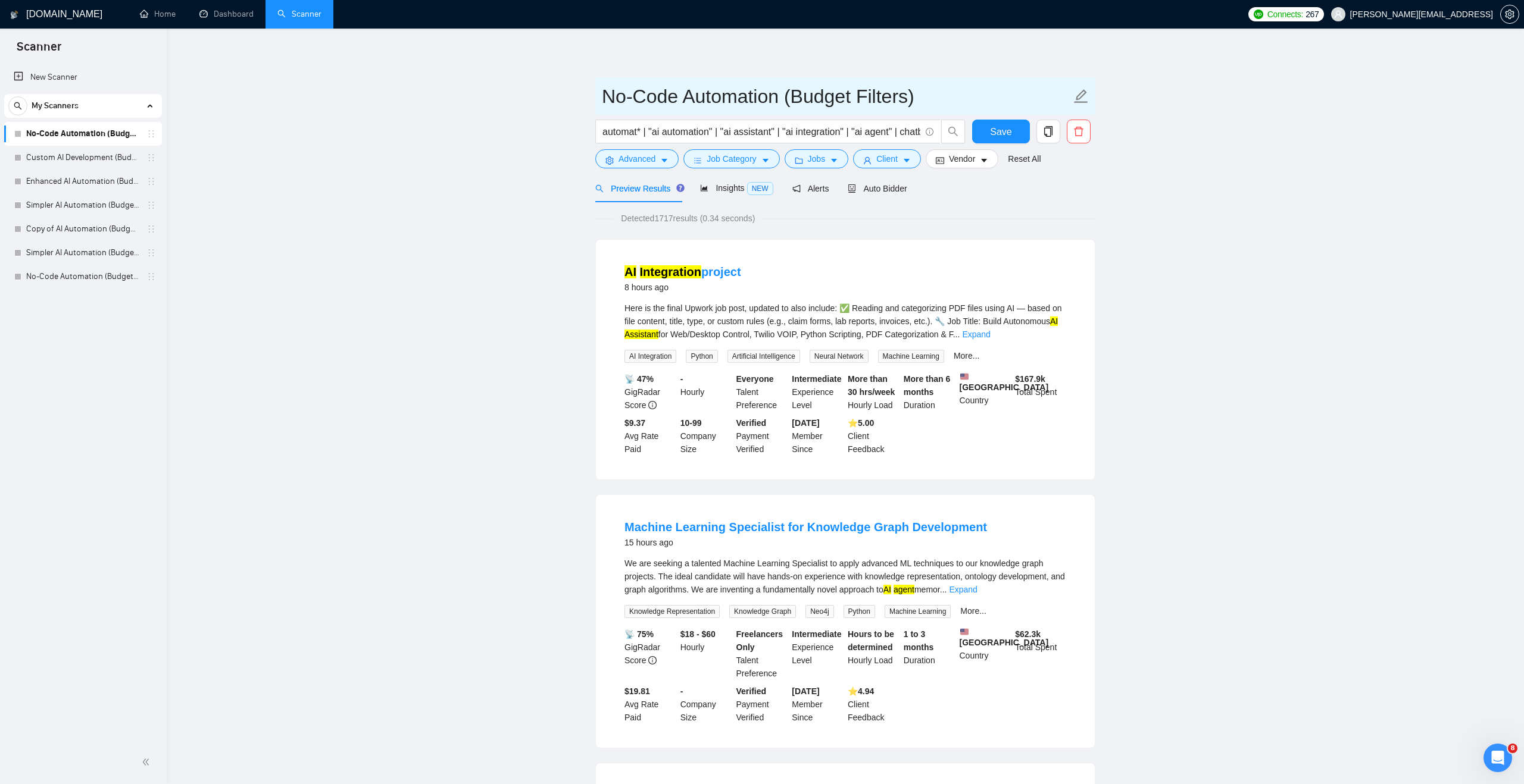
click at [607, 92] on input "No-Code Automation (Budget Filters)" at bounding box center [836, 97] width 469 height 29
type input "August No-Code Automation (Budget Filters)"
